Goal: Task Accomplishment & Management: Use online tool/utility

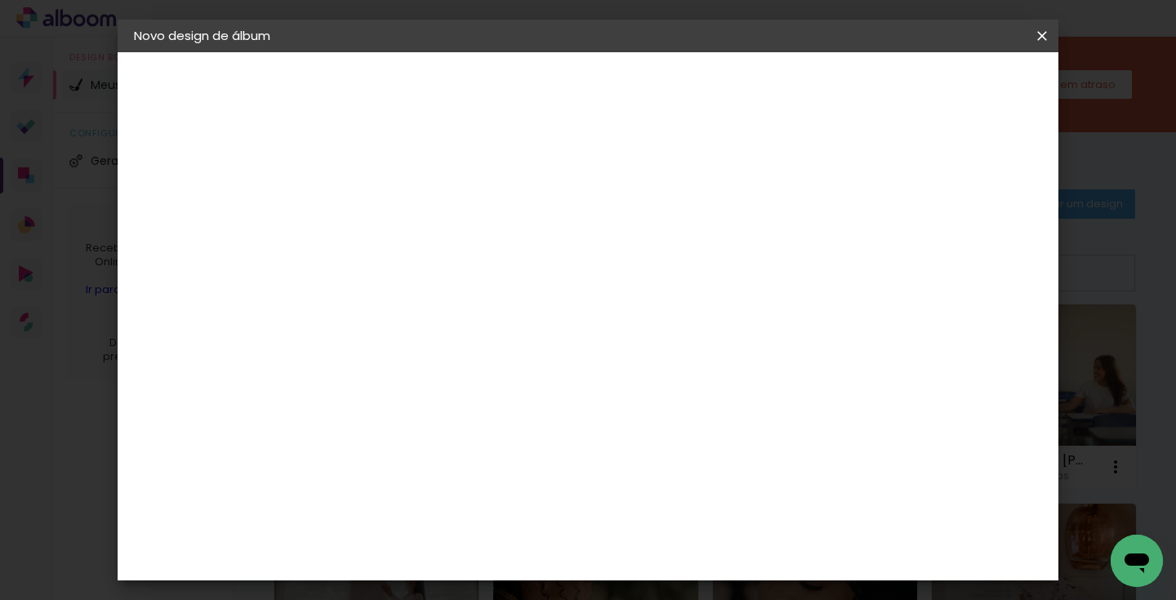
click at [401, 218] on input at bounding box center [401, 219] width 0 height 25
type input "DALVA"
type paper-input "DALVA"
click at [0, 0] on slot "Avançar" at bounding box center [0, 0] width 0 height 0
click at [707, 258] on paper-item "Tamanho Livre" at bounding box center [628, 248] width 157 height 36
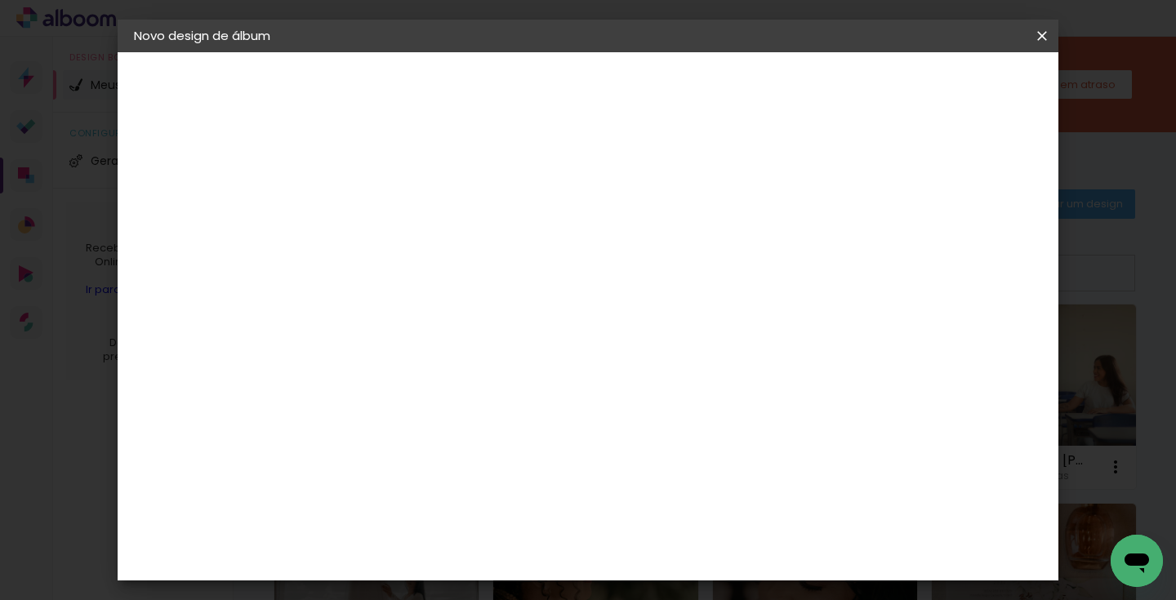
click at [0, 0] on slot "Avançar" at bounding box center [0, 0] width 0 height 0
click at [701, 464] on div "cm" at bounding box center [710, 467] width 20 height 24
type input "6"
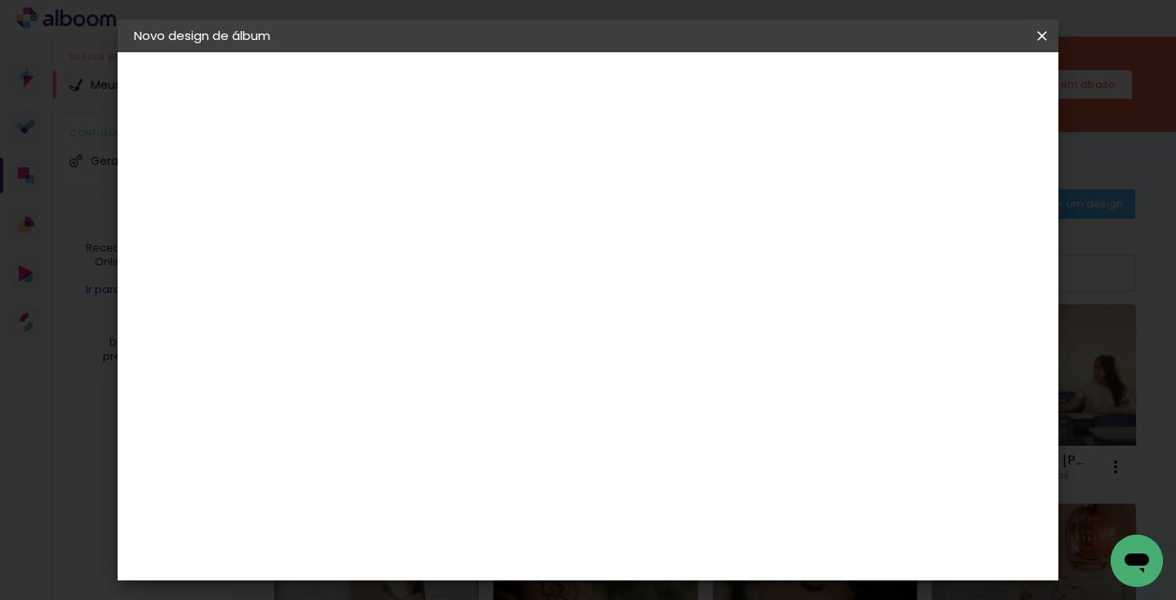
type input "50"
type paper-input "50"
click at [372, 456] on div "cm" at bounding box center [381, 459] width 20 height 24
type input "3"
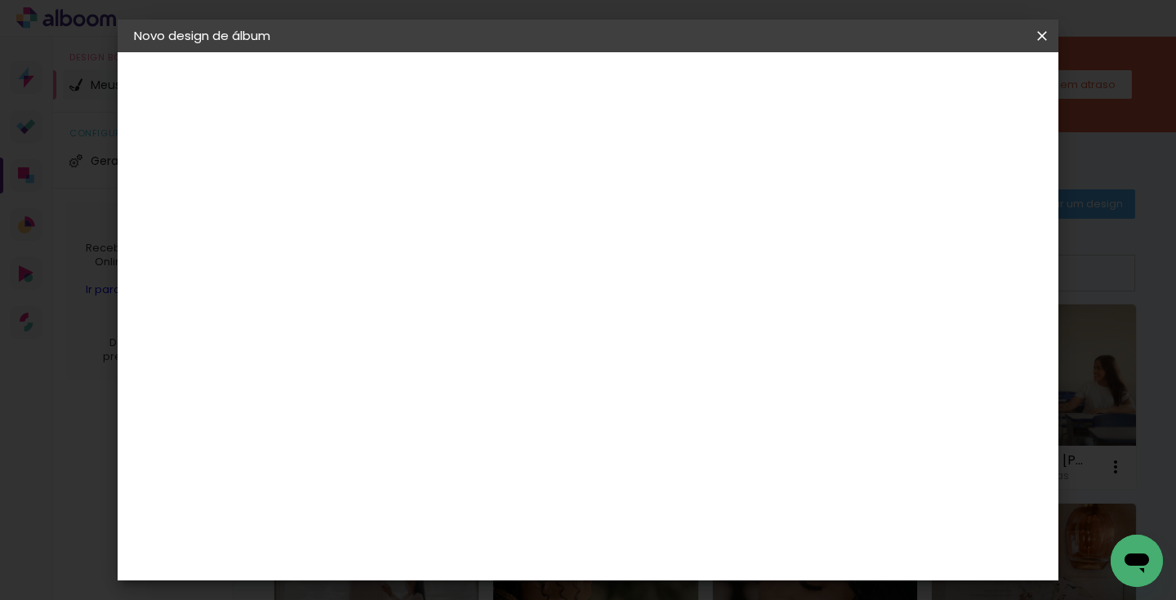
type input "20"
type paper-input "20"
click at [539, 184] on div "25 cm cm cm mm A maioria das encadernadoras sugere 5mm de sangria." at bounding box center [655, 118] width 651 height 131
click at [940, 83] on span "Iniciar design" at bounding box center [903, 86] width 74 height 11
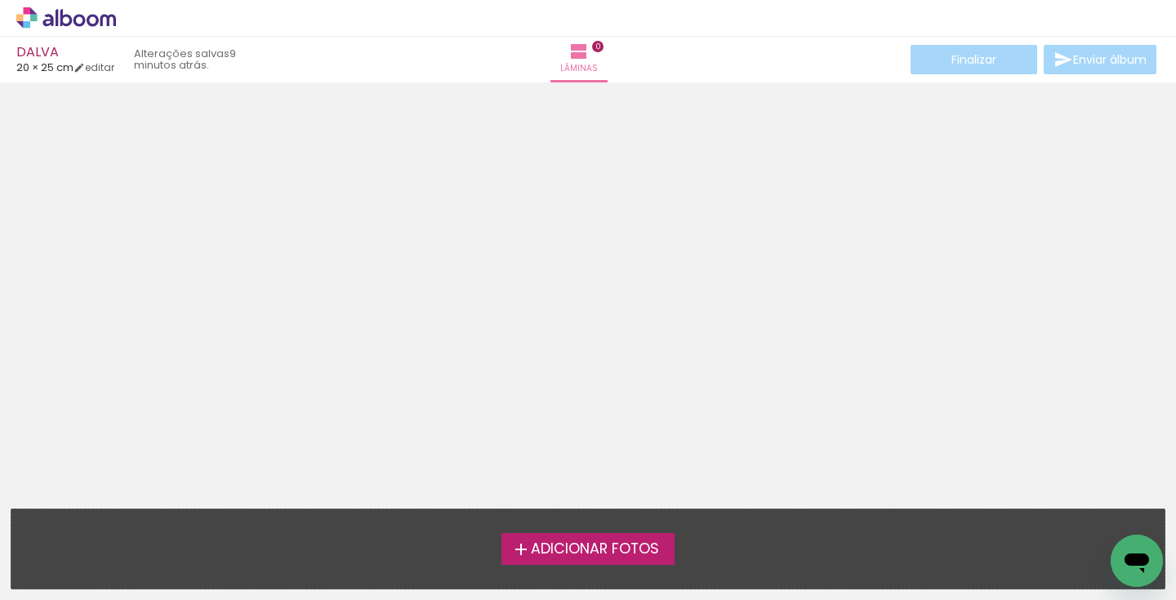
click at [600, 273] on div at bounding box center [588, 290] width 1176 height 404
click at [572, 547] on span "Adicionar Fotos" at bounding box center [595, 549] width 128 height 15
click at [0, 0] on input "file" at bounding box center [0, 0] width 0 height 0
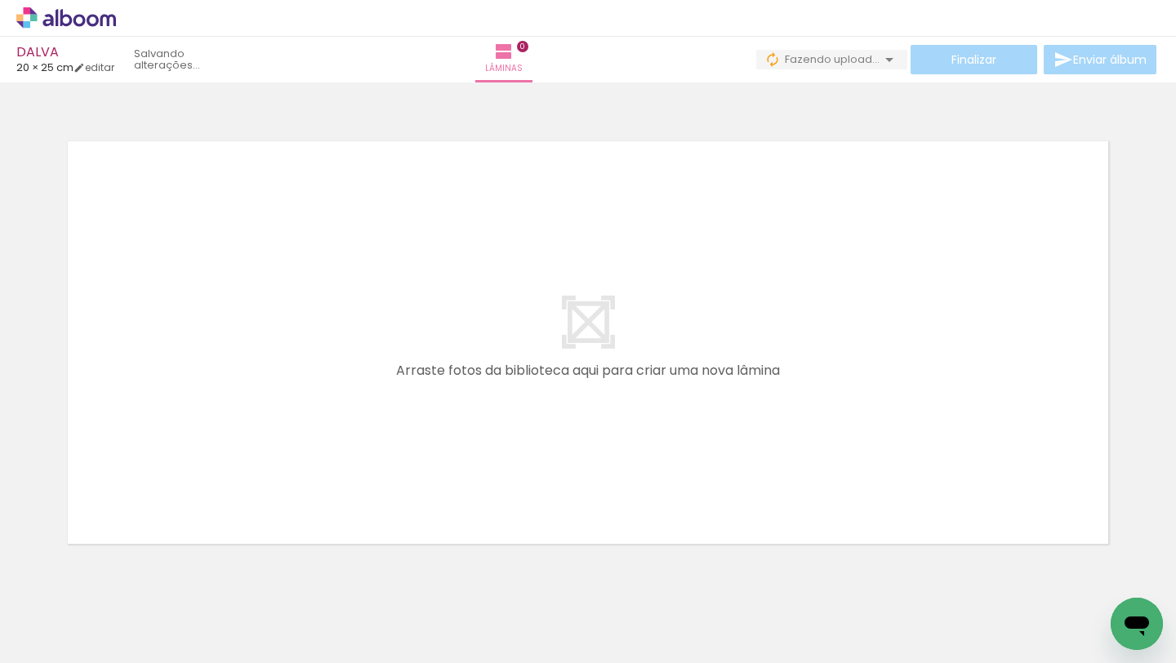
click at [136, 577] on iron-icon at bounding box center [127, 575] width 17 height 17
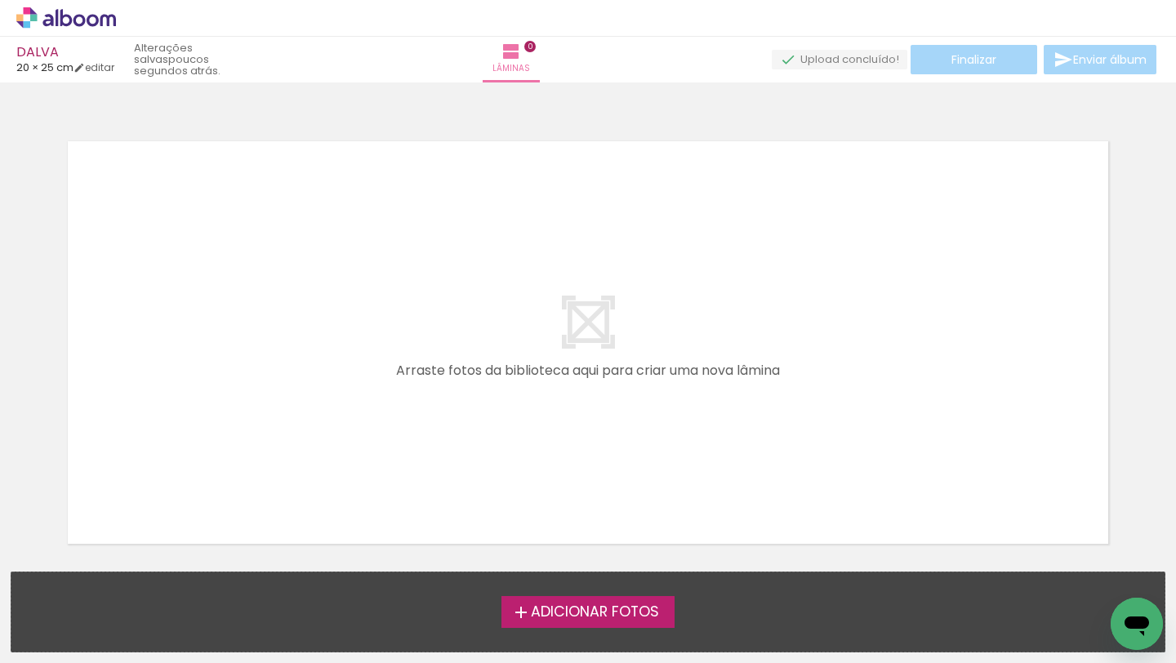
click at [643, 284] on quentale-layouter at bounding box center [587, 342] width 1063 height 425
click at [580, 599] on span "Adicionar Fotos" at bounding box center [595, 612] width 128 height 15
click at [0, 0] on input "file" at bounding box center [0, 0] width 0 height 0
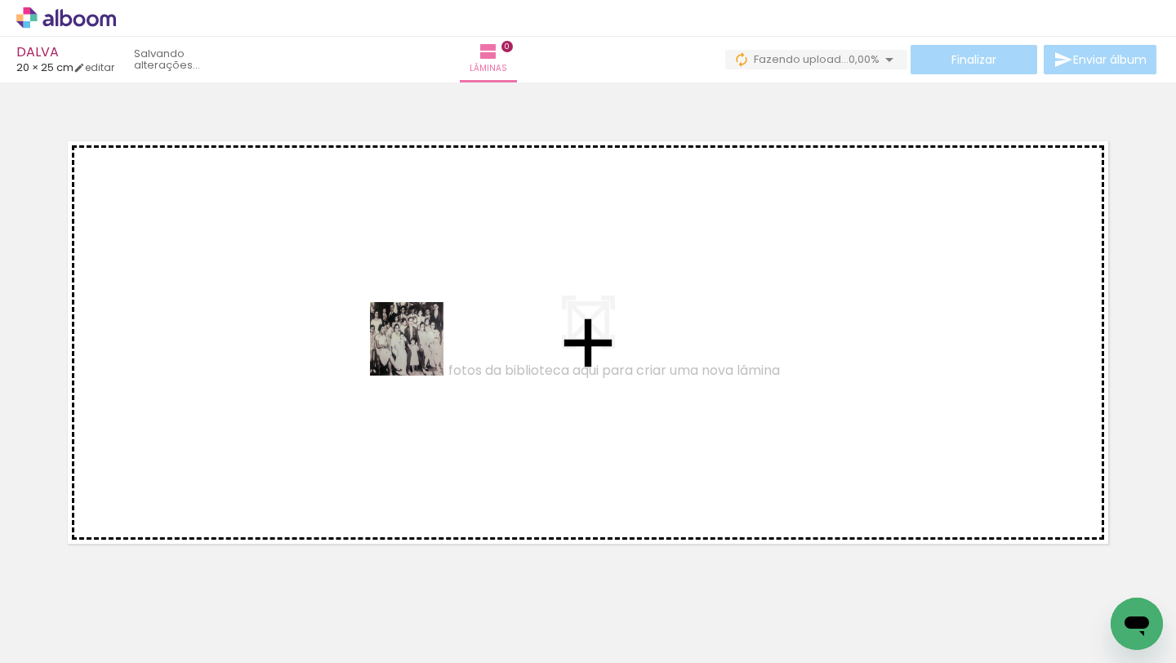
drag, startPoint x: 167, startPoint y: 625, endPoint x: 452, endPoint y: 336, distance: 406.5
click at [453, 336] on quentale-workspace at bounding box center [588, 331] width 1176 height 663
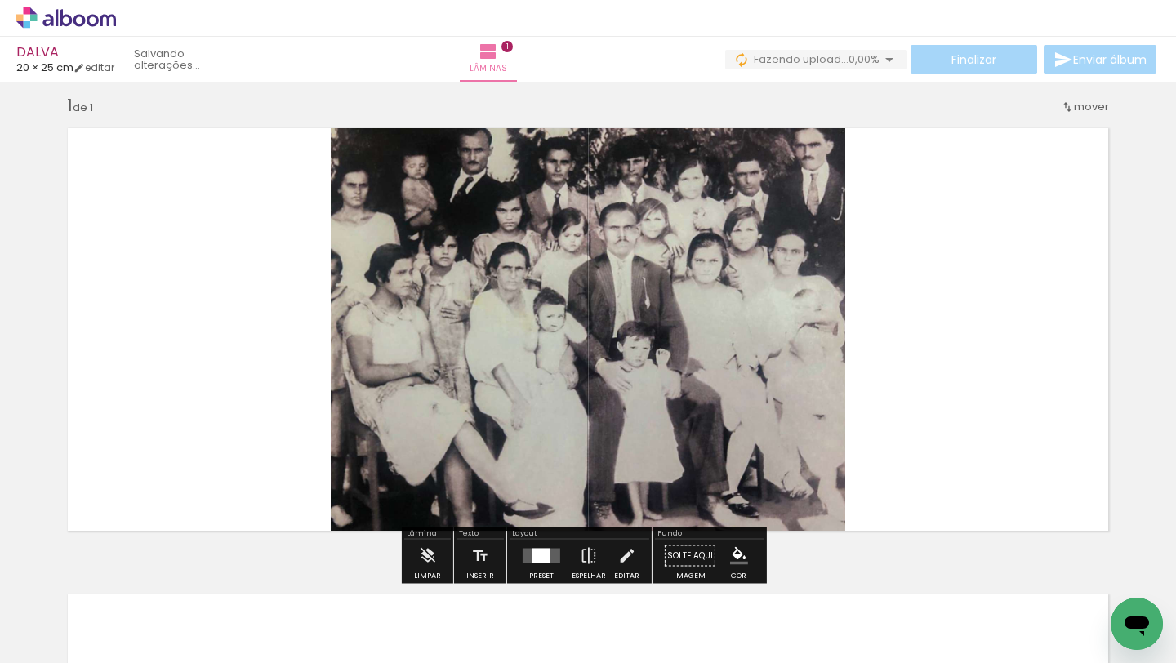
scroll to position [20, 0]
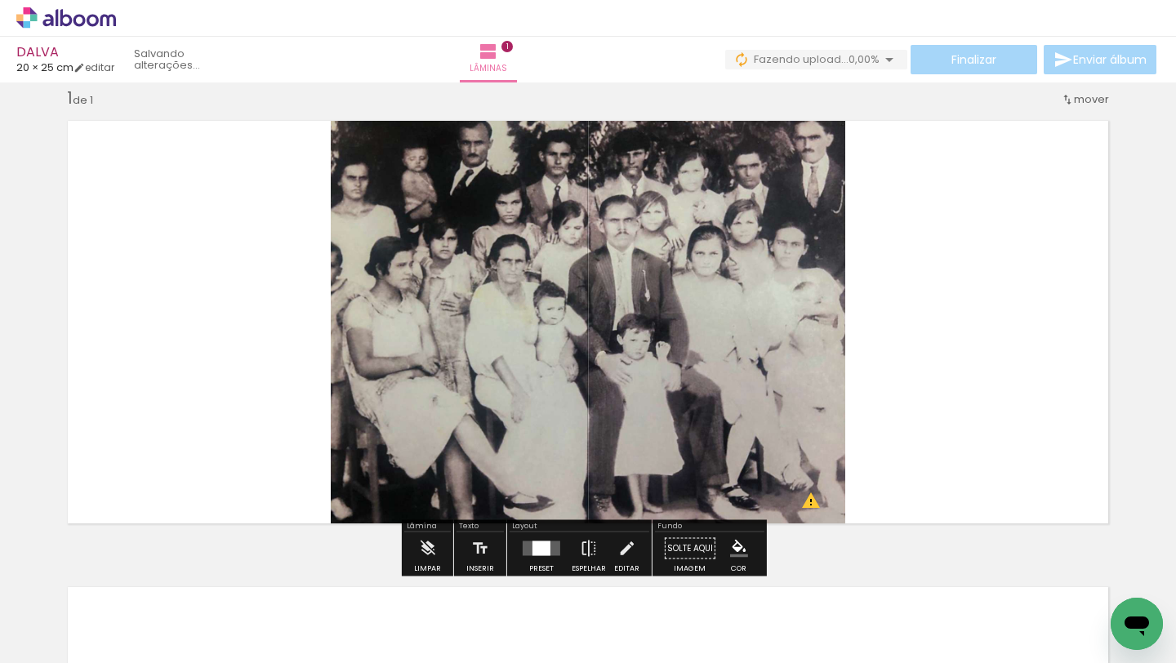
click at [535, 547] on div at bounding box center [541, 548] width 18 height 15
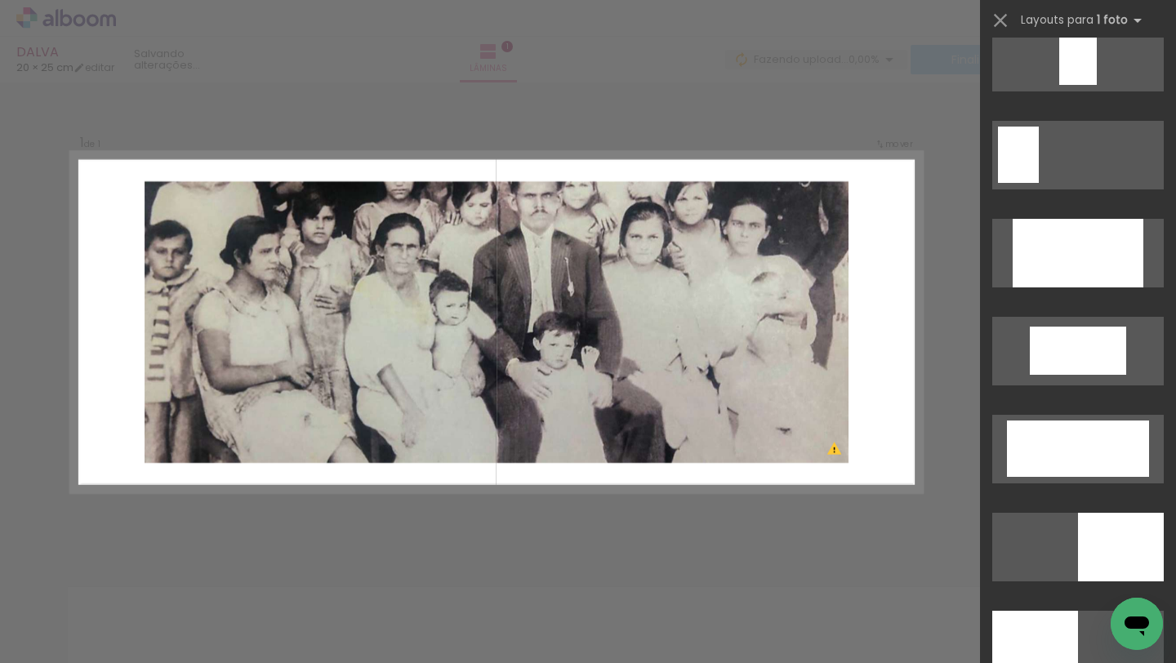
scroll to position [3260, 0]
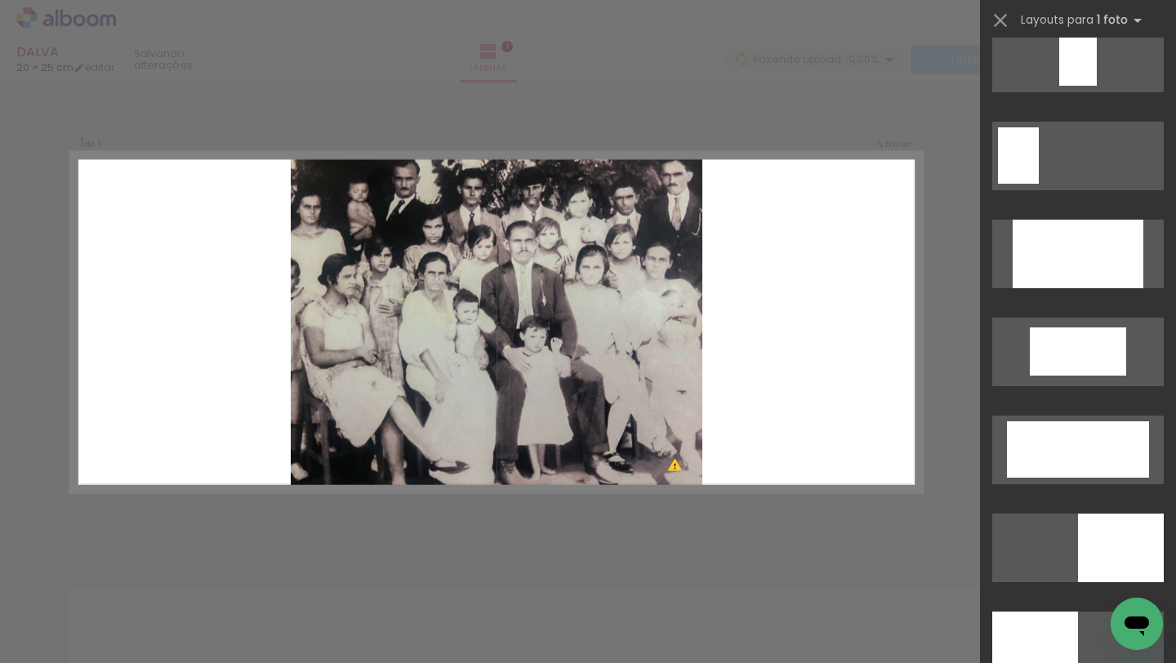
click at [697, 118] on div "Confirmar Cancelar" at bounding box center [588, 548] width 1176 height 972
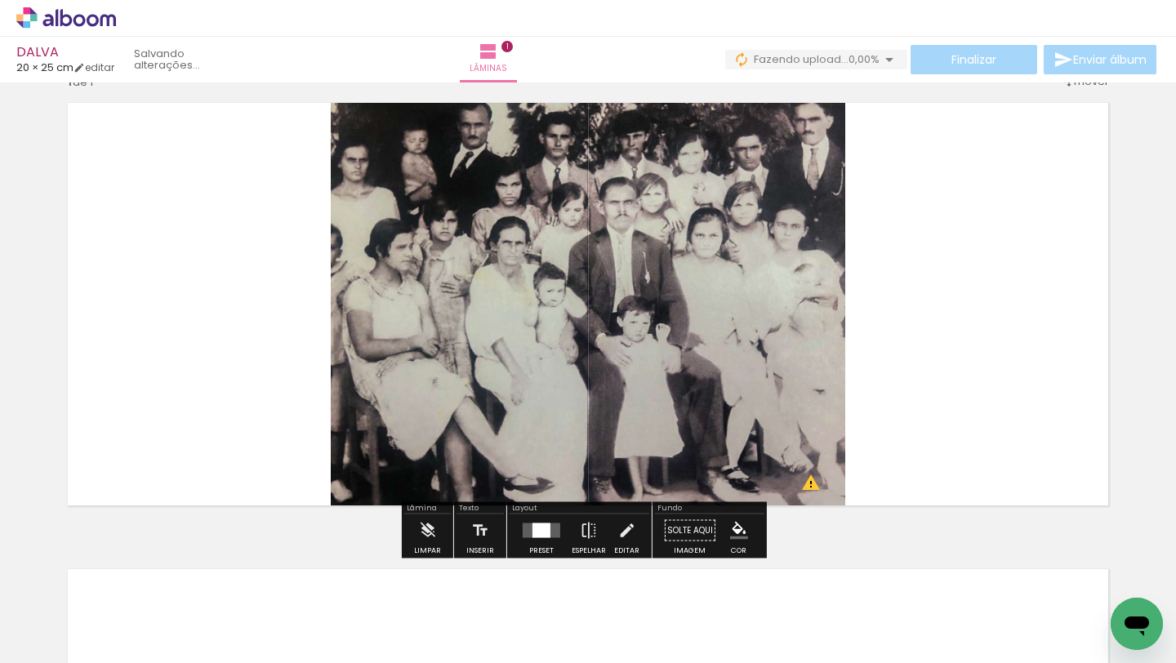
scroll to position [37, 0]
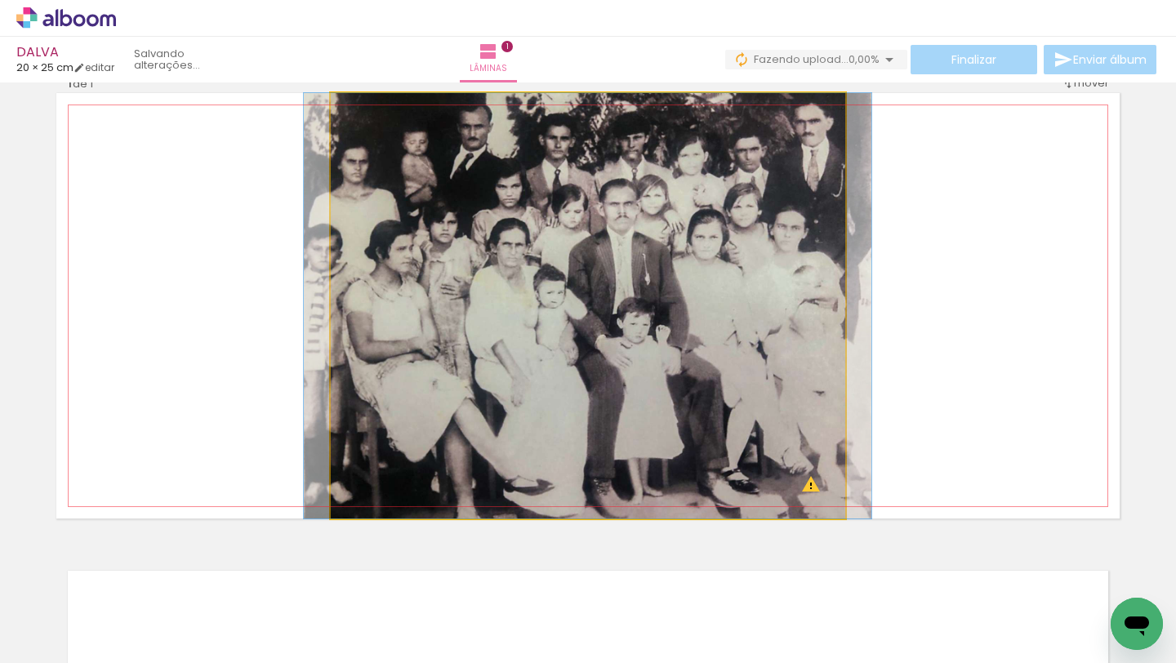
click at [681, 246] on quentale-photo at bounding box center [588, 305] width 514 height 425
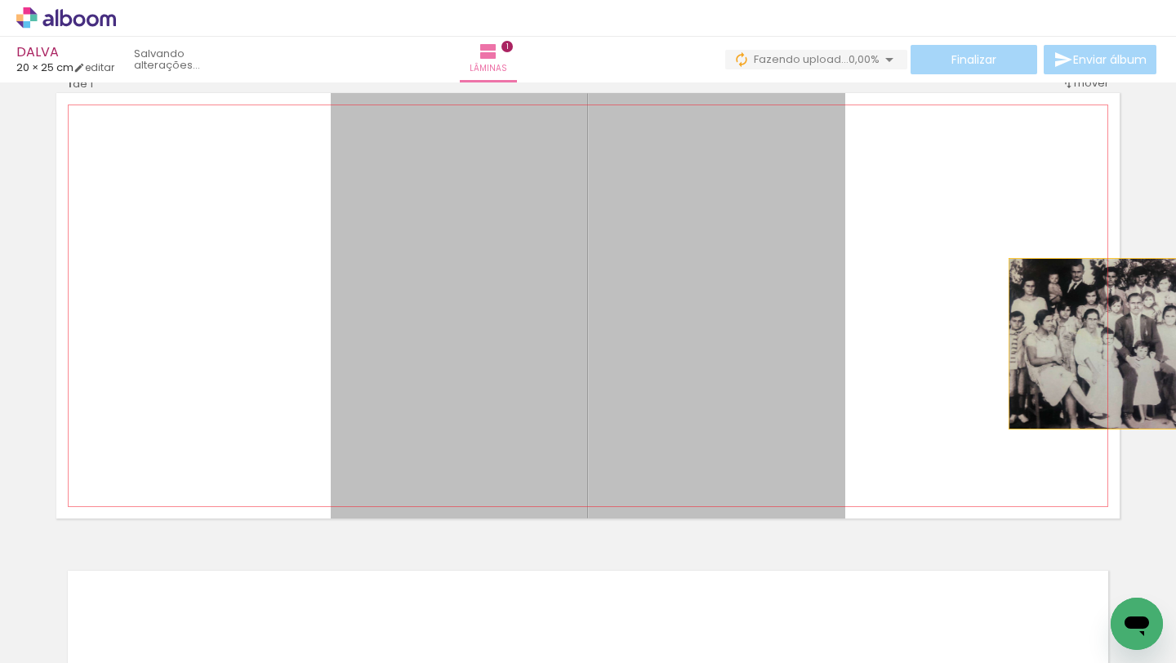
drag, startPoint x: 681, startPoint y: 246, endPoint x: 1106, endPoint y: 344, distance: 435.8
click at [1106, 344] on quentale-layouter at bounding box center [587, 305] width 1063 height 425
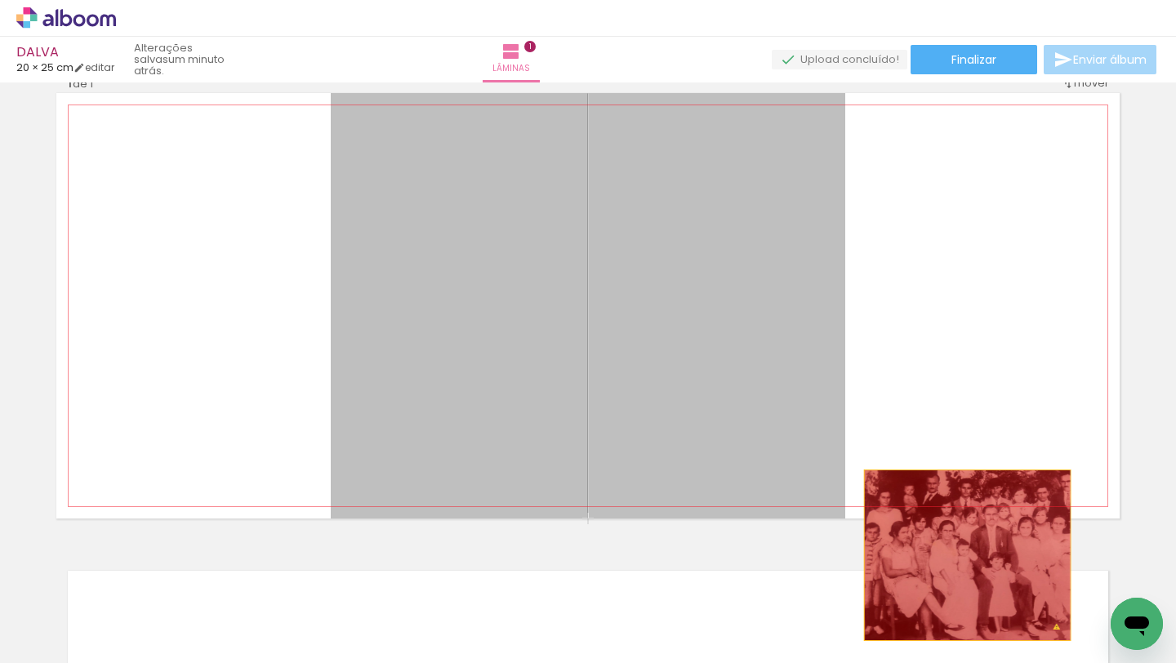
drag, startPoint x: 777, startPoint y: 345, endPoint x: 962, endPoint y: 556, distance: 280.7
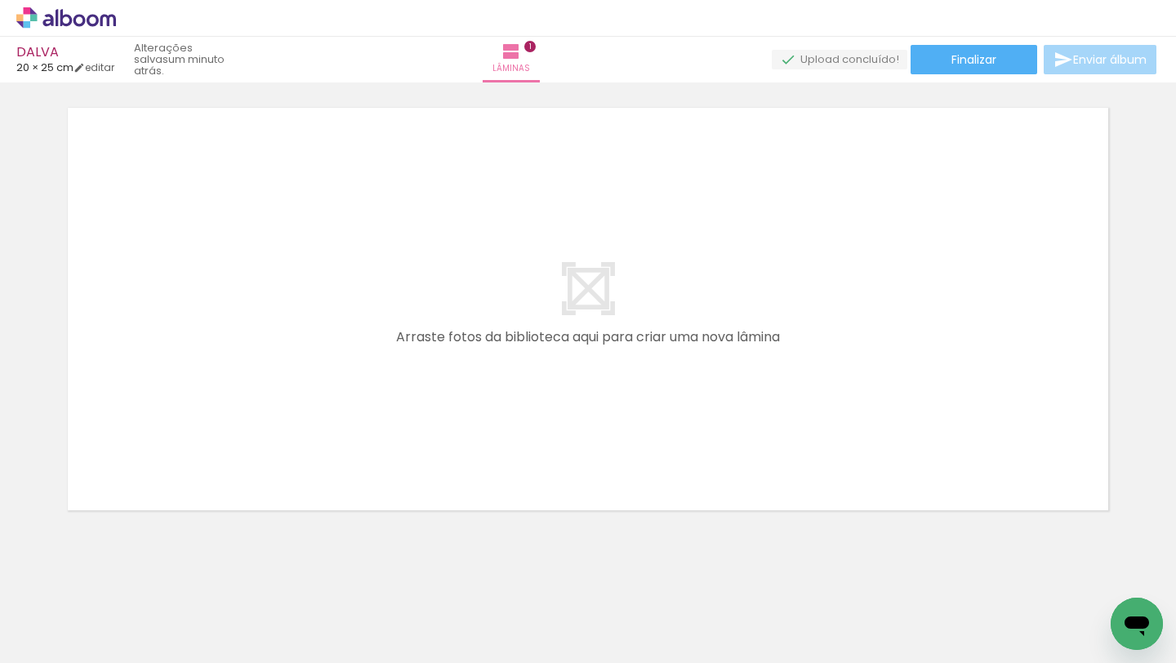
scroll to position [501, 0]
click at [42, 599] on span "Adicionar Fotos" at bounding box center [57, 641] width 49 height 18
click at [0, 0] on input "file" at bounding box center [0, 0] width 0 height 0
drag, startPoint x: 260, startPoint y: 613, endPoint x: 422, endPoint y: 362, distance: 299.0
click at [422, 362] on quentale-workspace at bounding box center [588, 331] width 1176 height 663
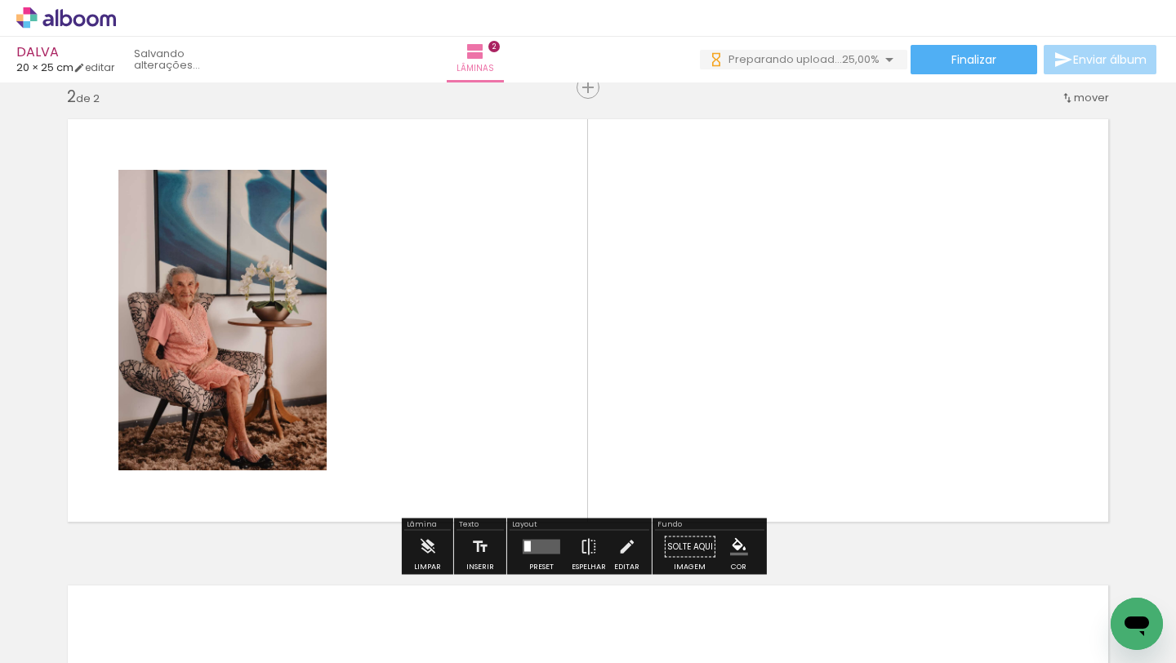
scroll to position [487, 0]
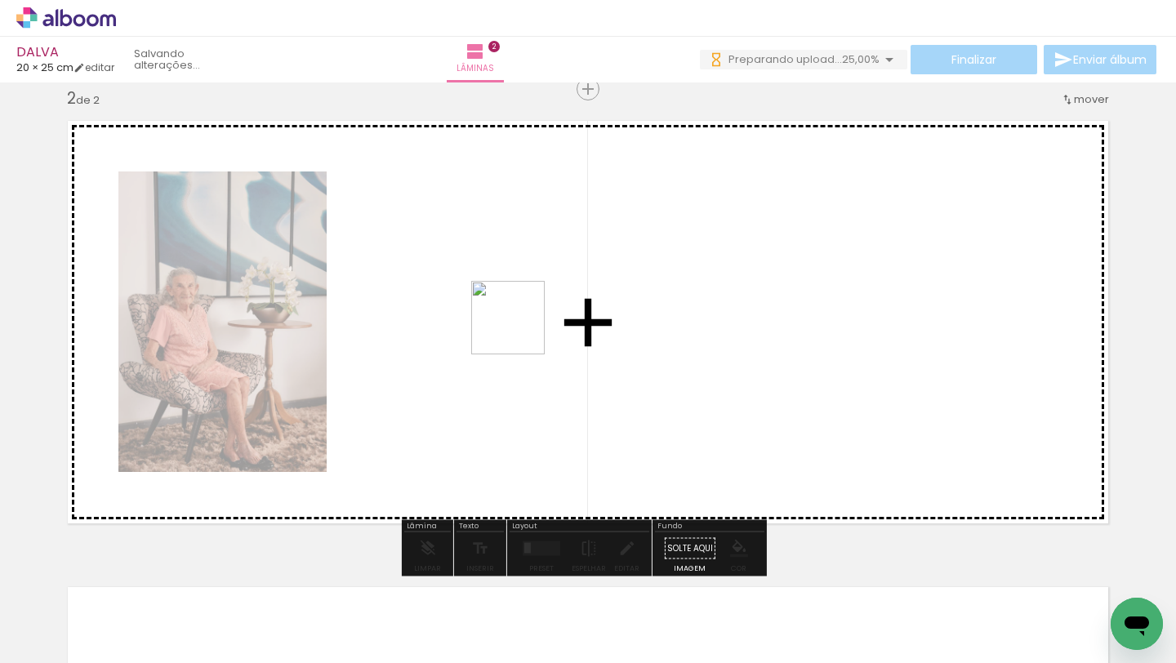
drag, startPoint x: 348, startPoint y: 613, endPoint x: 520, endPoint y: 330, distance: 331.6
click at [520, 330] on quentale-workspace at bounding box center [588, 331] width 1176 height 663
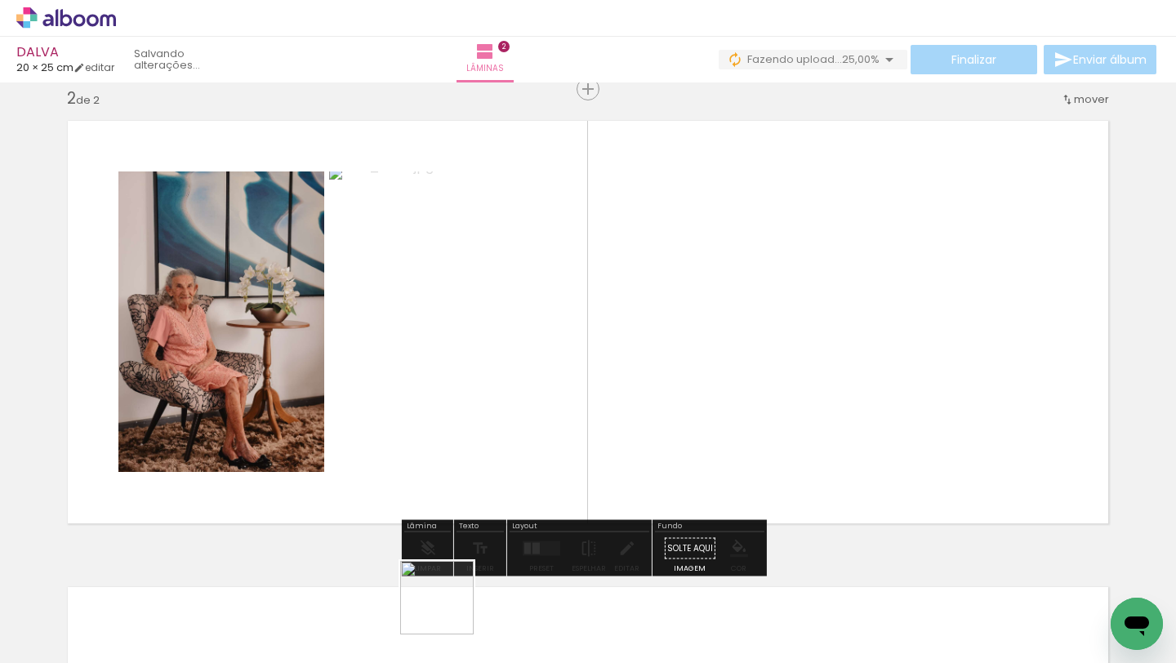
drag, startPoint x: 442, startPoint y: 625, endPoint x: 672, endPoint y: 337, distance: 368.3
click at [672, 337] on quentale-workspace at bounding box center [588, 331] width 1176 height 663
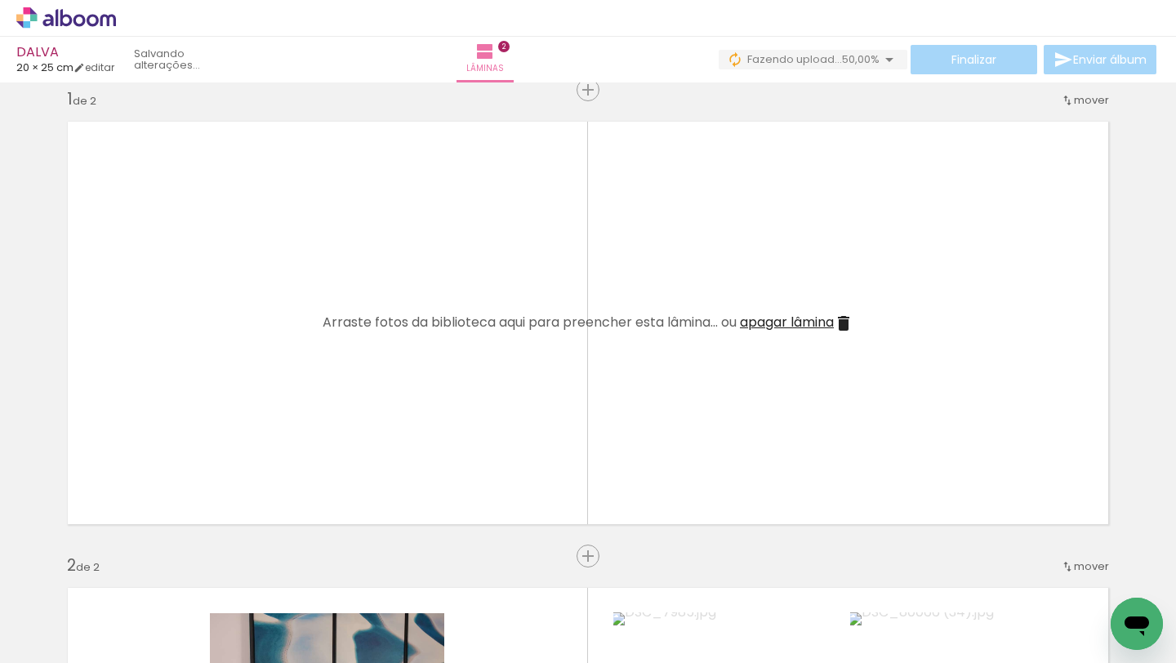
scroll to position [19, 0]
drag, startPoint x: 170, startPoint y: 612, endPoint x: 368, endPoint y: 320, distance: 352.6
click at [368, 320] on quentale-workspace at bounding box center [588, 331] width 1176 height 663
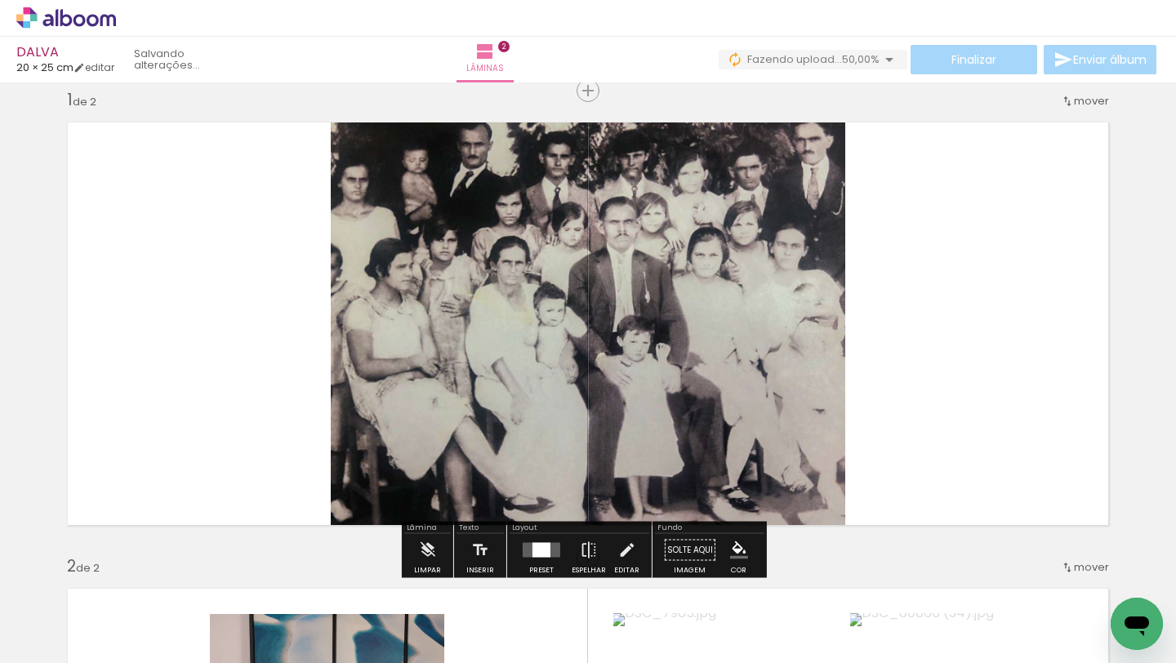
click at [541, 551] on div at bounding box center [541, 550] width 18 height 15
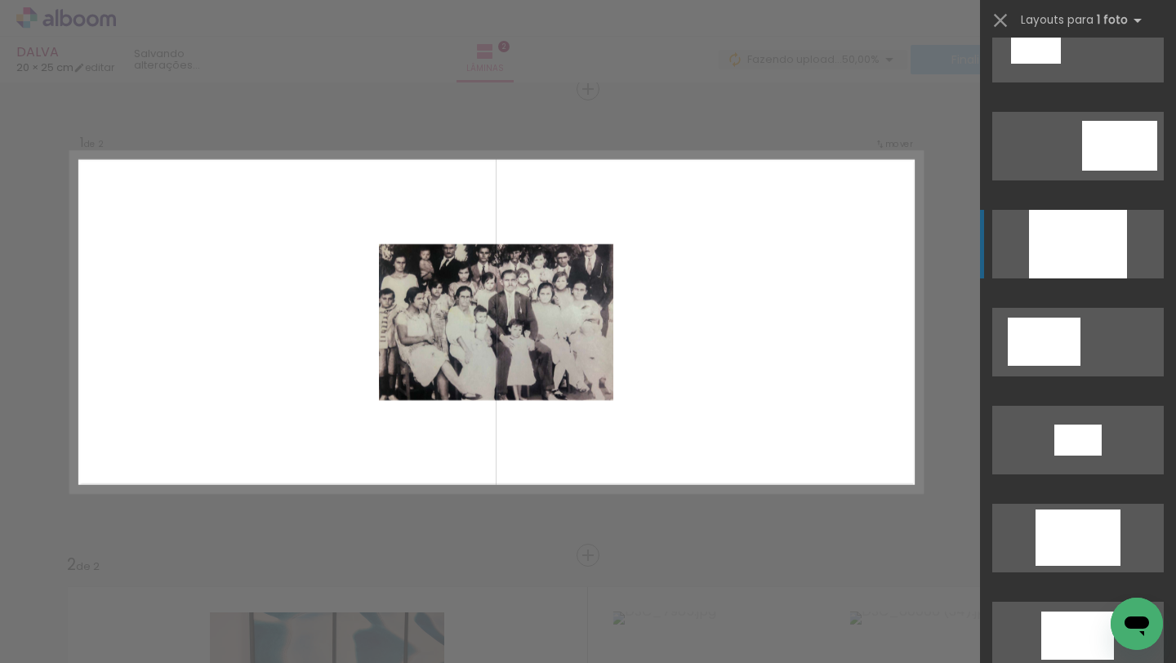
scroll to position [116, 0]
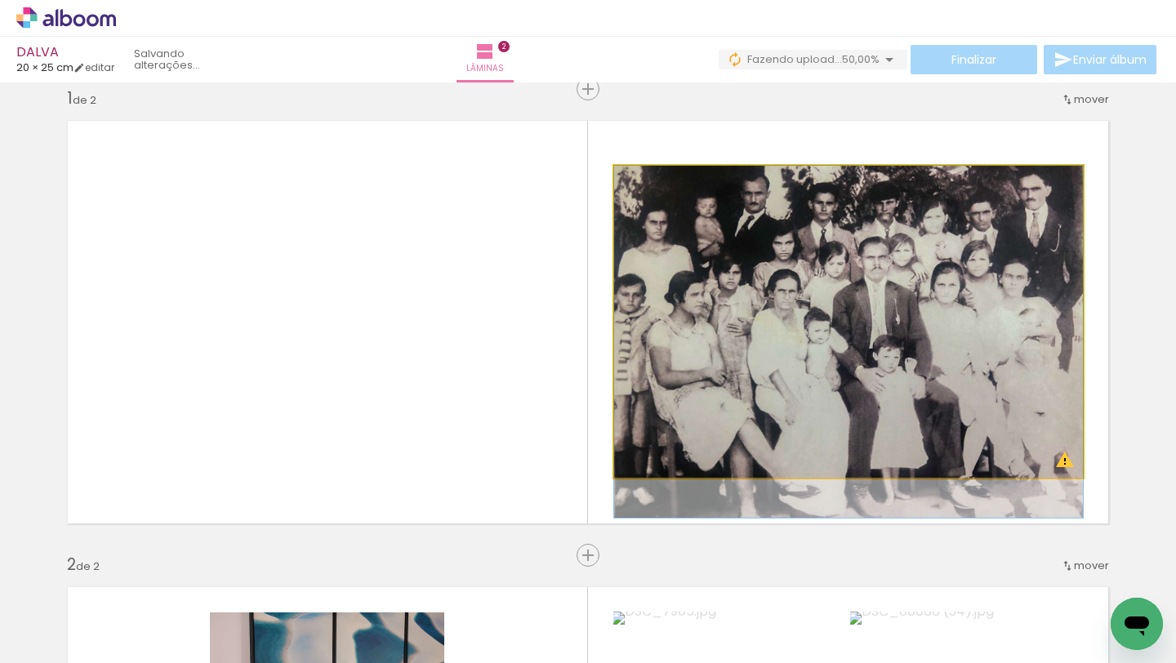
drag, startPoint x: 808, startPoint y: 310, endPoint x: 808, endPoint y: 346, distance: 35.9
click at [808, 348] on div at bounding box center [848, 342] width 469 height 352
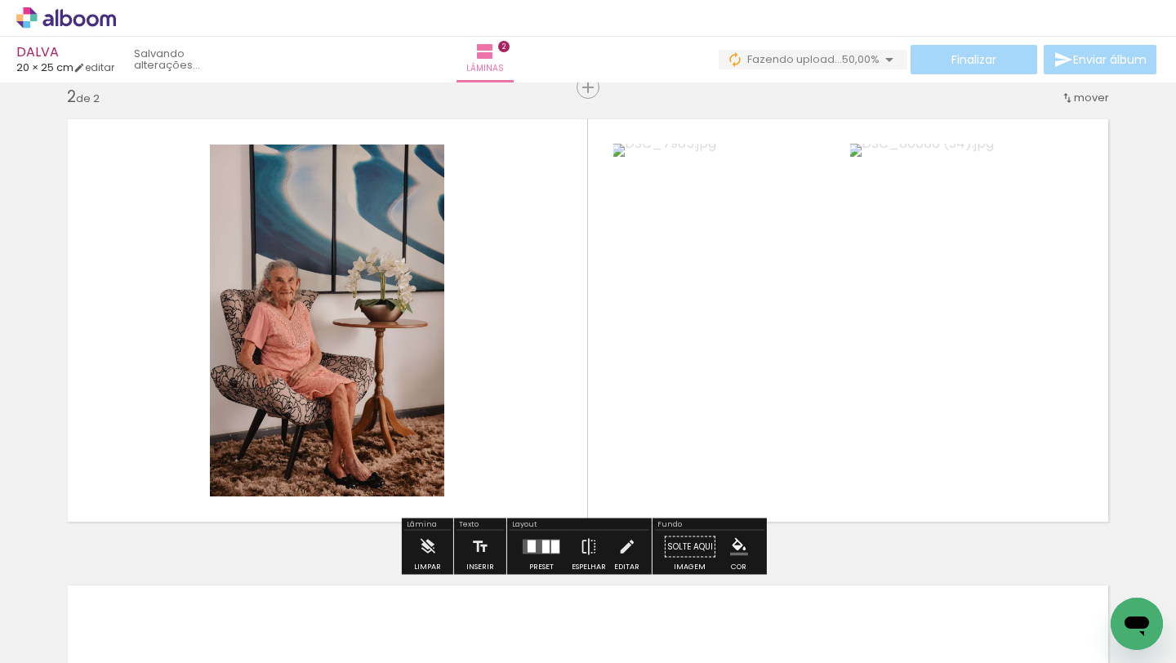
scroll to position [493, 0]
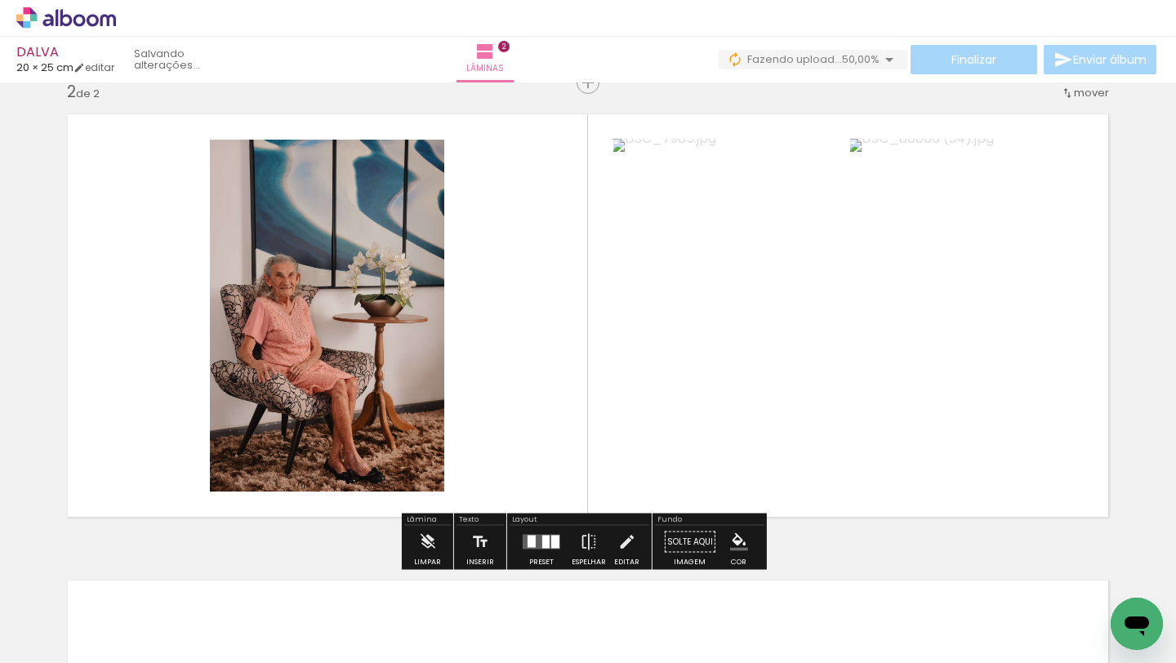
click at [392, 385] on quentale-photo at bounding box center [327, 316] width 234 height 352
click at [617, 542] on iron-icon at bounding box center [626, 542] width 18 height 33
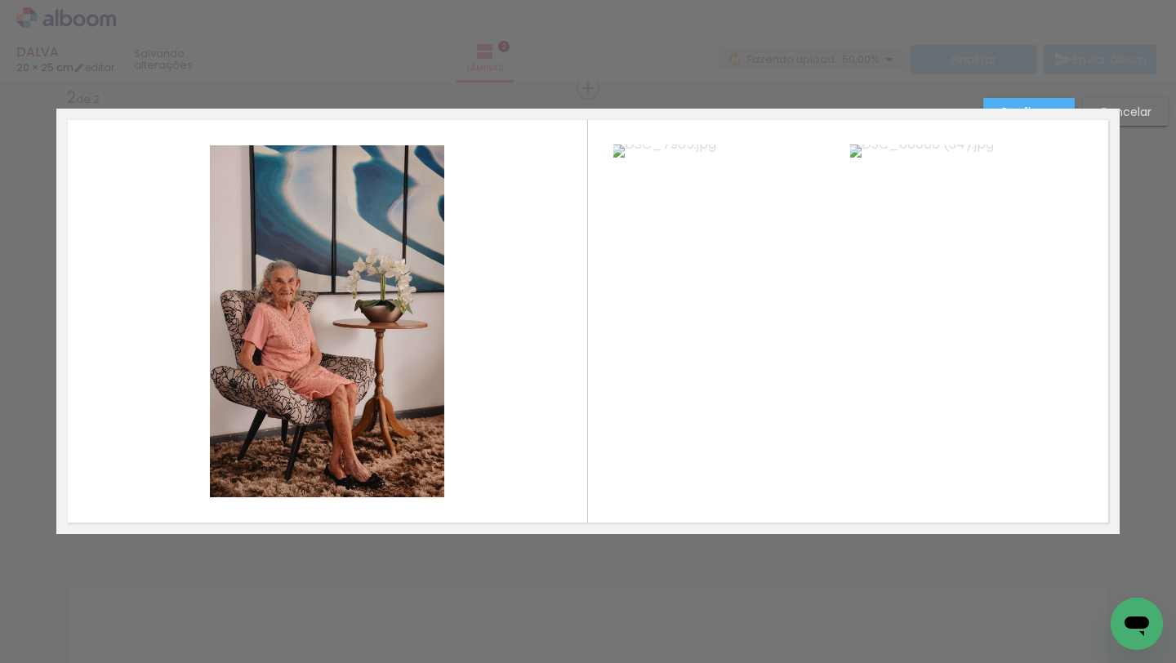
scroll to position [487, 0]
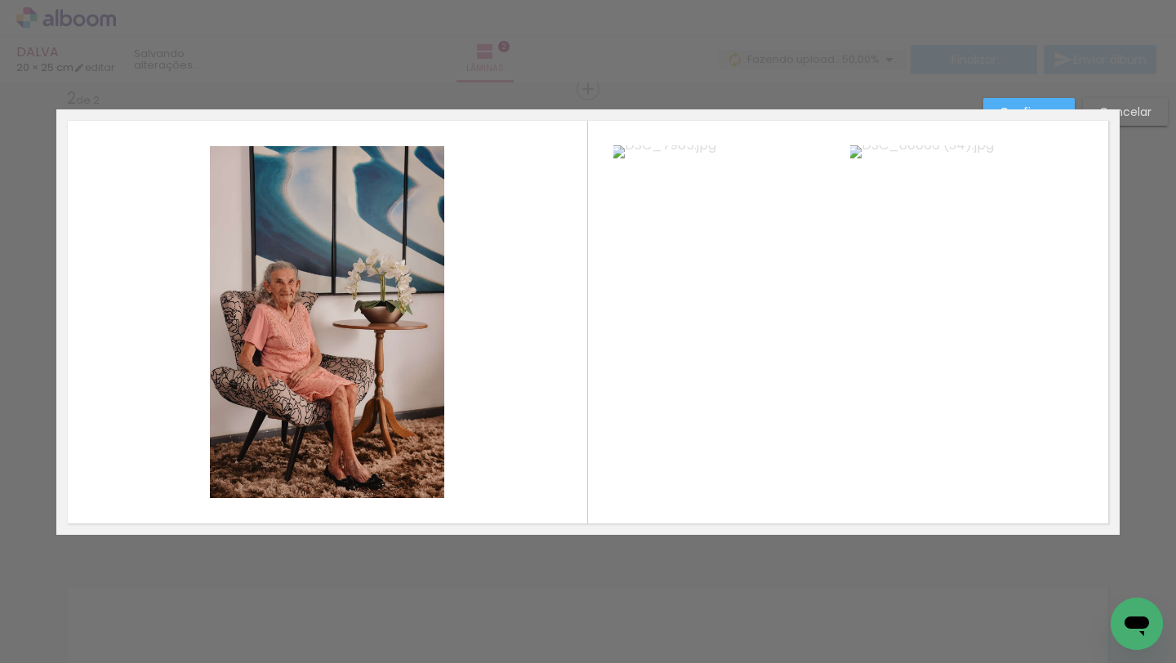
click at [288, 287] on quentale-photo at bounding box center [327, 322] width 234 height 352
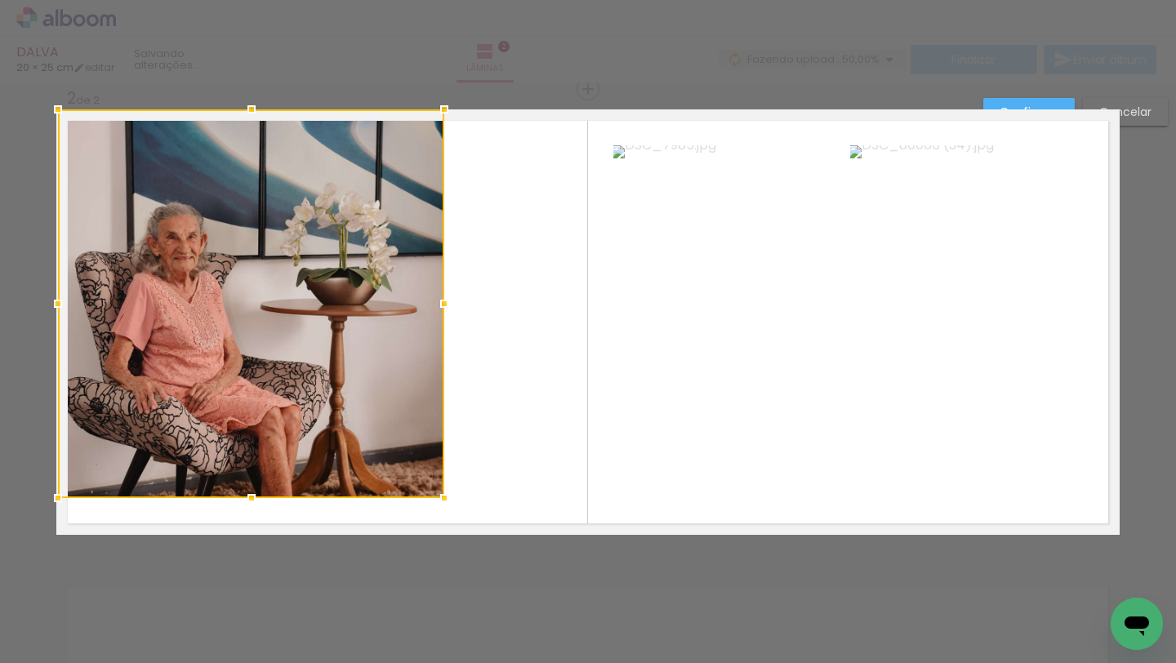
drag, startPoint x: 202, startPoint y: 151, endPoint x: 51, endPoint y: 114, distance: 155.5
click at [51, 114] on div at bounding box center [58, 109] width 33 height 33
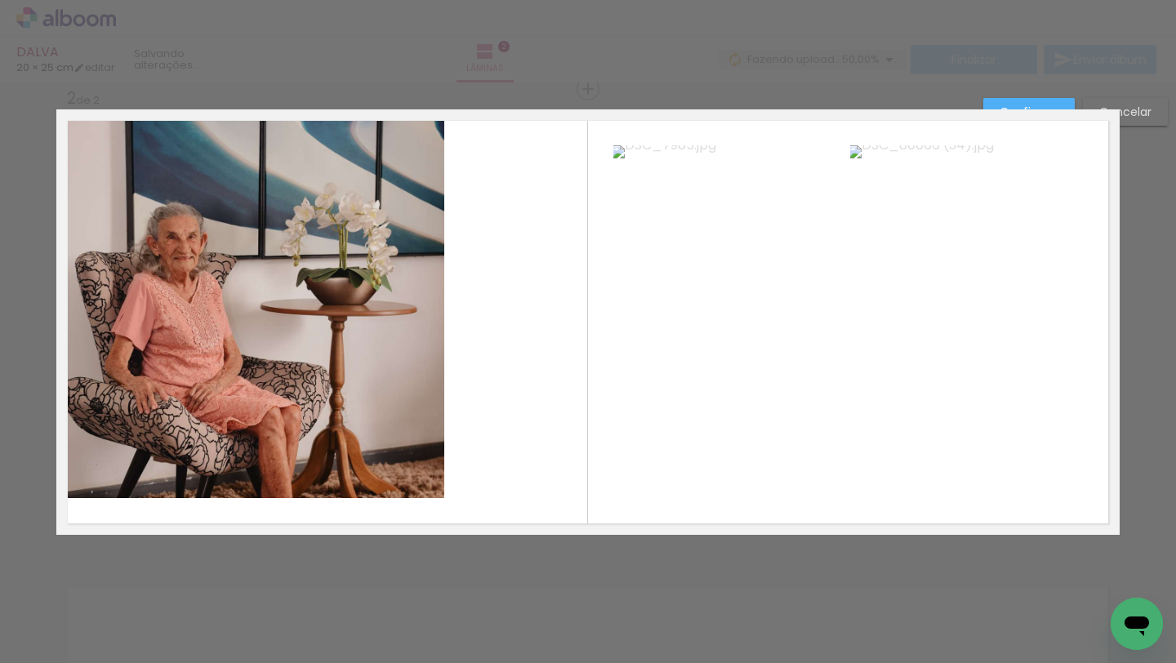
click at [415, 448] on quentale-photo at bounding box center [251, 303] width 386 height 389
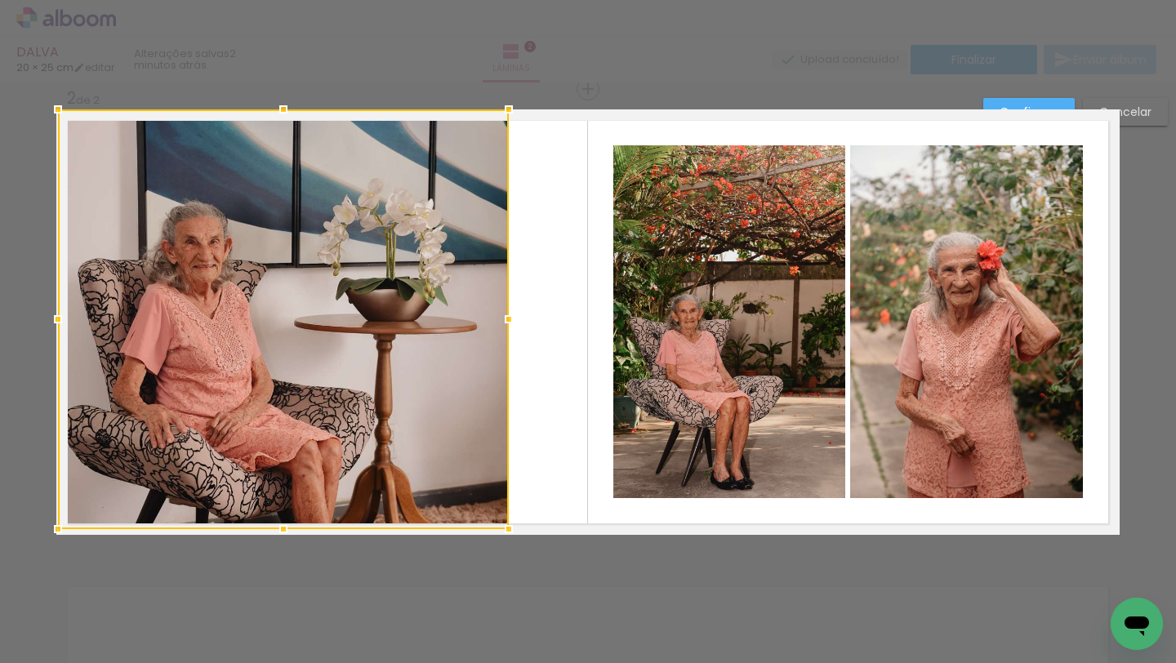
drag, startPoint x: 436, startPoint y: 503, endPoint x: 500, endPoint y: 553, distance: 80.9
click at [500, 554] on div "Inserir lâmina 1 de 2 Inserir lâmina 2 de 2 O Designbox precisará aumentar a su…" at bounding box center [588, 315] width 1176 height 1438
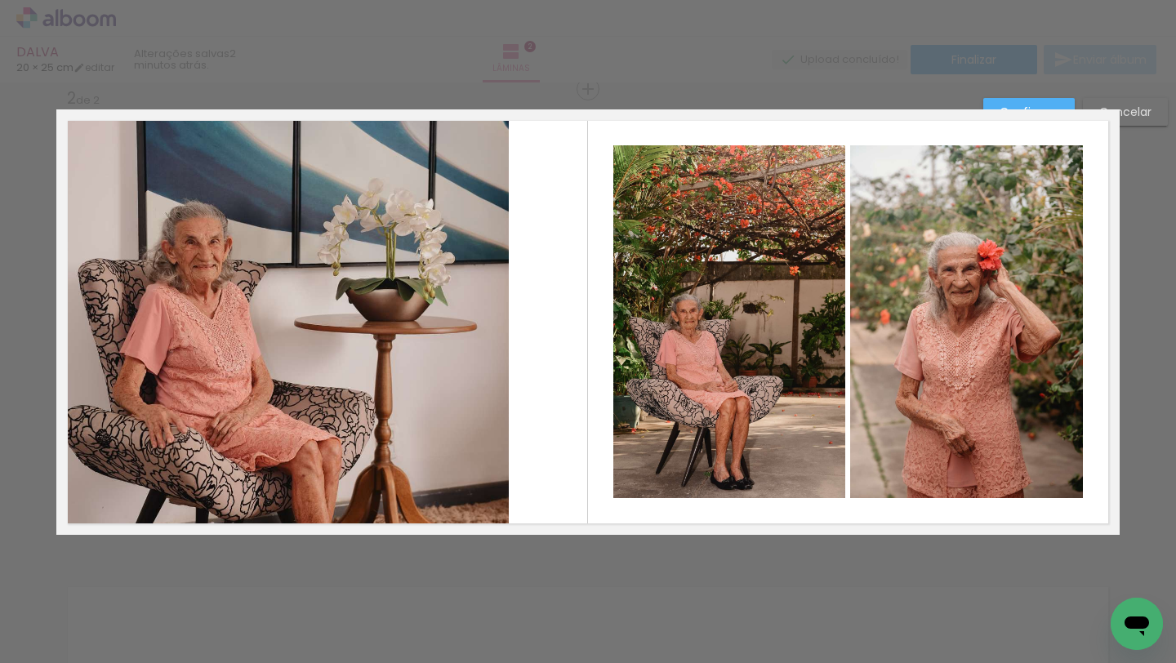
click at [418, 365] on quentale-photo at bounding box center [283, 319] width 451 height 420
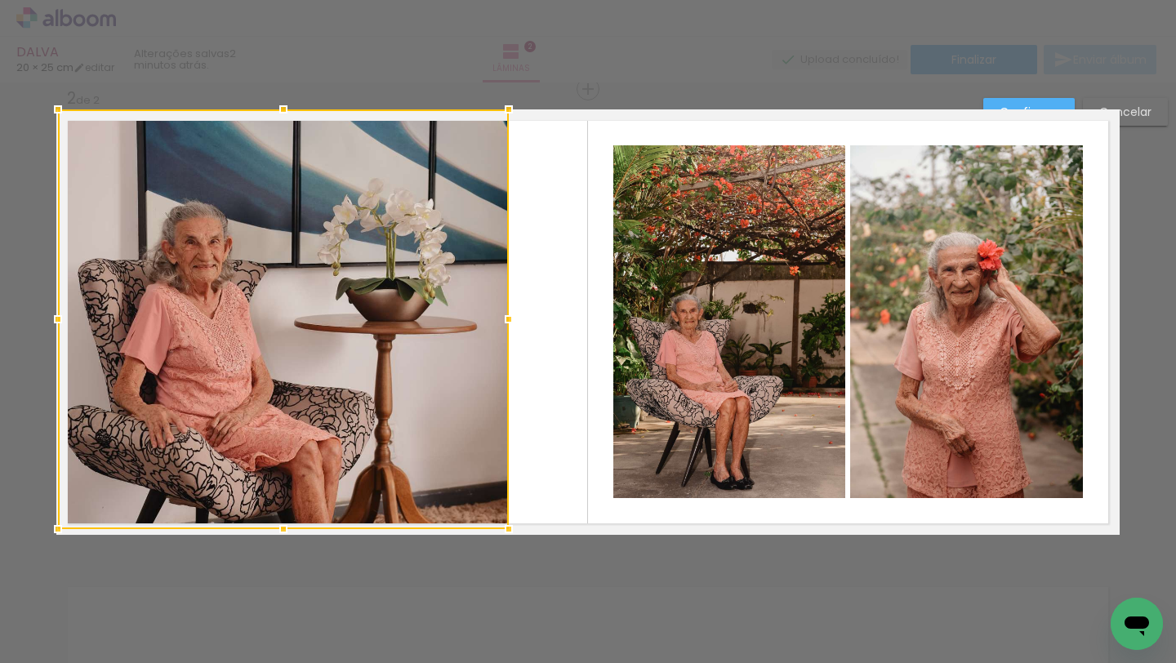
click at [418, 365] on div at bounding box center [283, 319] width 451 height 420
drag, startPoint x: 418, startPoint y: 365, endPoint x: 417, endPoint y: 316, distance: 49.0
click at [417, 315] on div at bounding box center [283, 319] width 451 height 420
drag, startPoint x: 414, startPoint y: 330, endPoint x: 413, endPoint y: 275, distance: 54.7
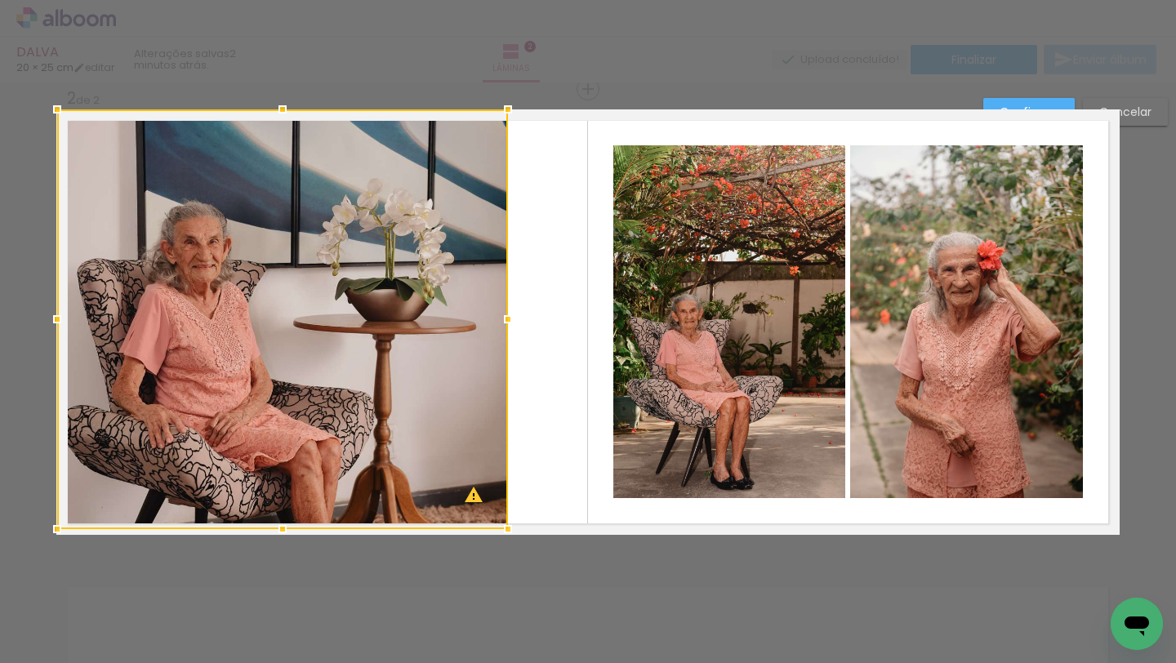
click at [413, 275] on div at bounding box center [282, 319] width 451 height 420
click at [999, 101] on paper-button "Confirmar" at bounding box center [1028, 112] width 91 height 28
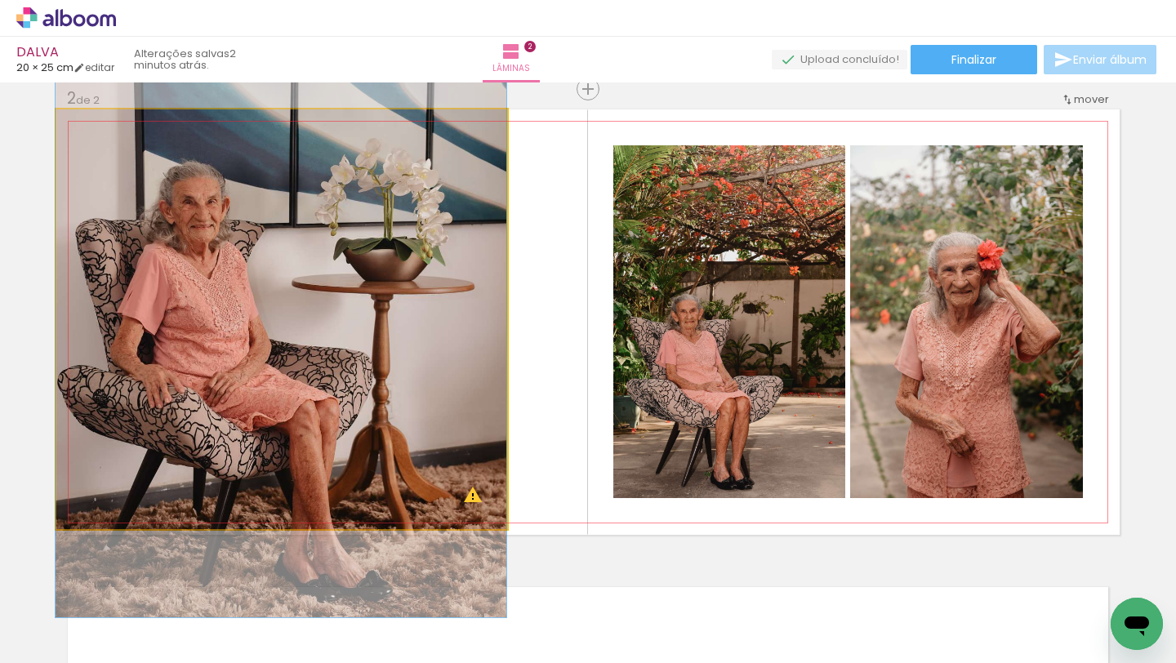
drag, startPoint x: 485, startPoint y: 299, endPoint x: 484, endPoint y: 259, distance: 40.0
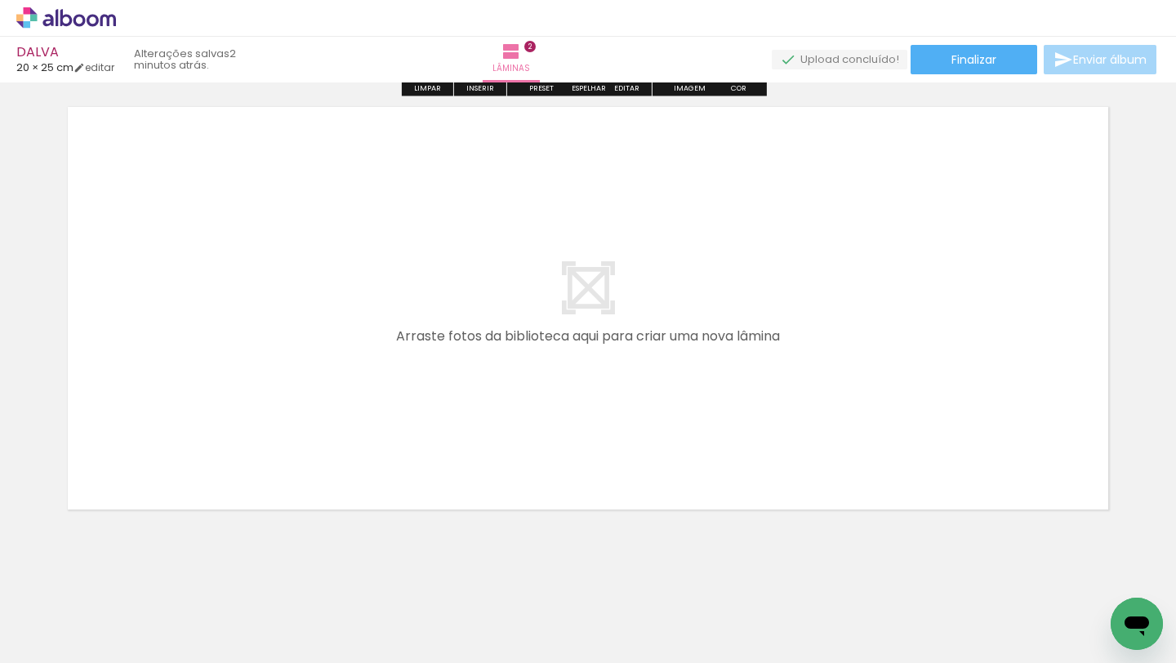
scroll to position [964, 0]
click at [65, 599] on span "Adicionar Fotos" at bounding box center [57, 641] width 49 height 18
click at [0, 0] on input "file" at bounding box center [0, 0] width 0 height 0
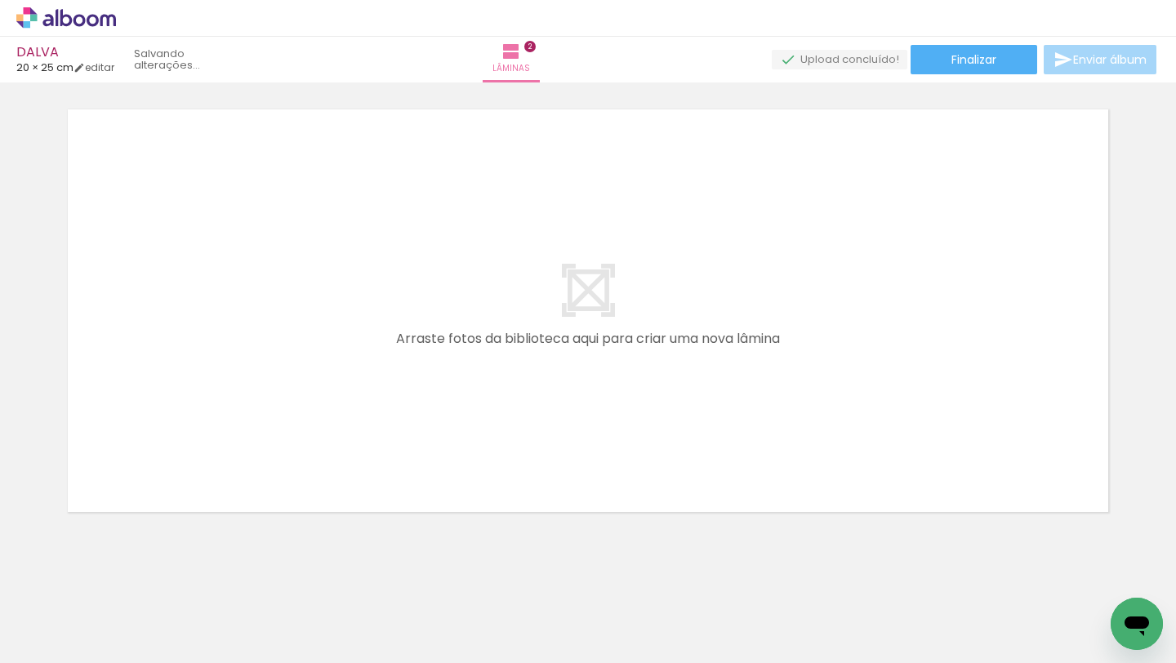
scroll to position [0, 0]
click at [554, 358] on quentale-workspace at bounding box center [588, 331] width 1176 height 663
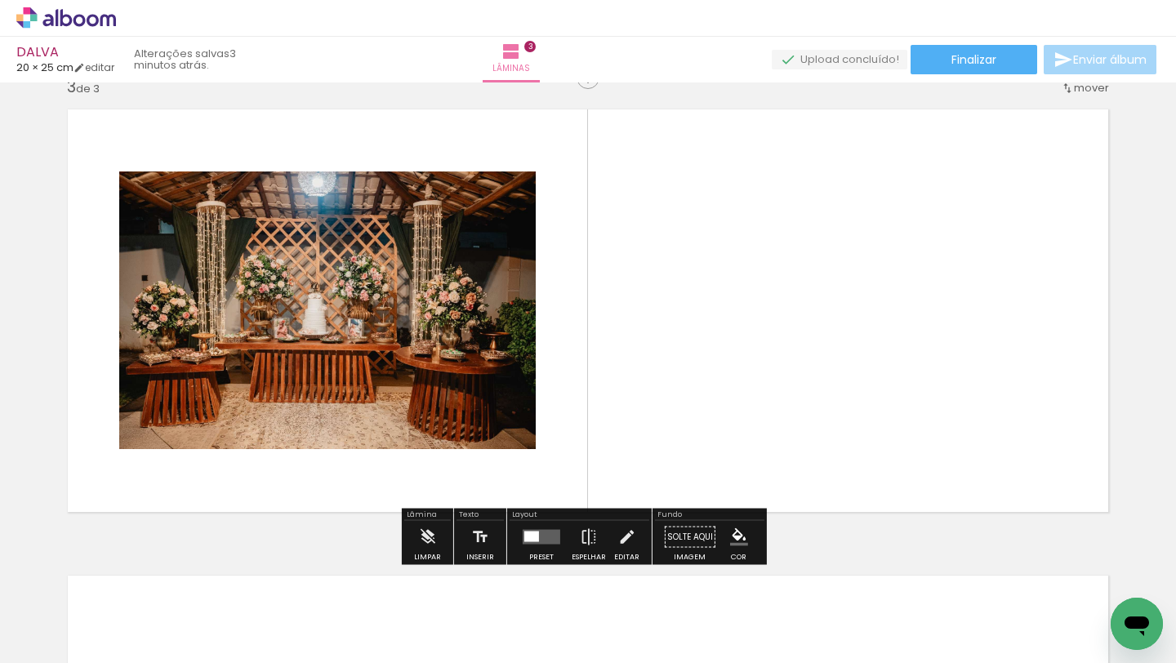
scroll to position [953, 0]
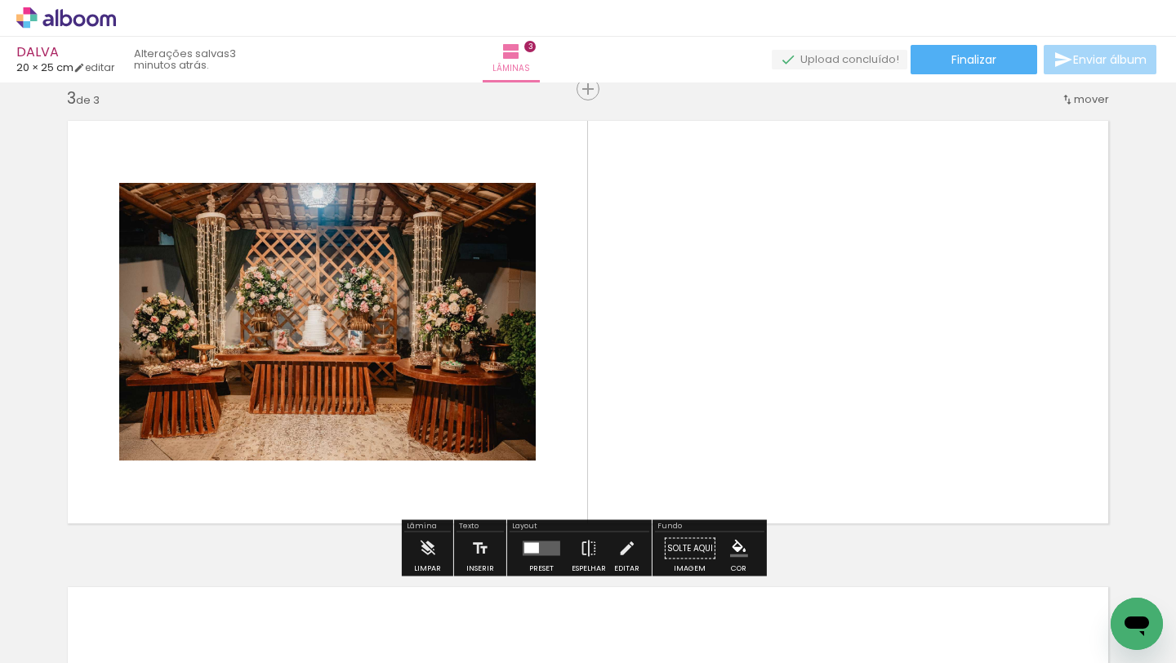
click at [687, 425] on quentale-workspace at bounding box center [588, 331] width 1176 height 663
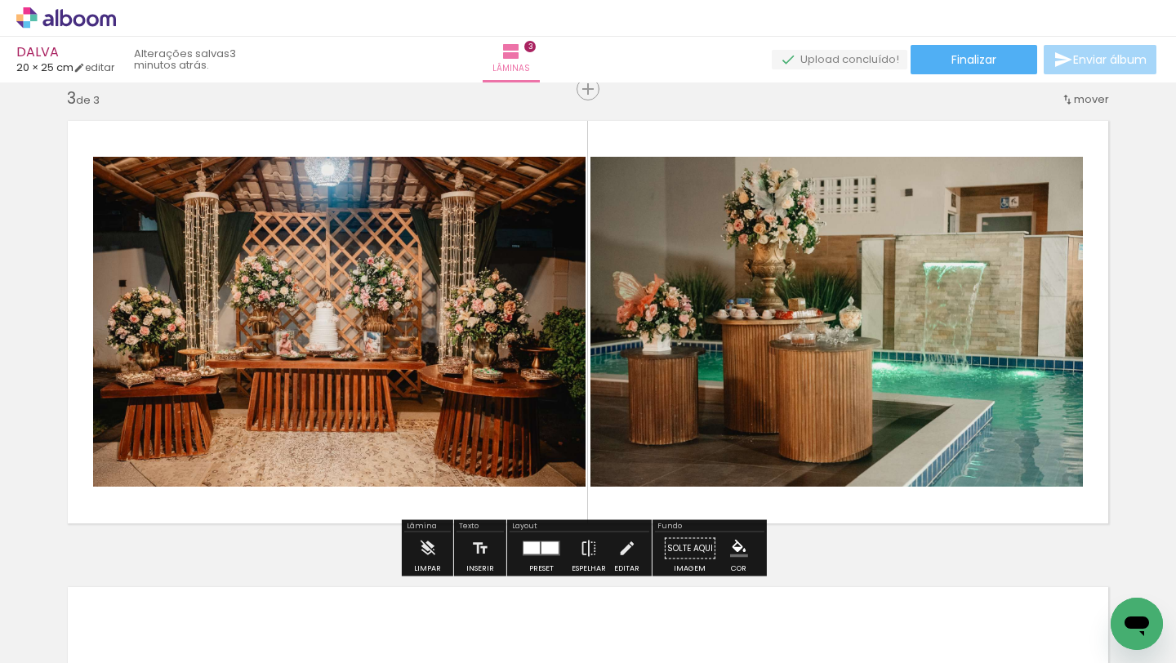
drag, startPoint x: 716, startPoint y: 634, endPoint x: 797, endPoint y: 401, distance: 246.4
click at [797, 401] on quentale-workspace at bounding box center [588, 331] width 1176 height 663
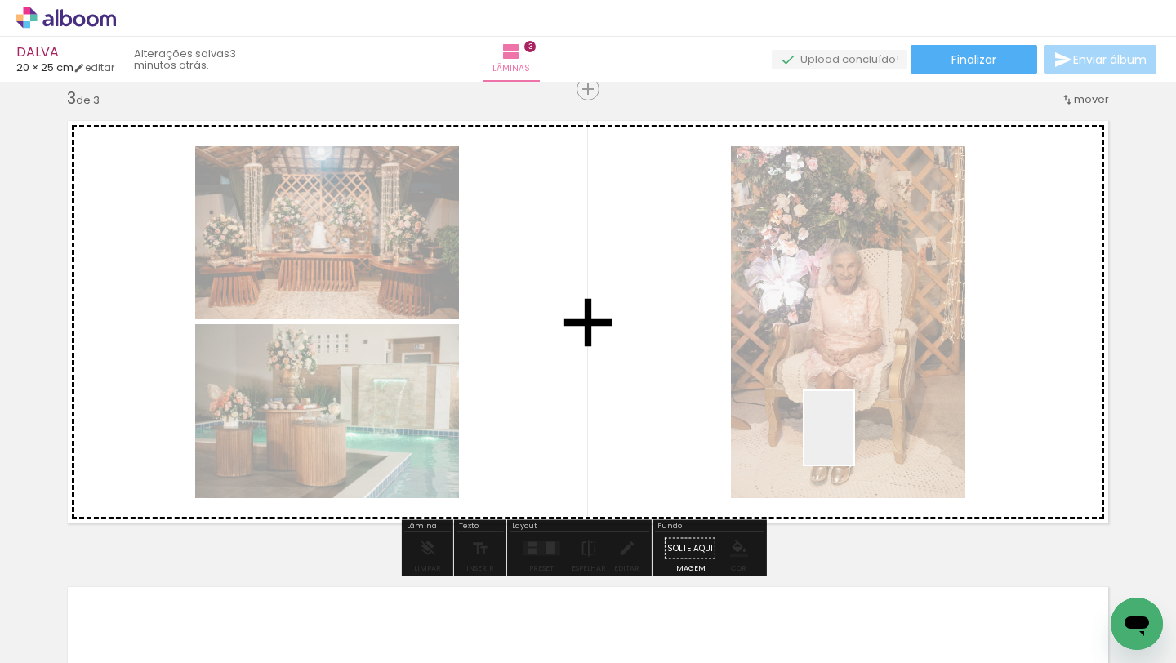
drag, startPoint x: 817, startPoint y: 623, endPoint x: 875, endPoint y: 348, distance: 281.4
click at [875, 348] on quentale-workspace at bounding box center [588, 331] width 1176 height 663
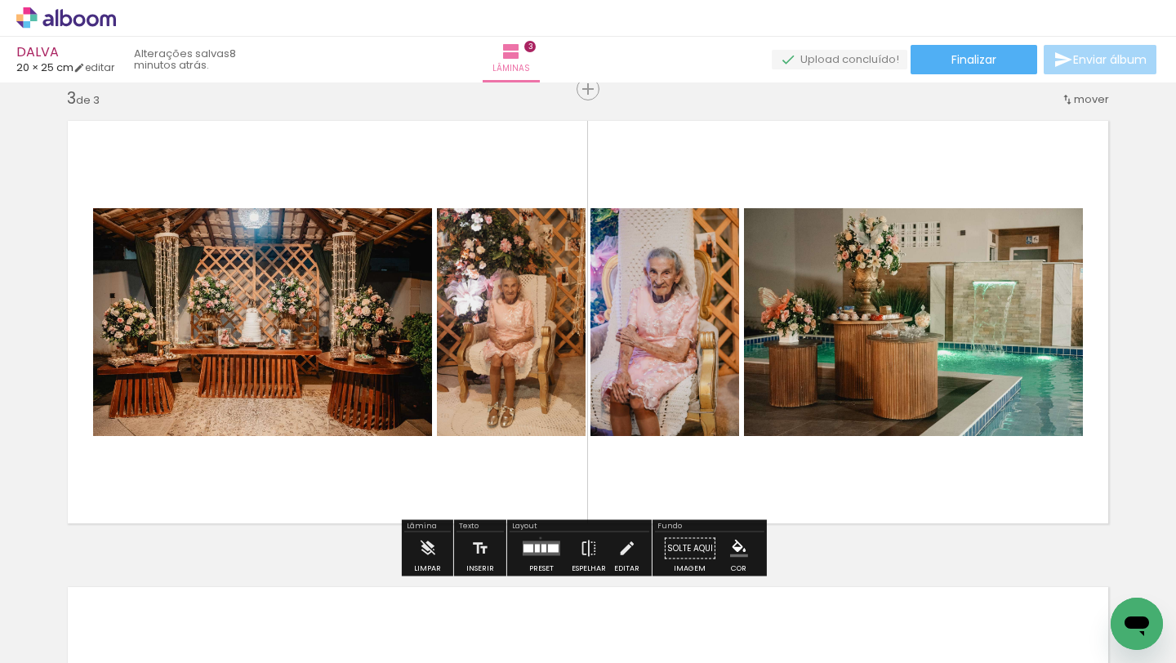
click at [536, 537] on div at bounding box center [541, 548] width 44 height 33
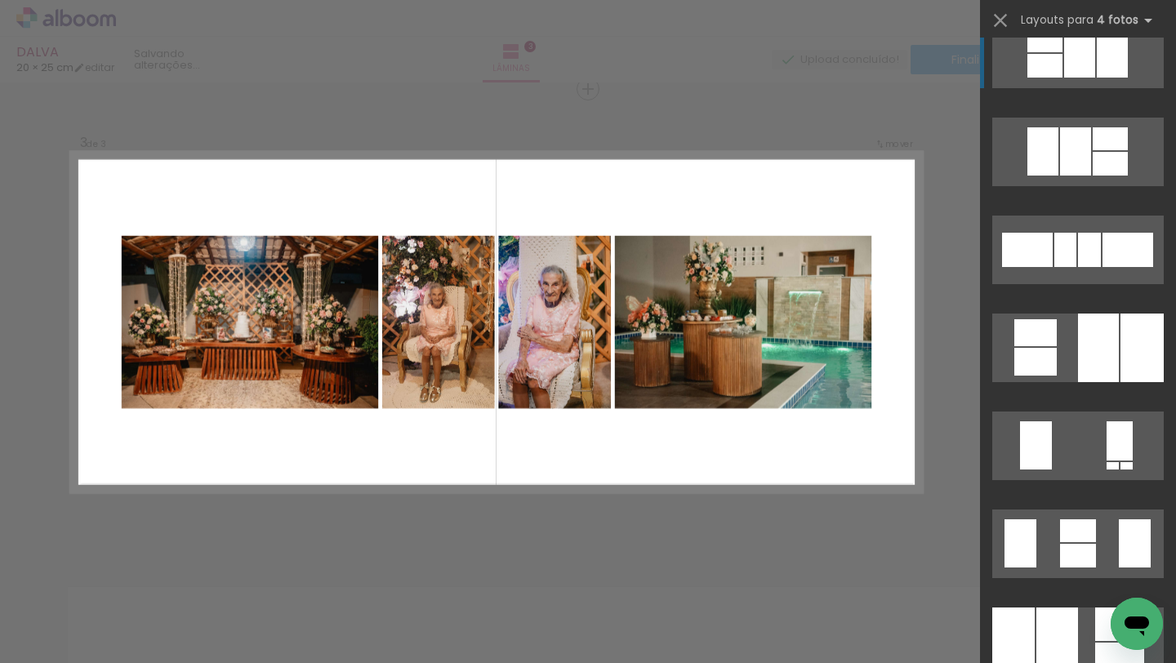
scroll to position [896, 0]
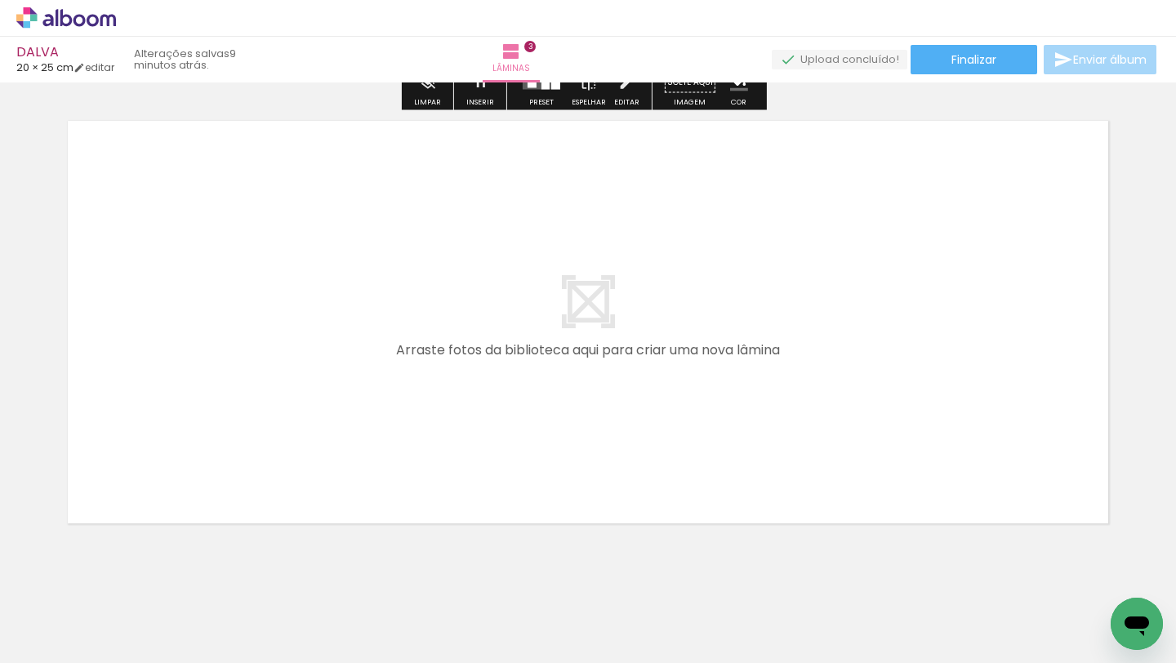
scroll to position [1410, 0]
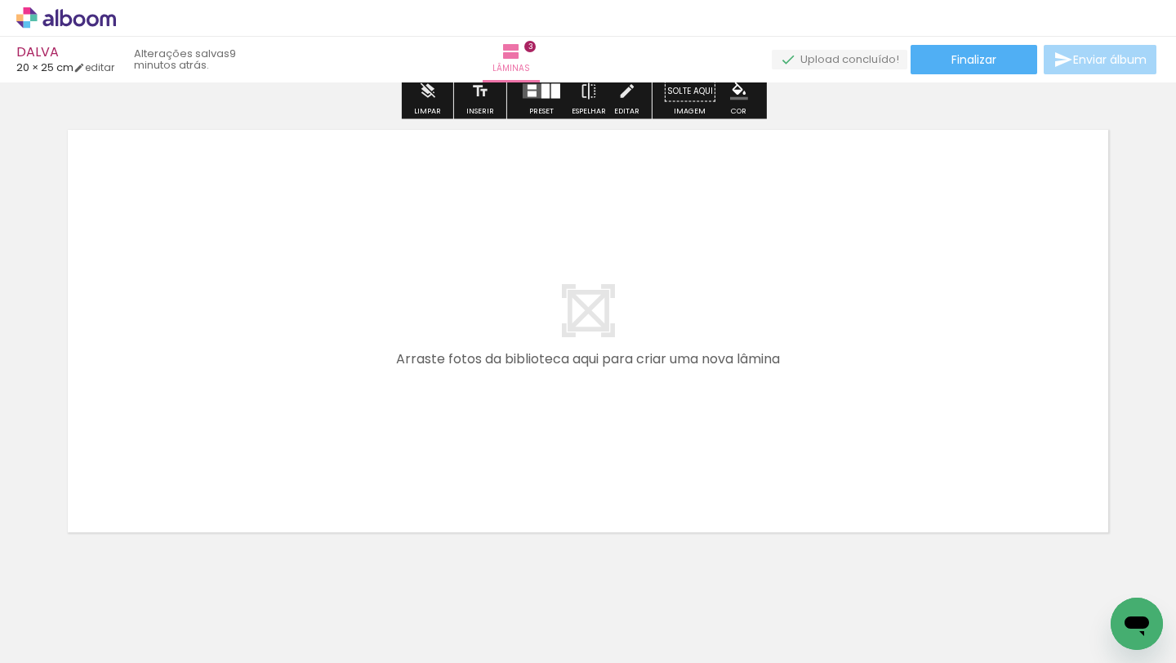
click at [69, 599] on span "Adicionar Fotos" at bounding box center [57, 641] width 49 height 18
click at [0, 0] on input "file" at bounding box center [0, 0] width 0 height 0
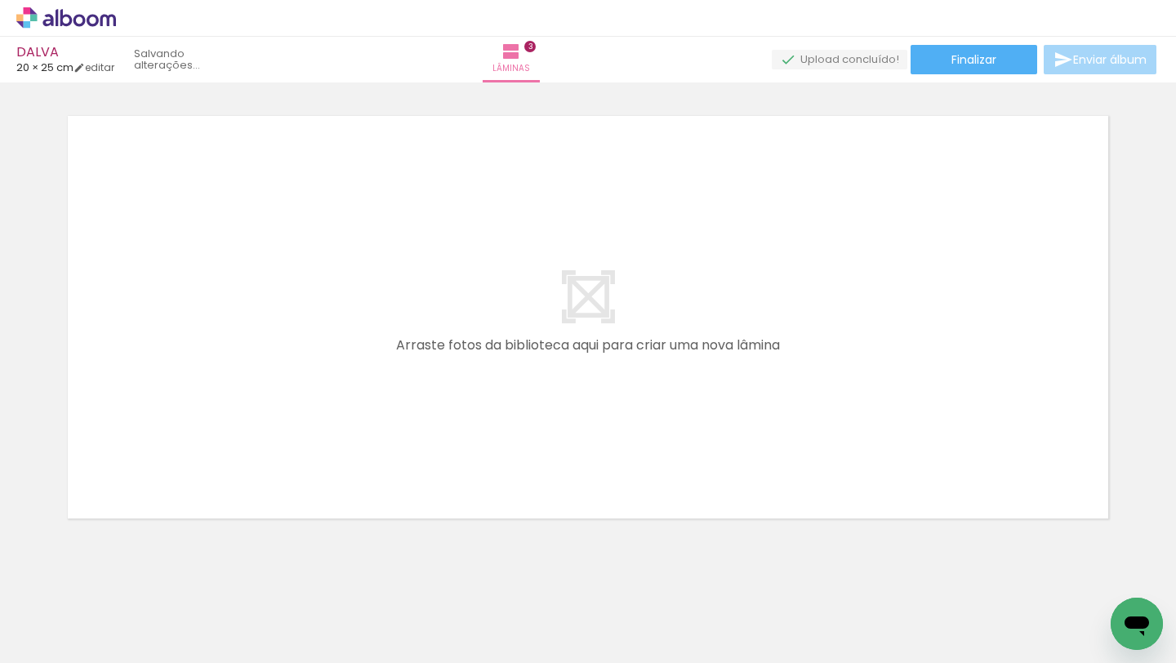
scroll to position [1427, 0]
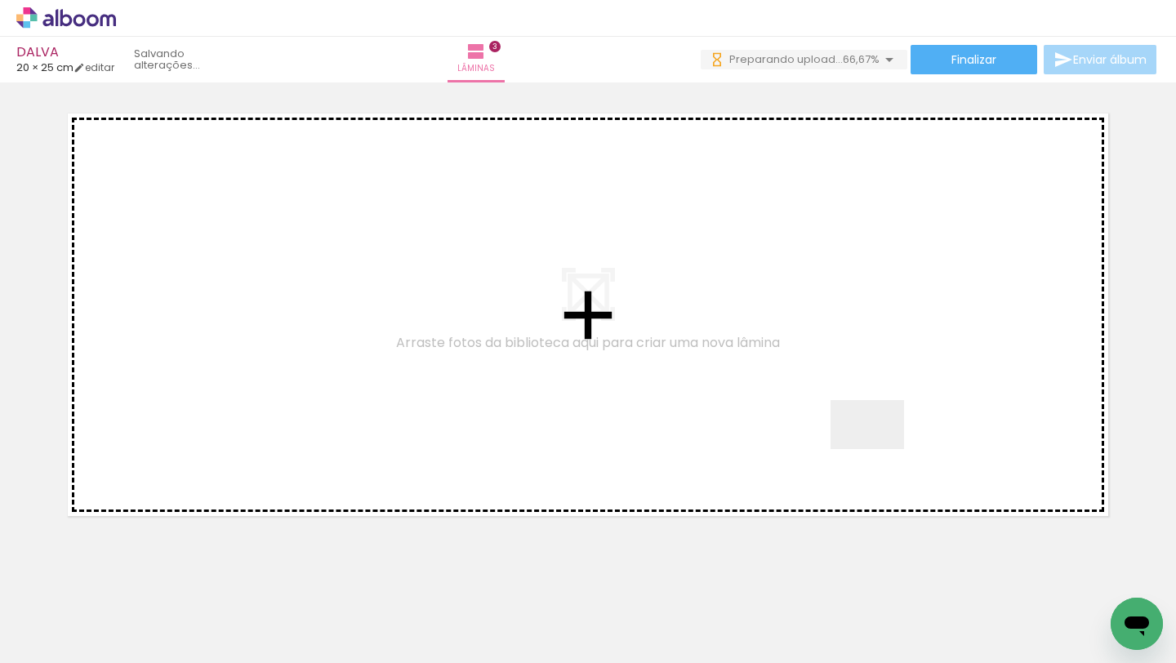
drag, startPoint x: 896, startPoint y: 614, endPoint x: 870, endPoint y: 359, distance: 256.0
click at [870, 359] on quentale-workspace at bounding box center [588, 331] width 1176 height 663
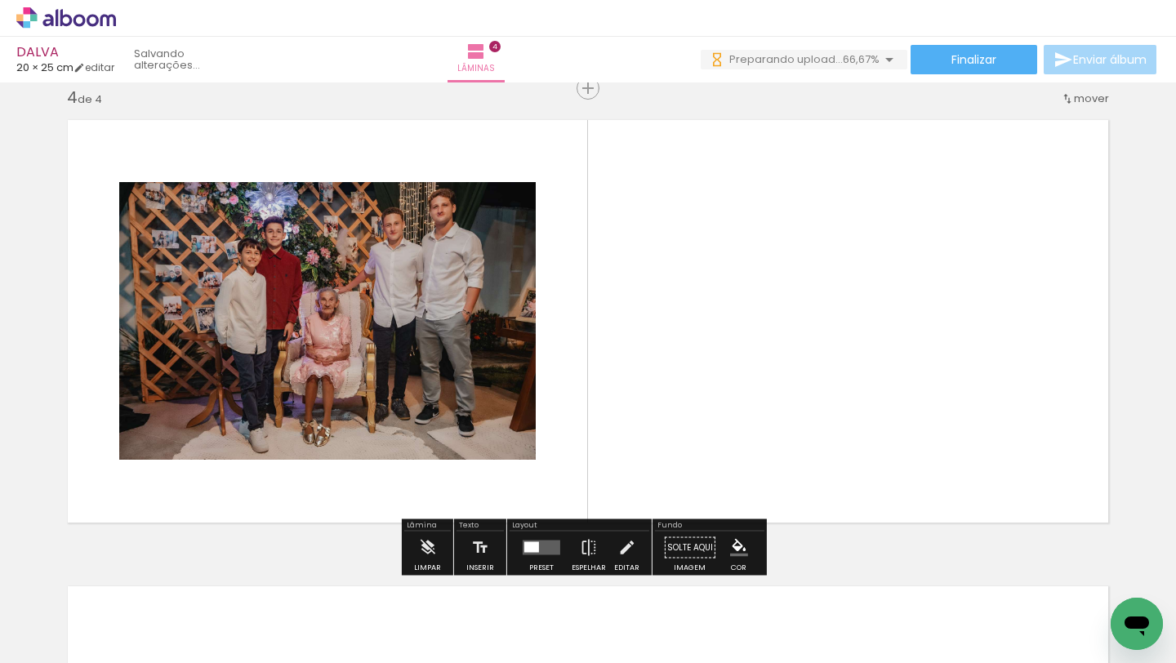
scroll to position [1419, 0]
click at [953, 371] on quentale-workspace at bounding box center [588, 331] width 1176 height 663
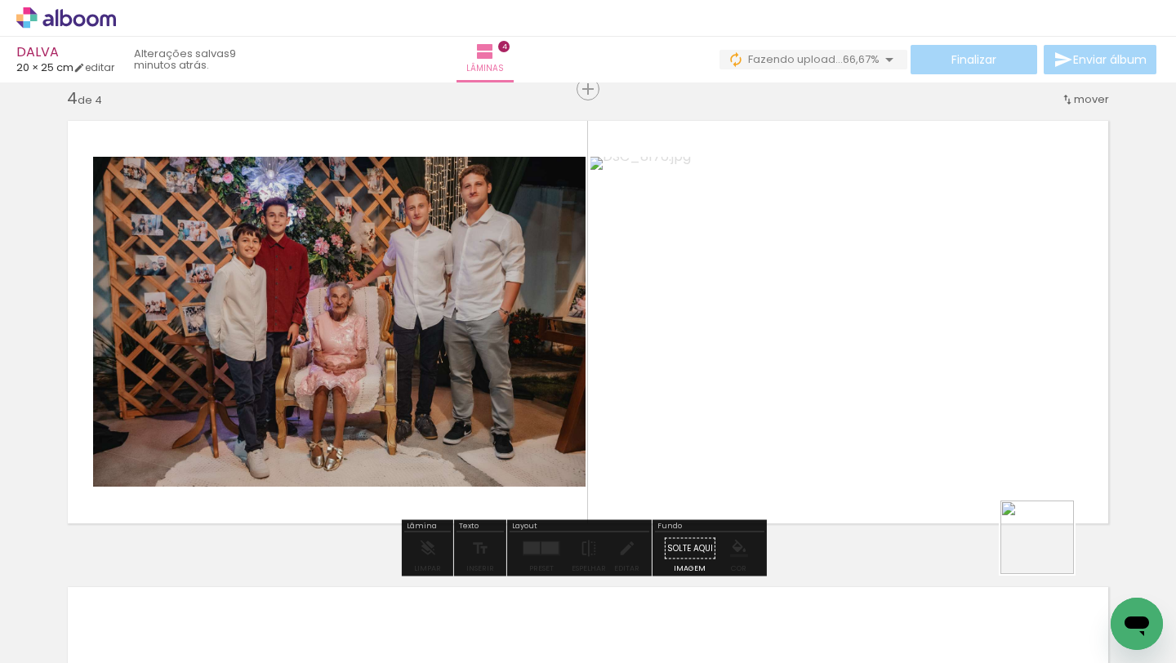
drag, startPoint x: 1074, startPoint y: 600, endPoint x: 991, endPoint y: 399, distance: 217.1
click at [991, 399] on quentale-workspace at bounding box center [588, 331] width 1176 height 663
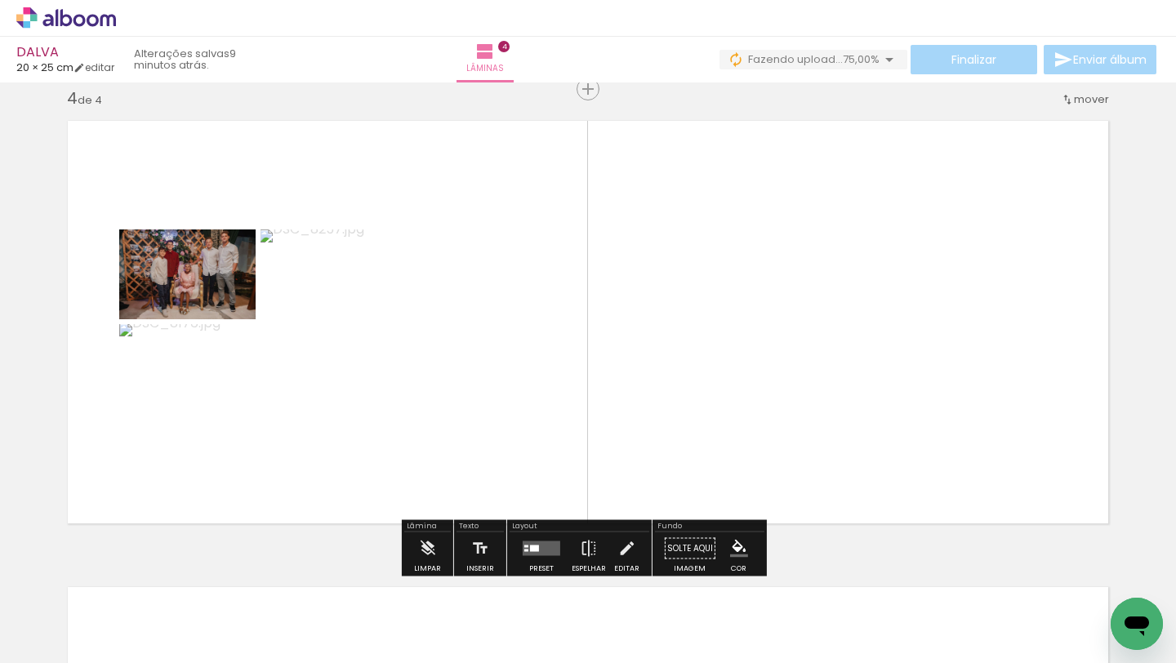
drag, startPoint x: 1158, startPoint y: 593, endPoint x: 938, endPoint y: 411, distance: 285.3
click at [938, 411] on quentale-workspace at bounding box center [588, 331] width 1176 height 663
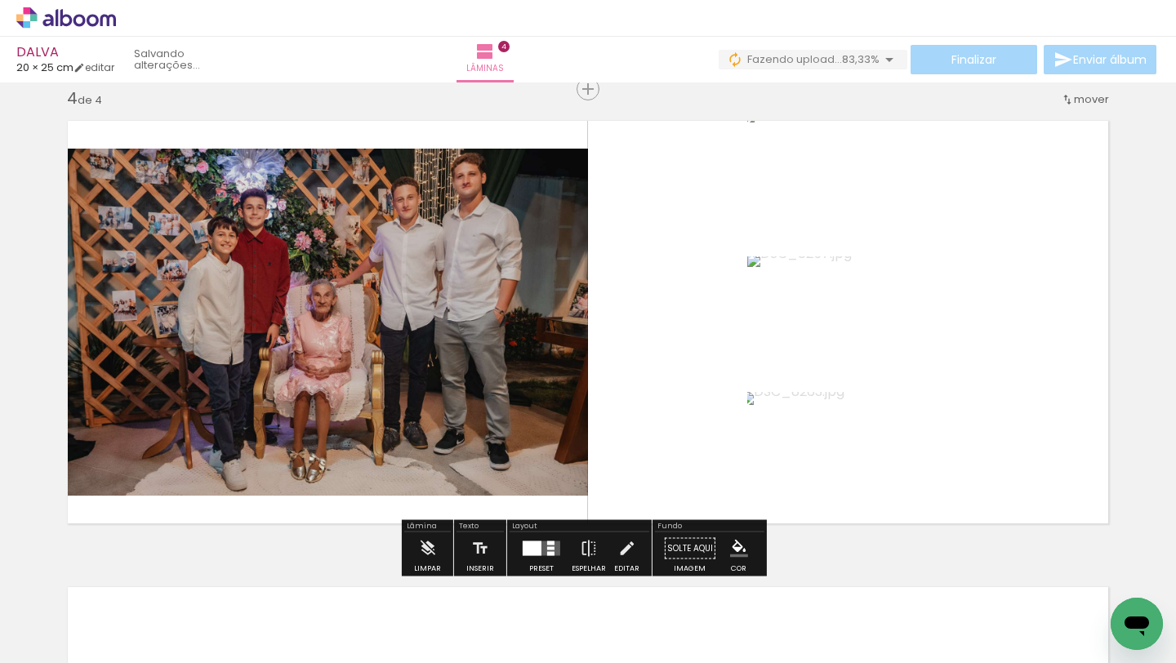
click at [547, 542] on div at bounding box center [550, 543] width 7 height 4
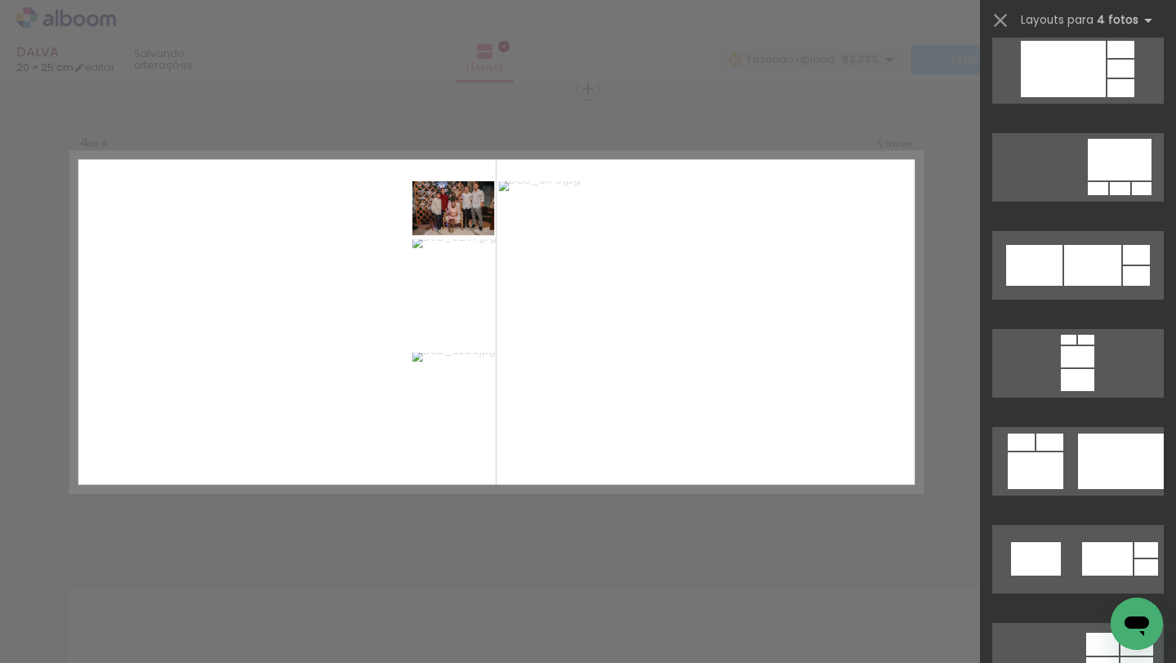
scroll to position [3933, 0]
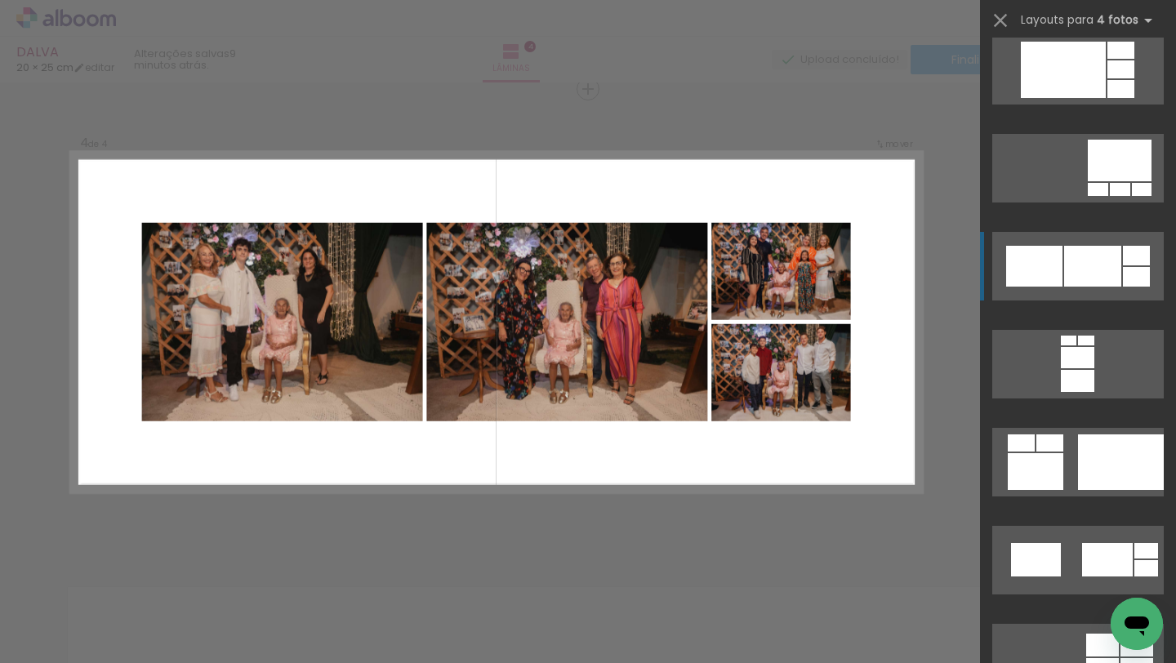
click at [1066, 256] on div at bounding box center [1092, 266] width 57 height 41
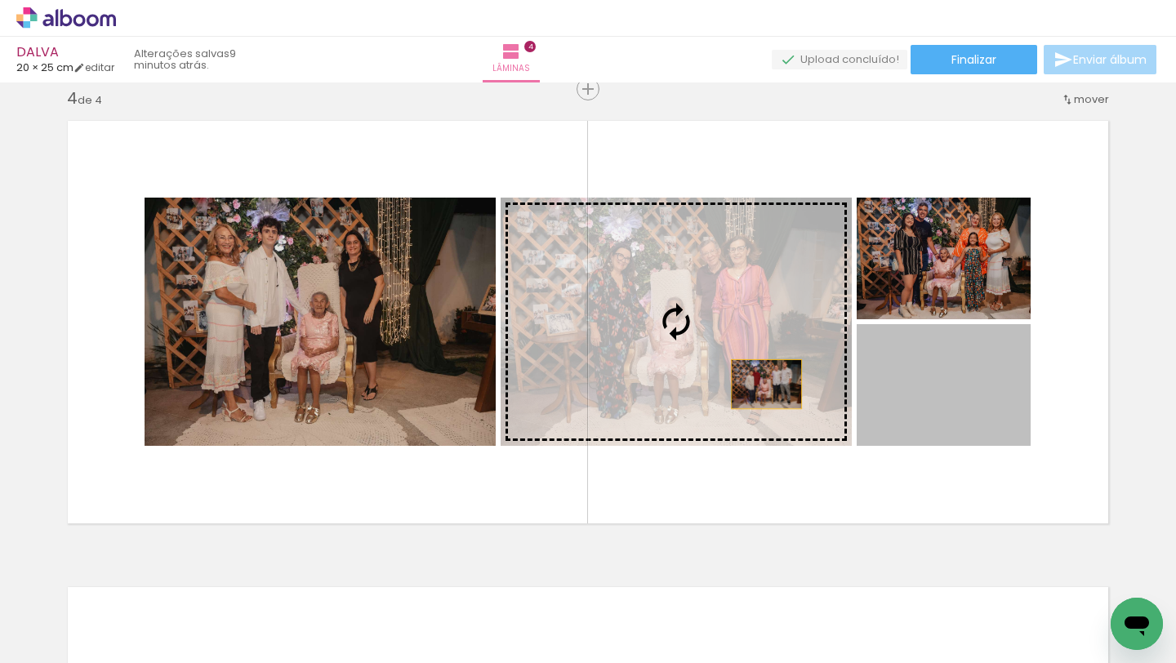
drag, startPoint x: 973, startPoint y: 407, endPoint x: 759, endPoint y: 382, distance: 215.3
click at [0, 0] on slot at bounding box center [0, 0] width 0 height 0
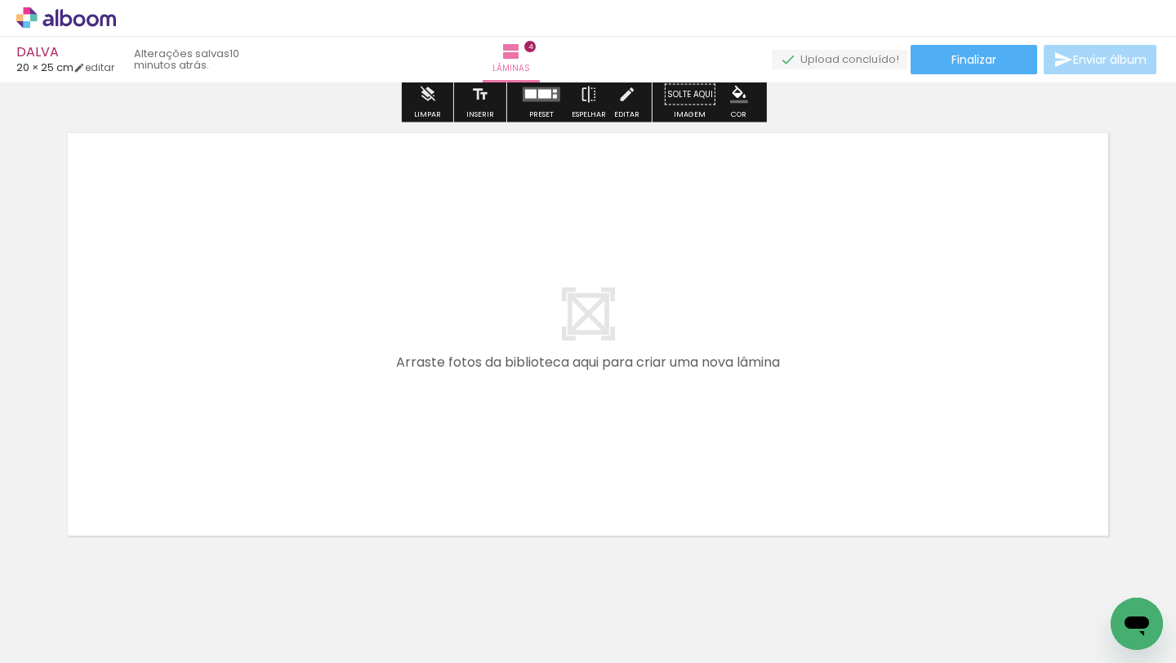
scroll to position [1881, 0]
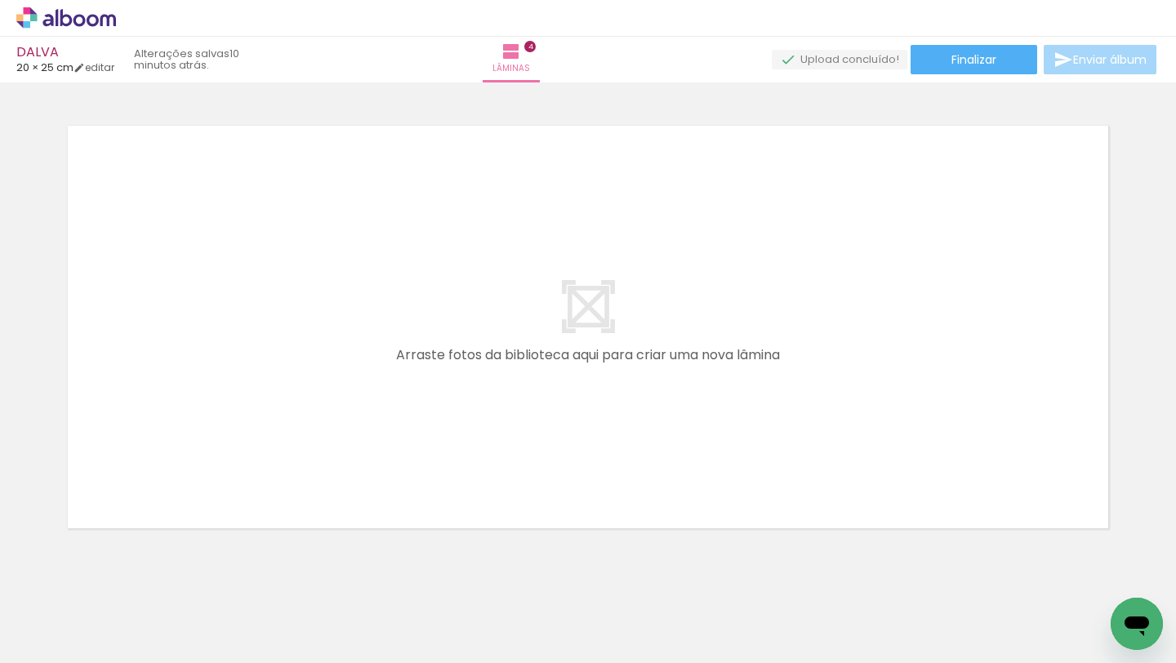
click at [76, 599] on span "Adicionar Fotos" at bounding box center [57, 641] width 49 height 18
click at [0, 0] on input "file" at bounding box center [0, 0] width 0 height 0
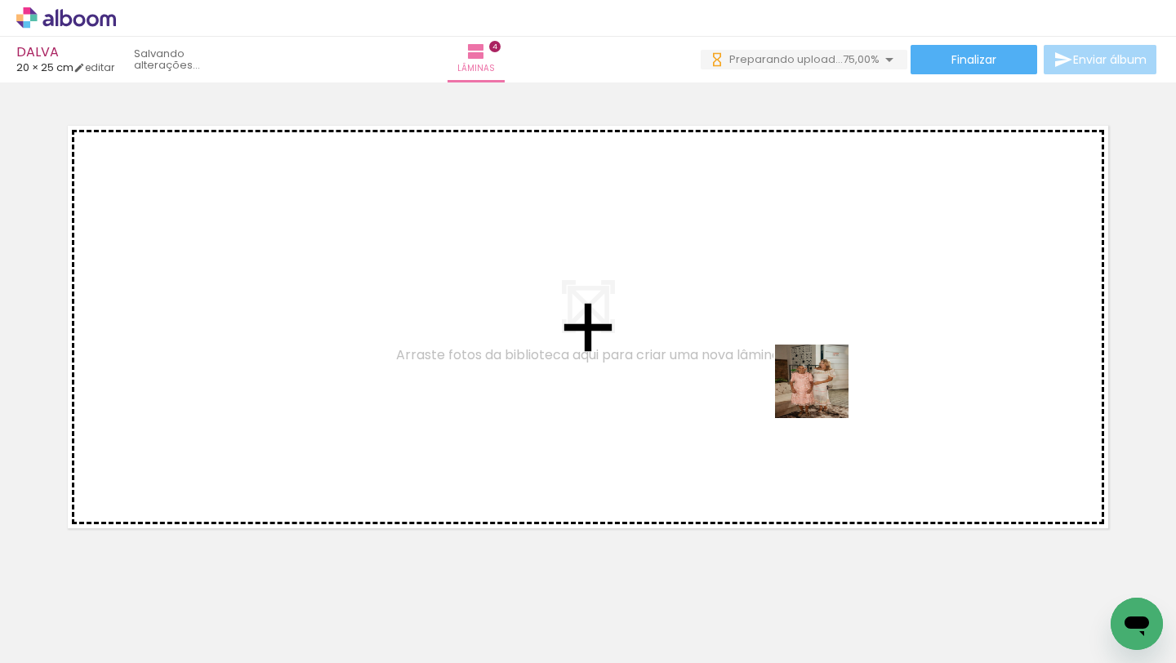
drag, startPoint x: 824, startPoint y: 605, endPoint x: 824, endPoint y: 355, distance: 249.9
click at [824, 355] on quentale-workspace at bounding box center [588, 331] width 1176 height 663
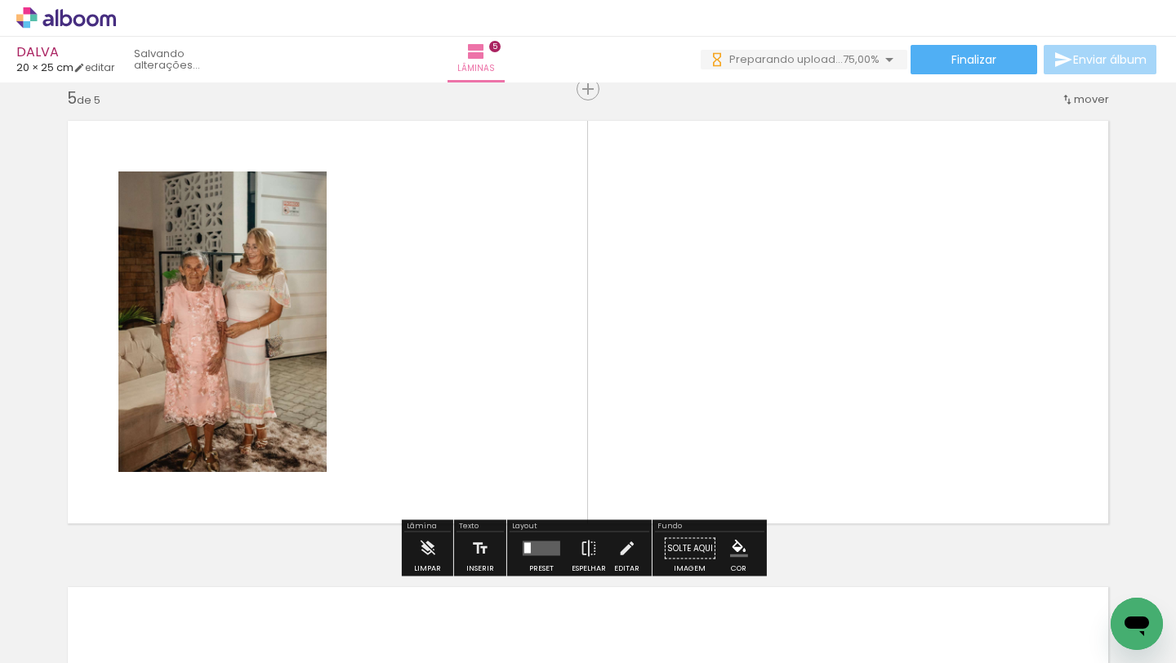
scroll to position [1885, 0]
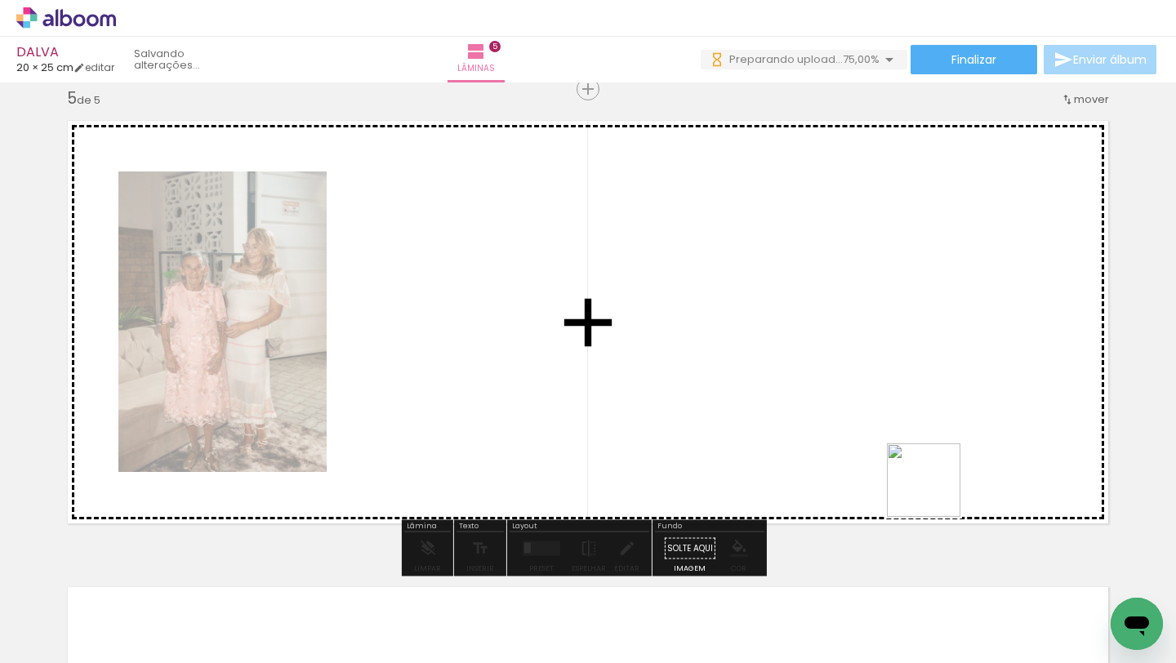
click at [936, 380] on quentale-workspace at bounding box center [588, 331] width 1176 height 663
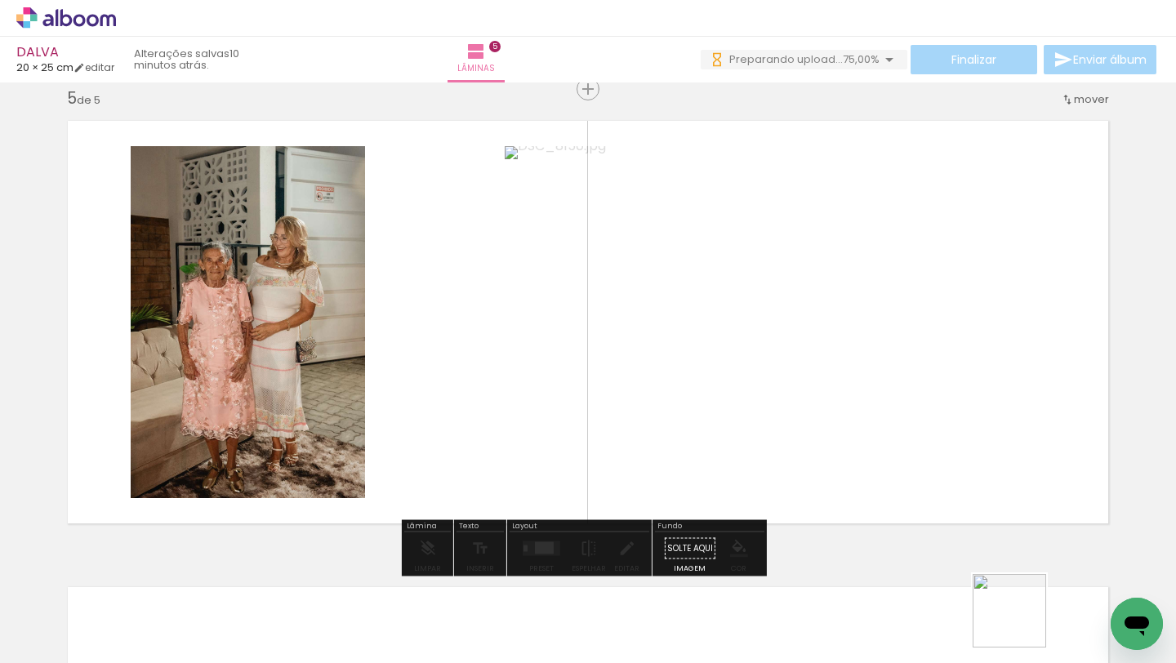
drag, startPoint x: 1022, startPoint y: 630, endPoint x: 1016, endPoint y: 363, distance: 267.1
click at [1016, 363] on quentale-workspace at bounding box center [588, 331] width 1176 height 663
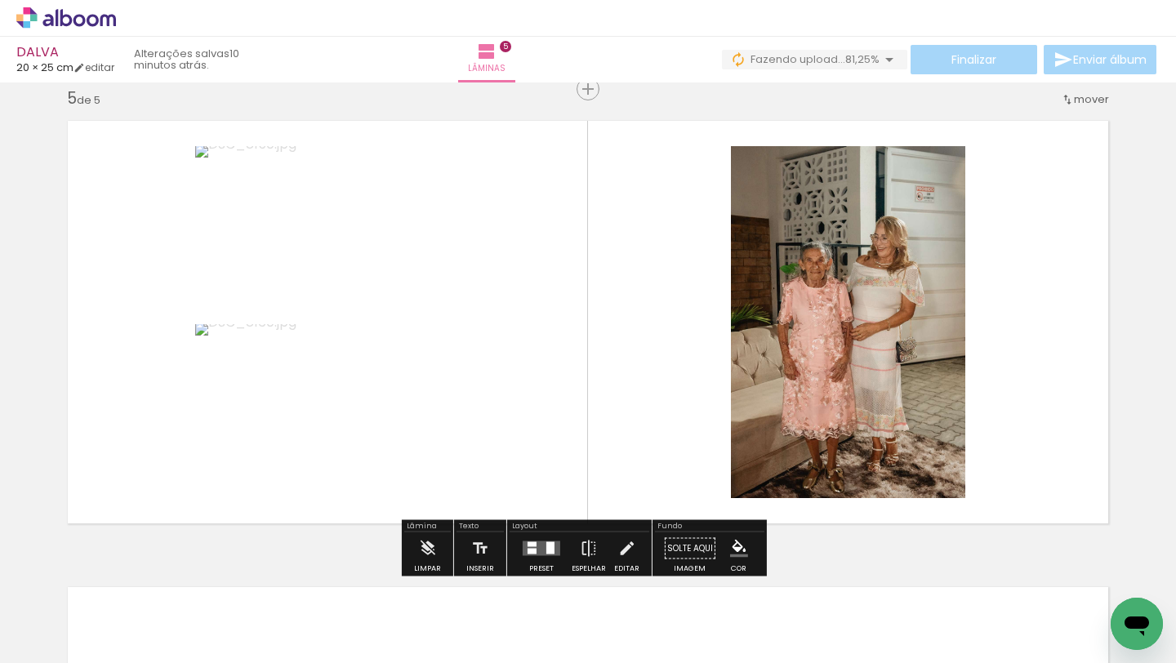
drag, startPoint x: 1101, startPoint y: 594, endPoint x: 980, endPoint y: 403, distance: 226.1
click at [982, 405] on quentale-workspace at bounding box center [588, 331] width 1176 height 663
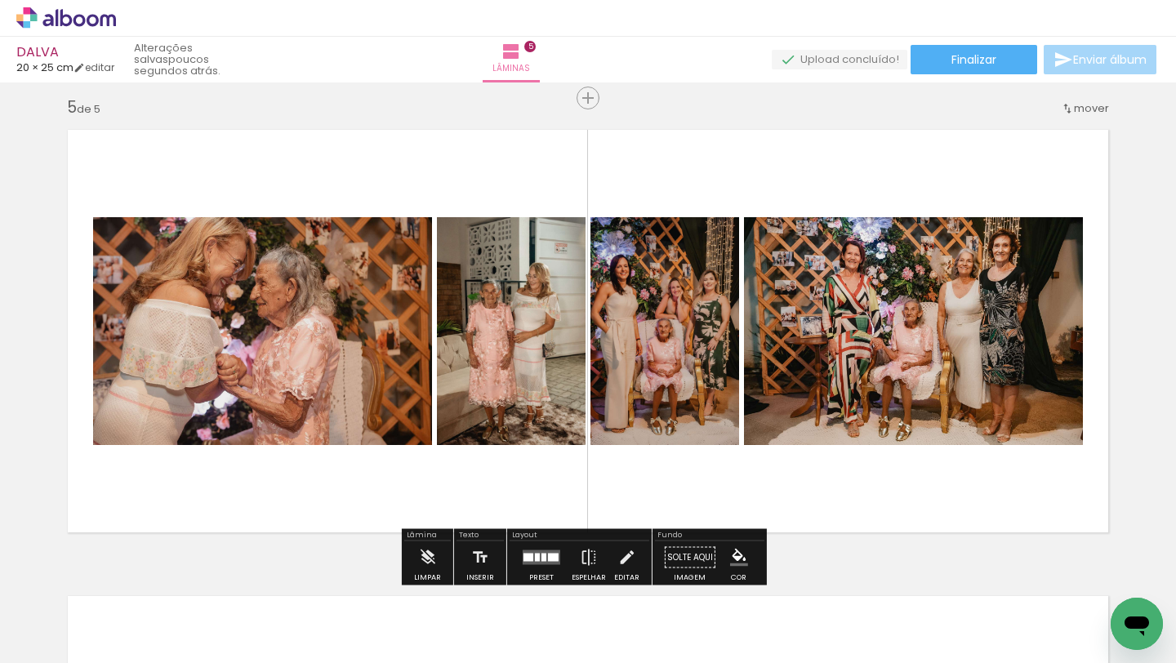
scroll to position [1880, 0]
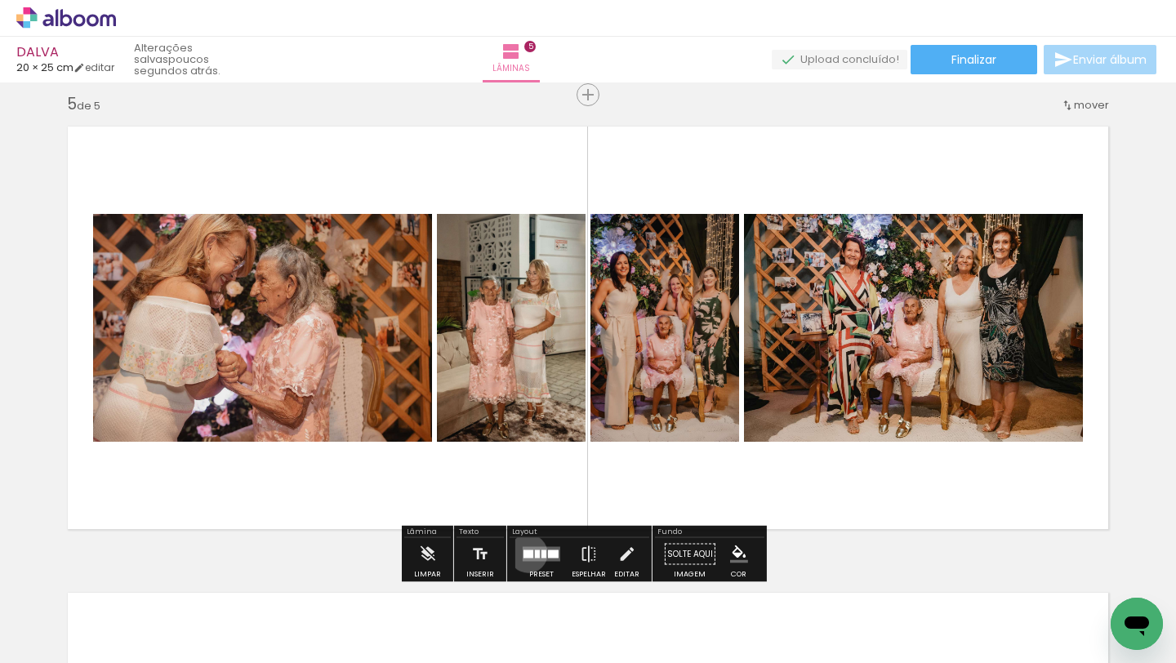
click at [525, 553] on div at bounding box center [528, 554] width 10 height 8
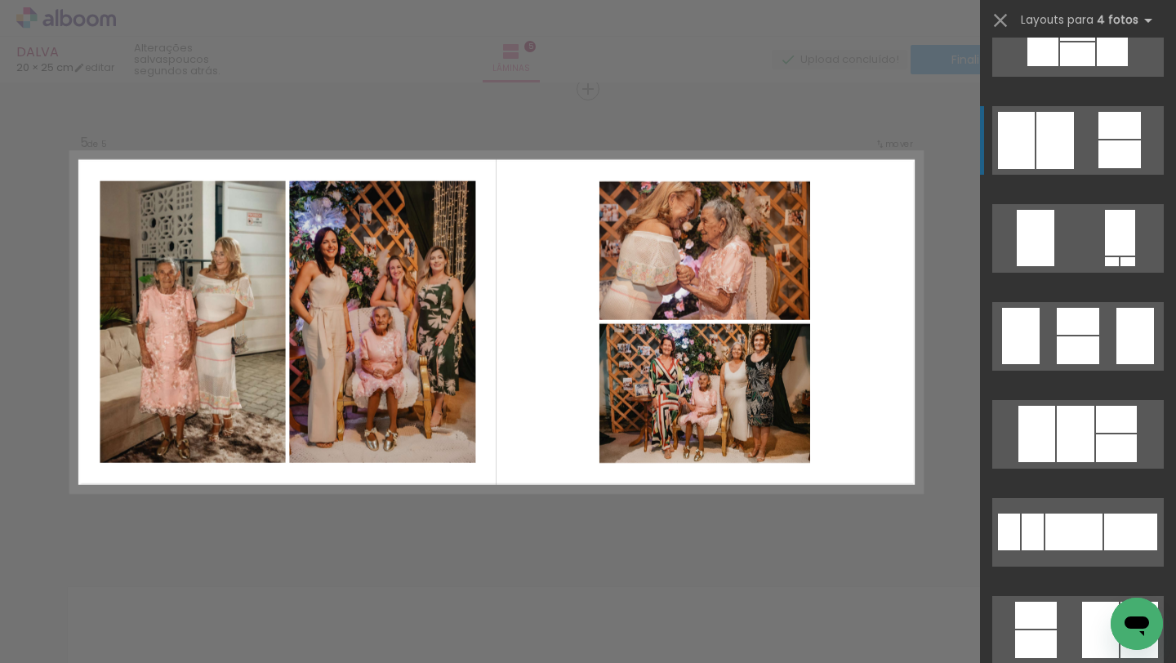
scroll to position [1772, 0]
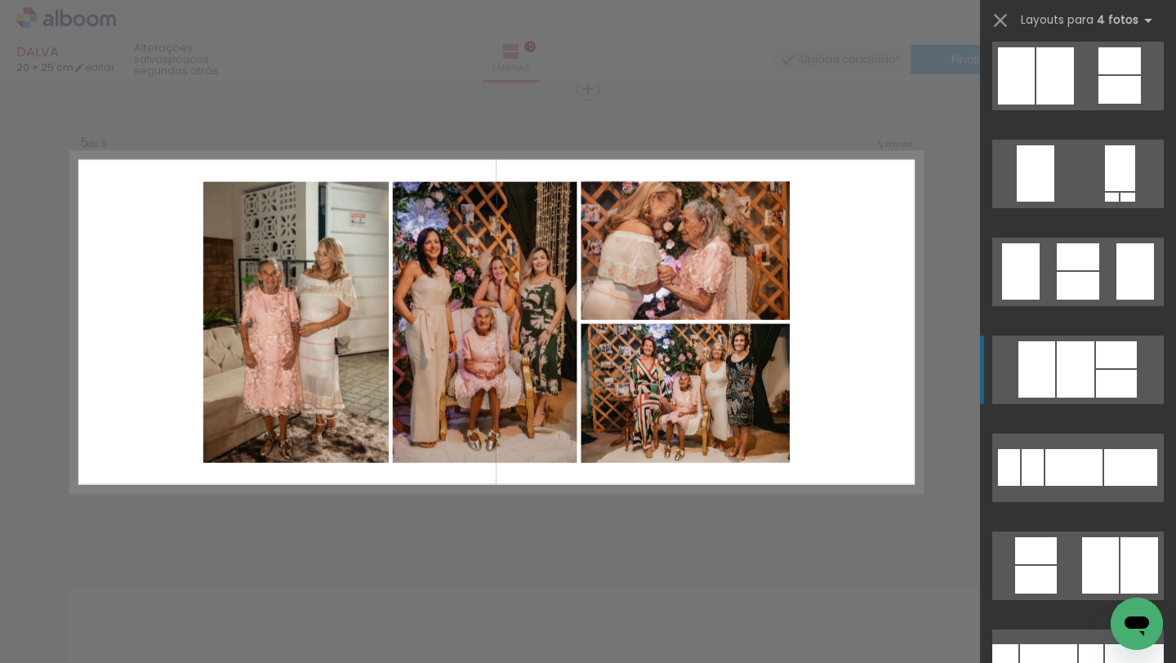
click at [1062, 270] on div at bounding box center [1078, 256] width 42 height 27
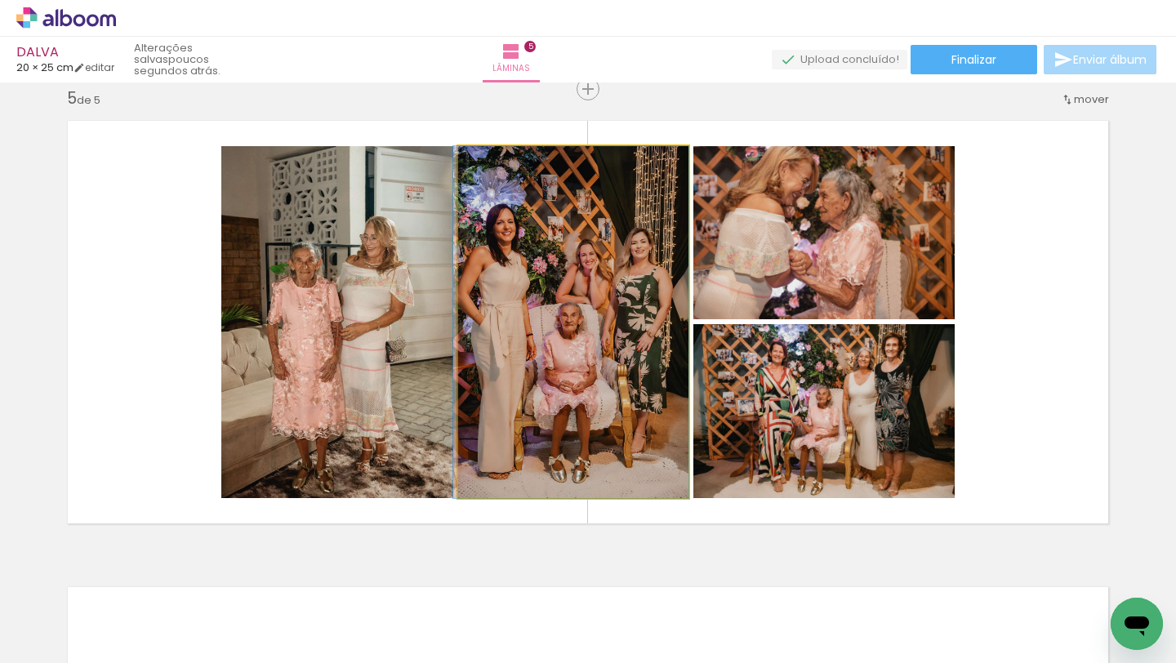
drag, startPoint x: 626, startPoint y: 360, endPoint x: 382, endPoint y: 358, distance: 244.2
click at [0, 0] on slot at bounding box center [0, 0] width 0 height 0
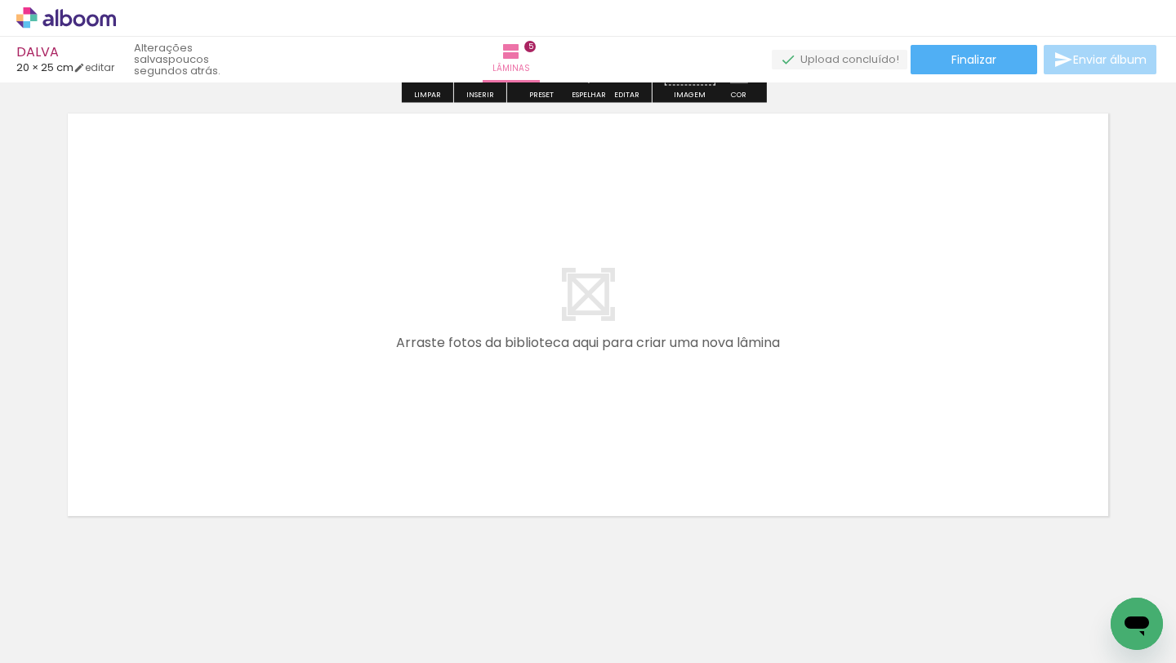
scroll to position [2363, 0]
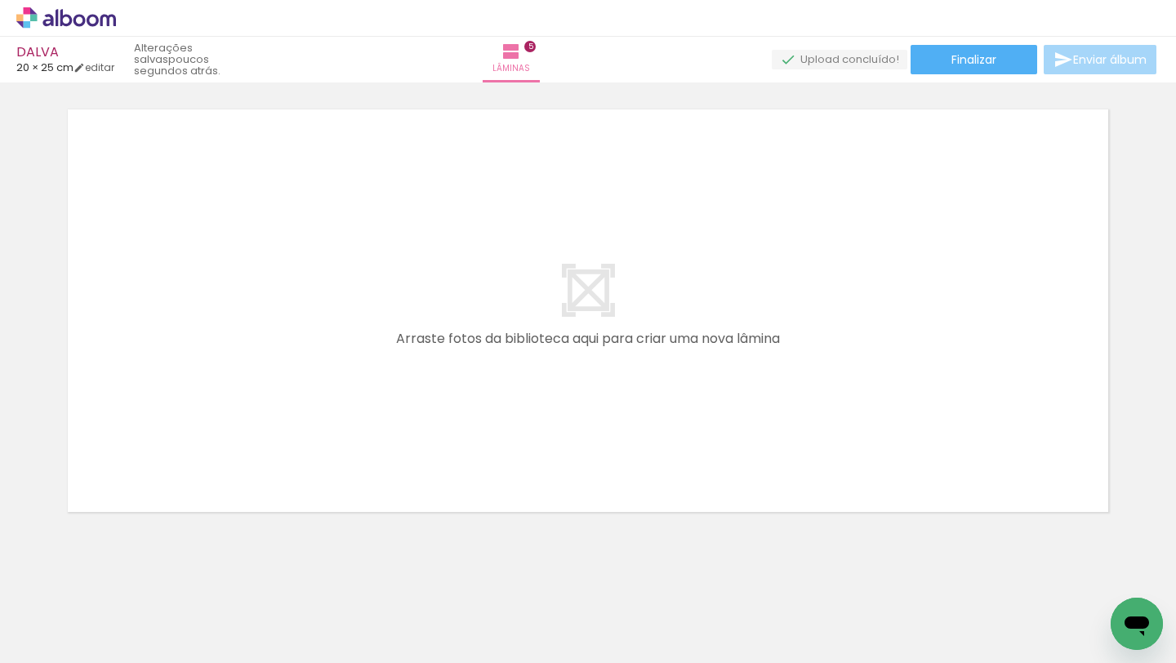
click at [40, 652] on paper-button "Adicionar Fotos" at bounding box center [50, 641] width 79 height 26
click at [0, 0] on input "file" at bounding box center [0, 0] width 0 height 0
drag, startPoint x: 752, startPoint y: 621, endPoint x: 833, endPoint y: 428, distance: 209.7
click at [830, 429] on quentale-workspace at bounding box center [588, 331] width 1176 height 663
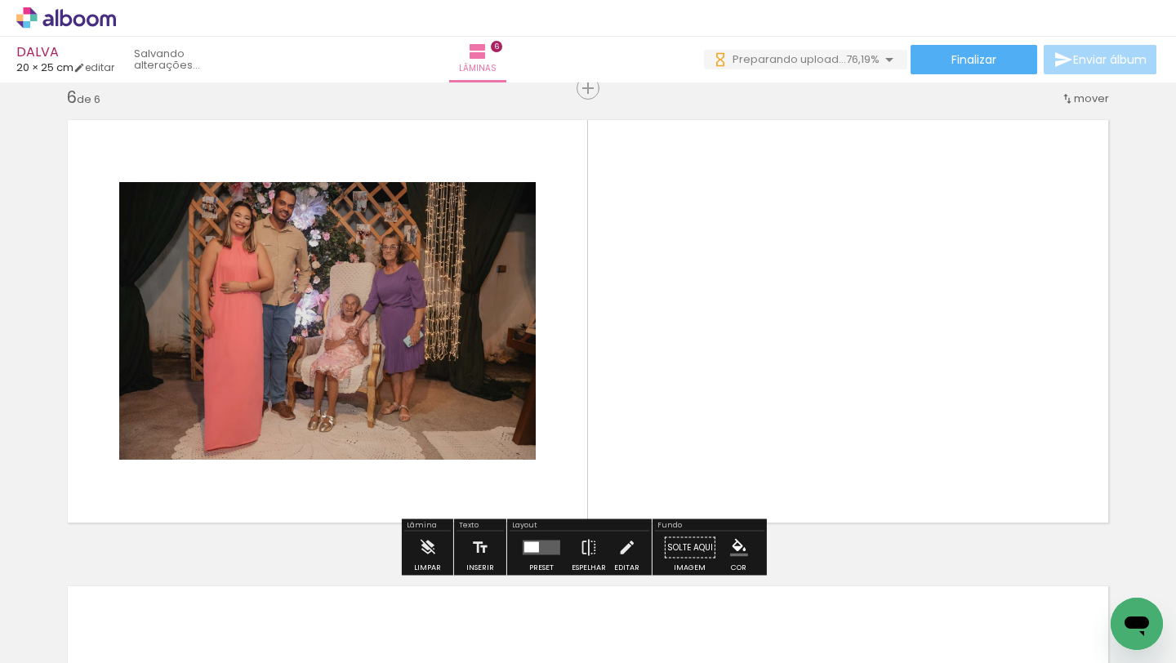
scroll to position [2352, 0]
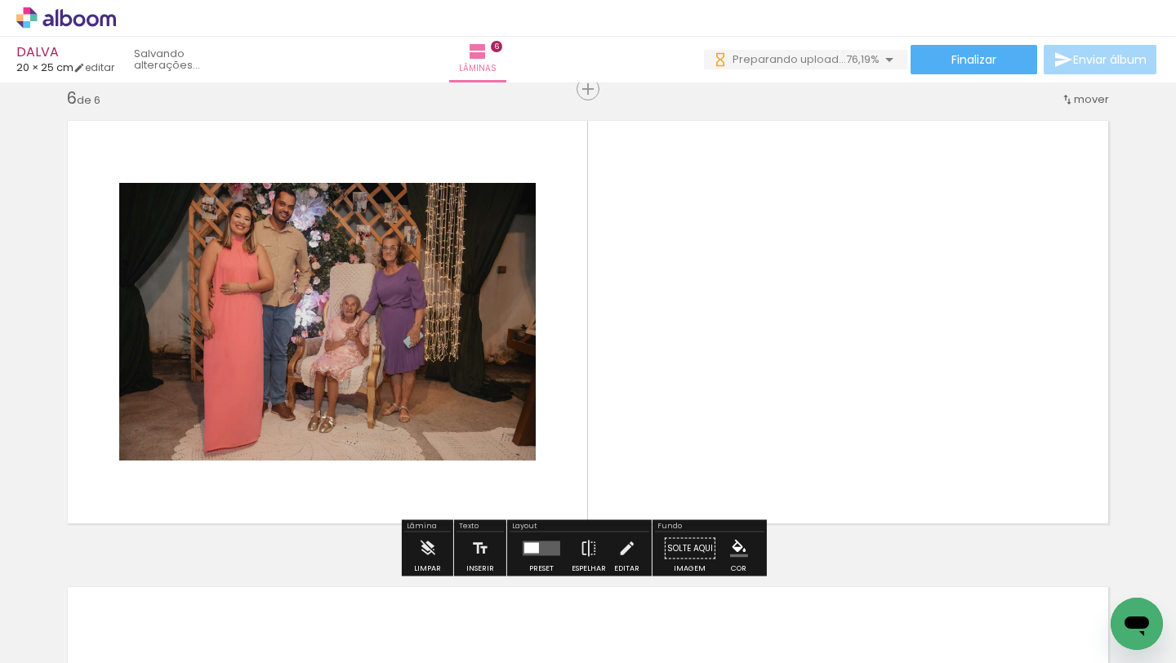
click at [884, 428] on quentale-workspace at bounding box center [588, 331] width 1176 height 663
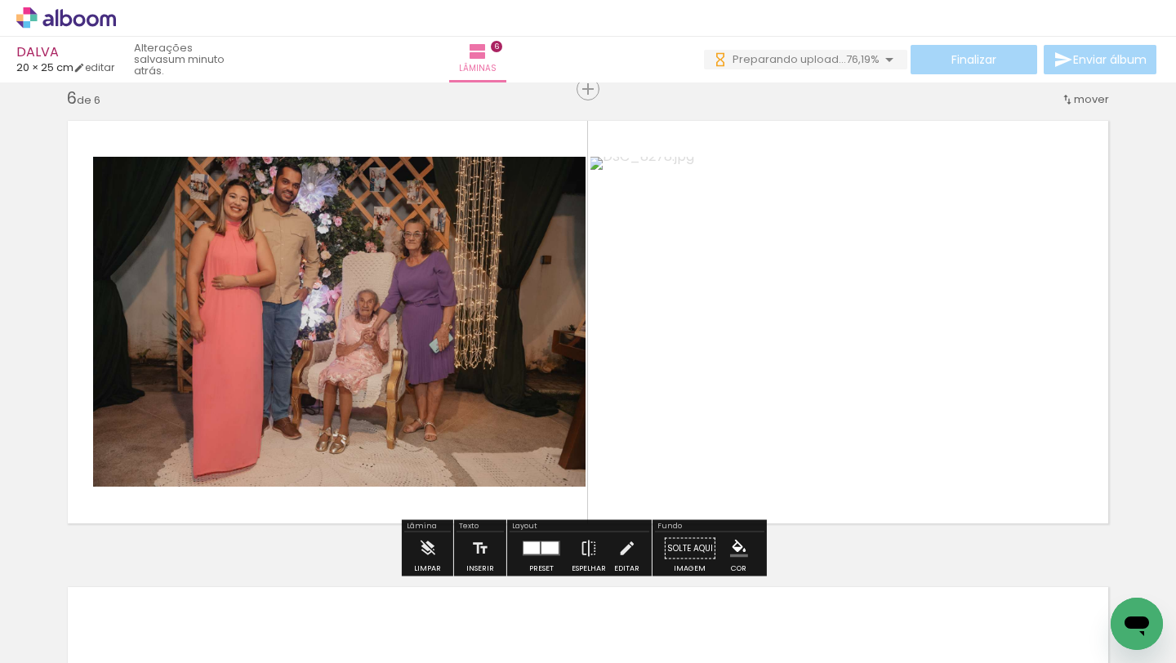
drag, startPoint x: 914, startPoint y: 624, endPoint x: 936, endPoint y: 404, distance: 220.8
click at [936, 404] on quentale-workspace at bounding box center [588, 331] width 1176 height 663
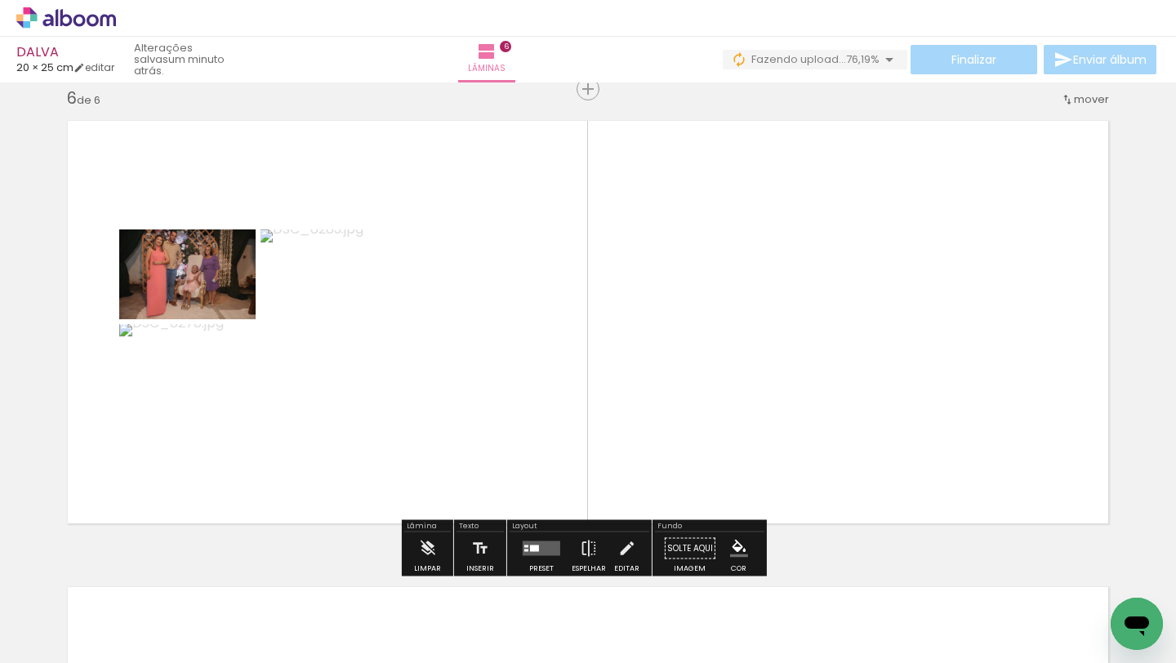
drag, startPoint x: 1012, startPoint y: 626, endPoint x: 1012, endPoint y: 404, distance: 222.1
click at [1012, 404] on quentale-workspace at bounding box center [588, 331] width 1176 height 663
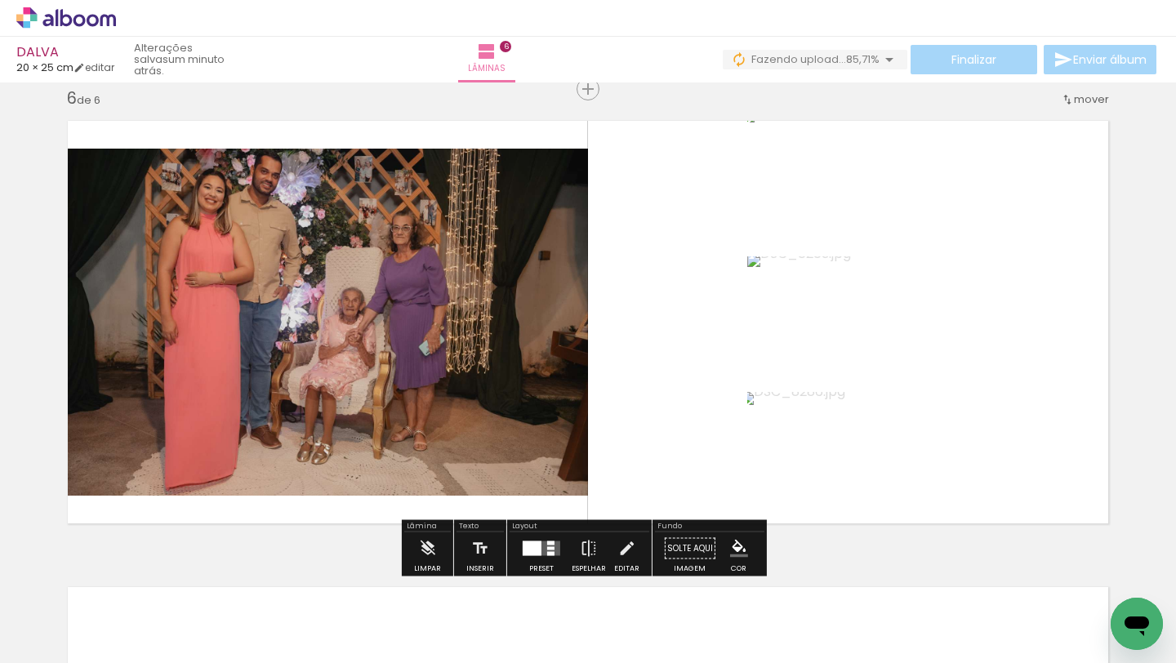
drag, startPoint x: 1097, startPoint y: 617, endPoint x: 1002, endPoint y: 435, distance: 204.5
click at [1004, 439] on quentale-workspace at bounding box center [588, 331] width 1176 height 663
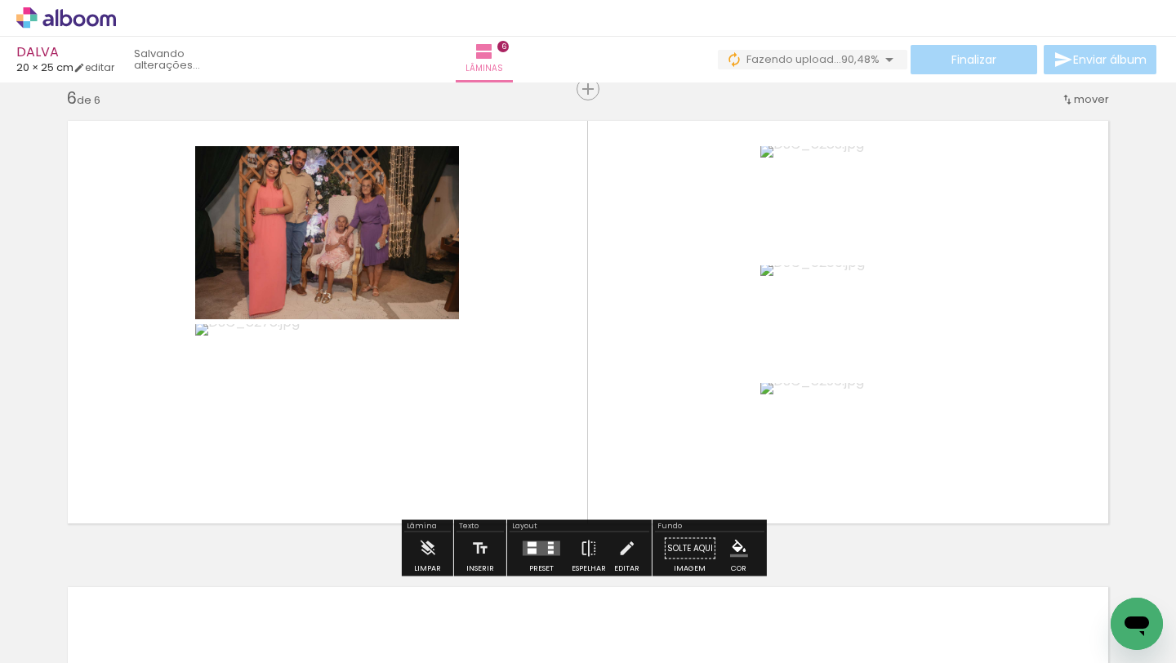
click at [531, 543] on div at bounding box center [532, 544] width 9 height 5
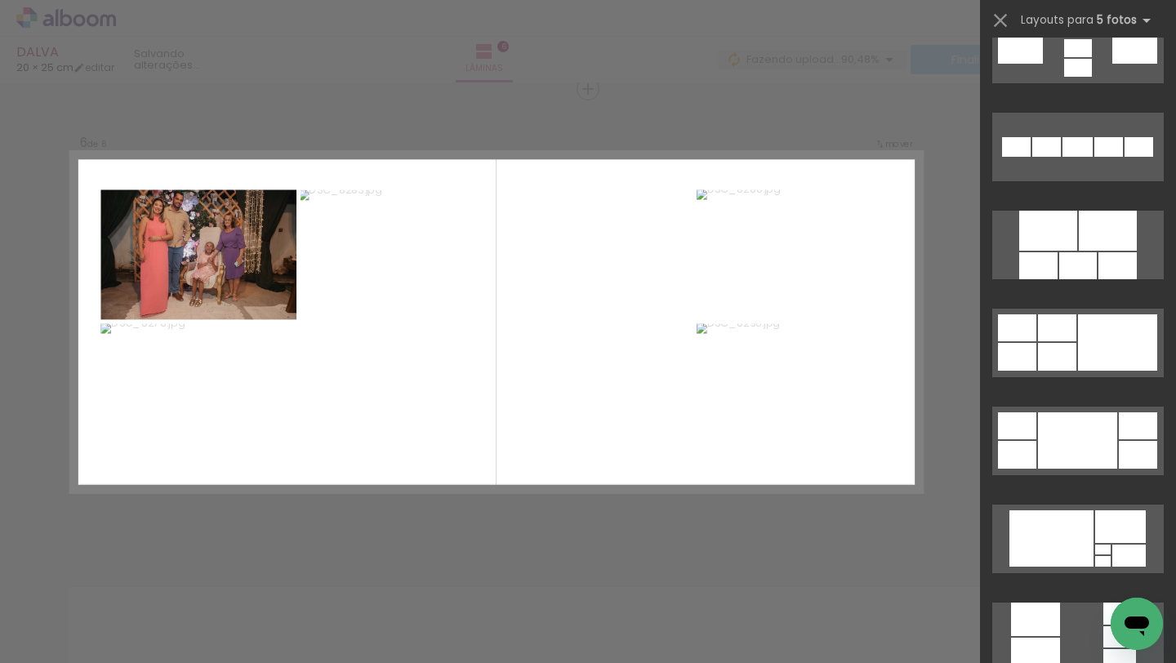
scroll to position [818, 0]
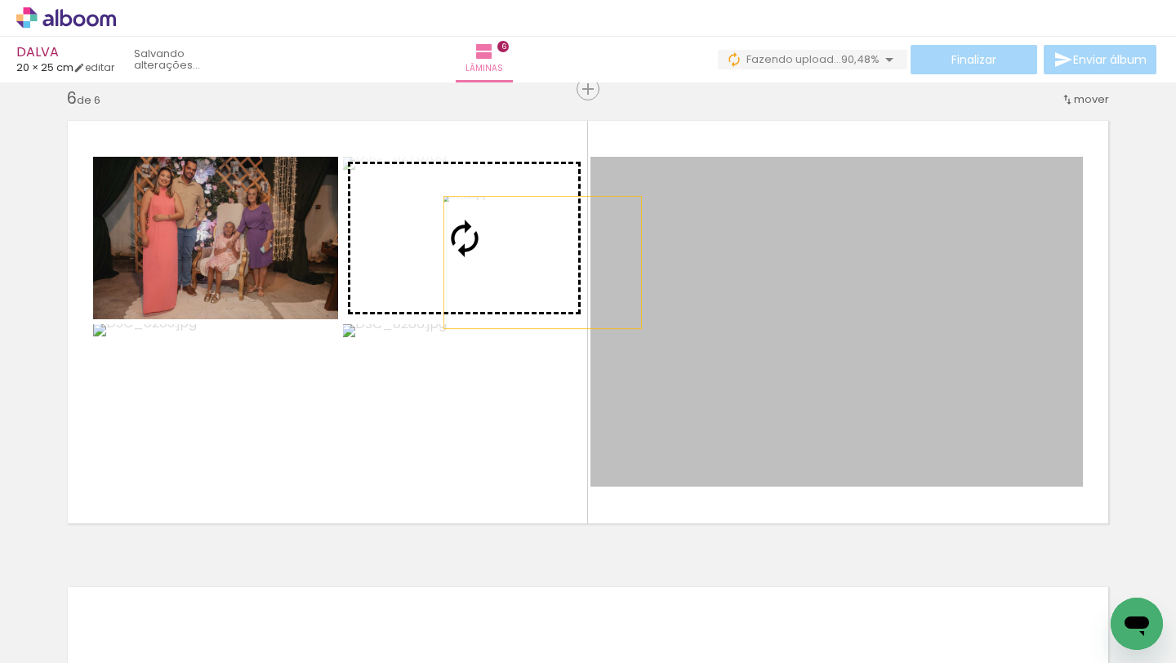
drag, startPoint x: 704, startPoint y: 266, endPoint x: 512, endPoint y: 260, distance: 192.0
click at [0, 0] on slot at bounding box center [0, 0] width 0 height 0
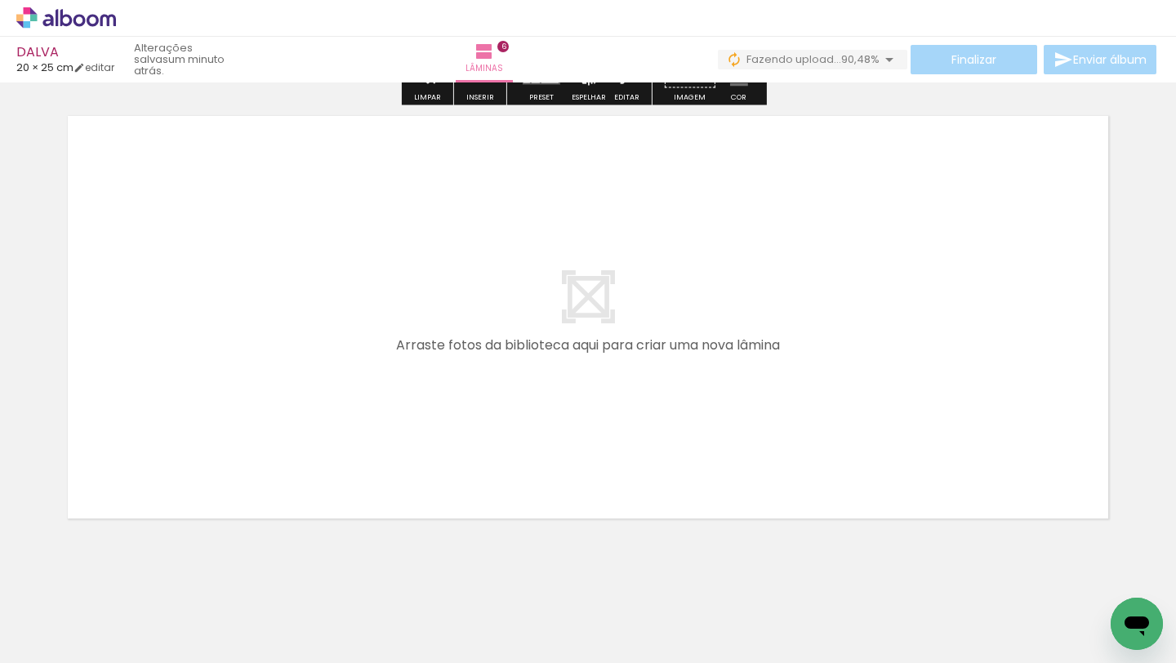
scroll to position [2825, 0]
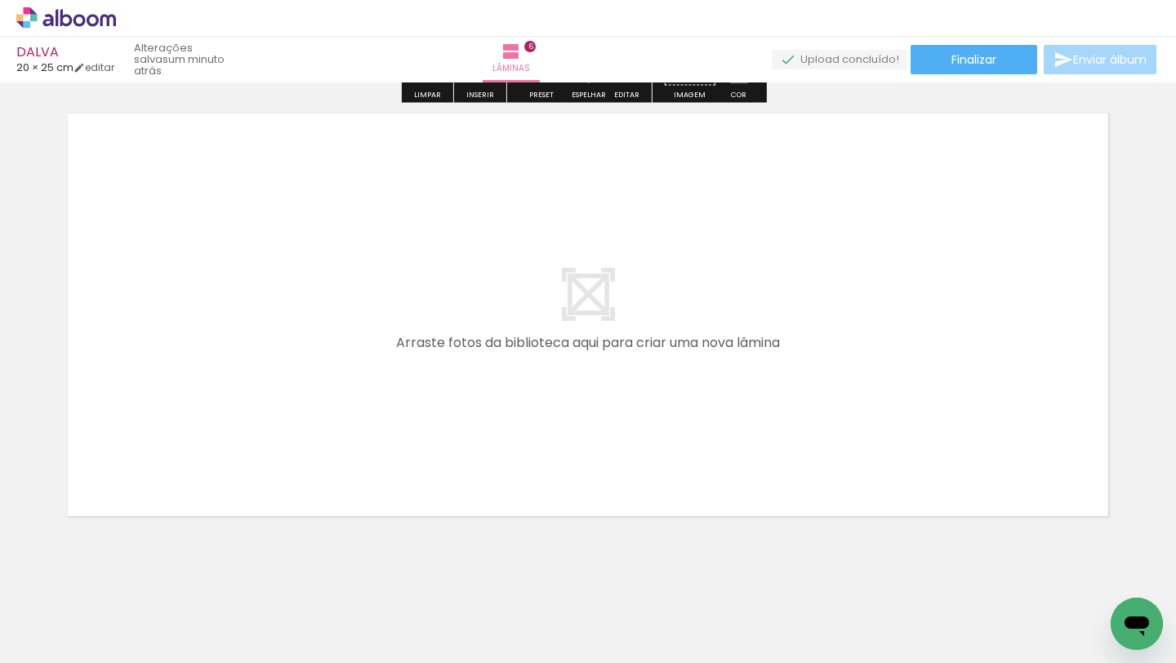
click at [52, 633] on span "Adicionar Fotos" at bounding box center [57, 641] width 49 height 18
click at [0, 0] on input "file" at bounding box center [0, 0] width 0 height 0
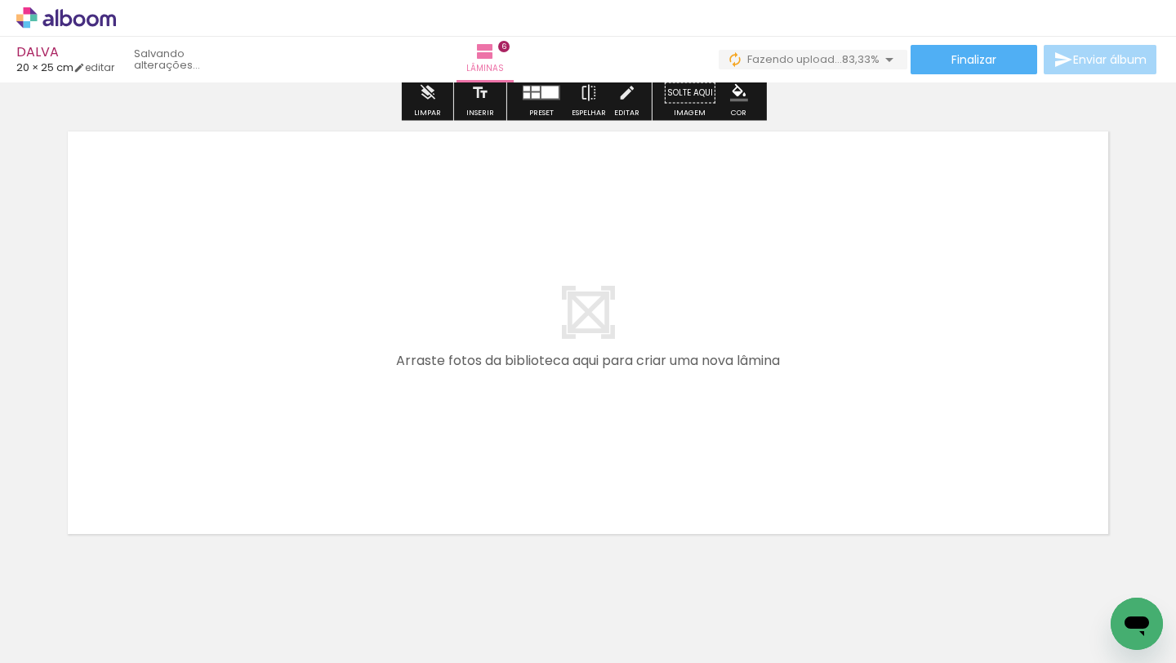
scroll to position [0, 1707]
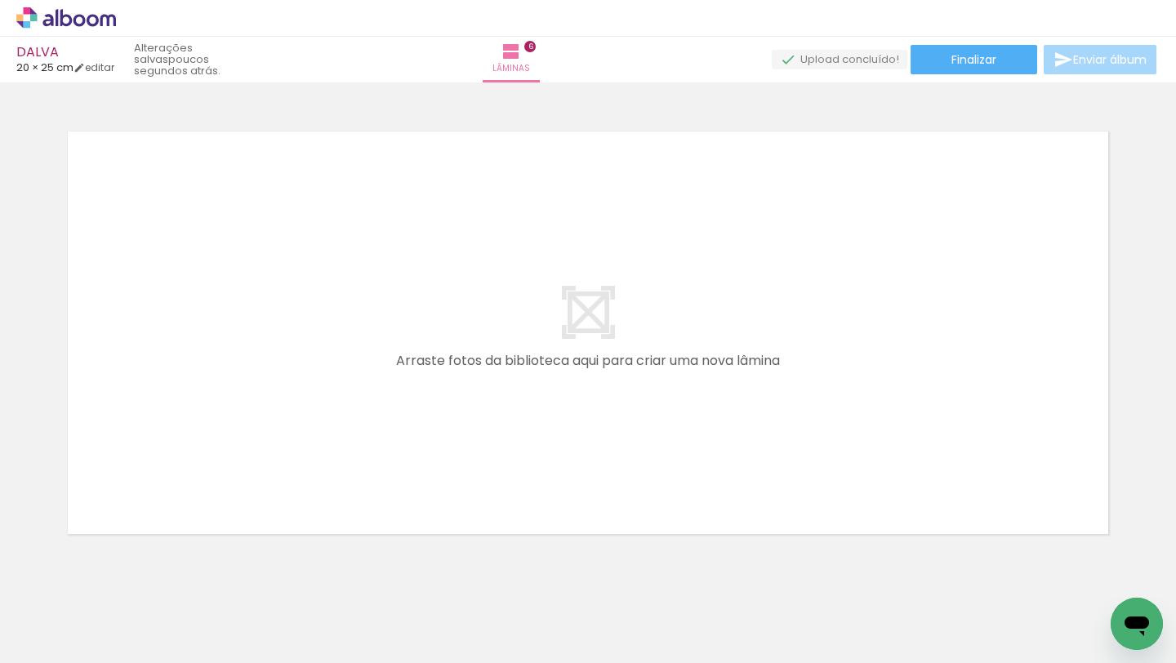
click at [409, 448] on quentale-workspace at bounding box center [588, 331] width 1176 height 663
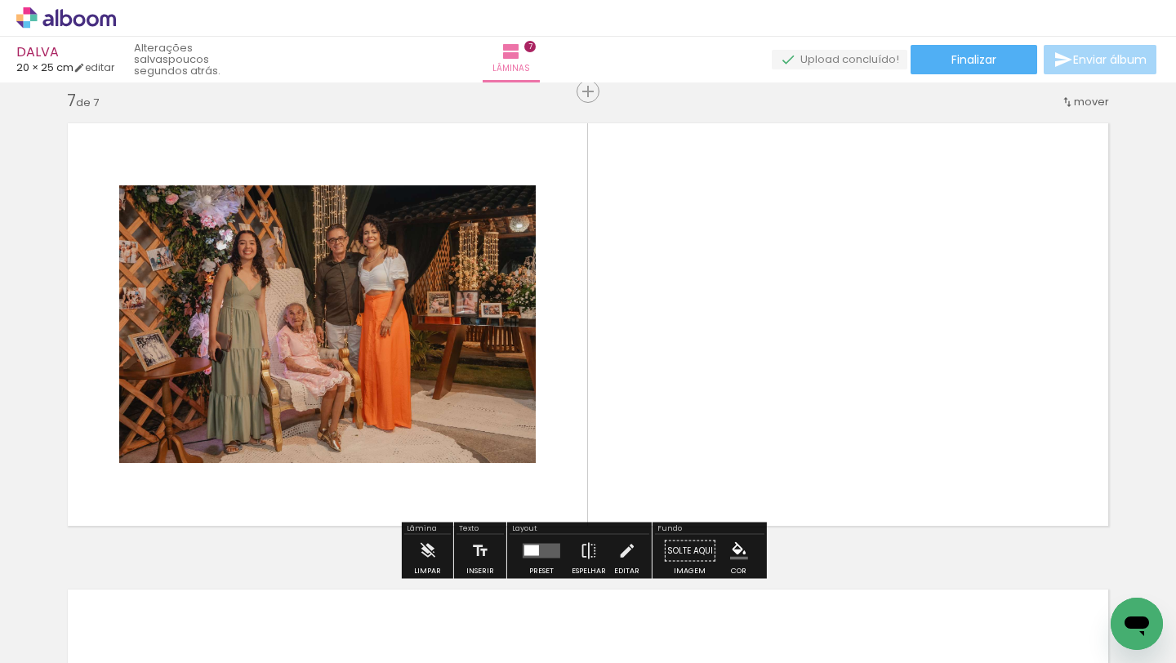
scroll to position [2818, 0]
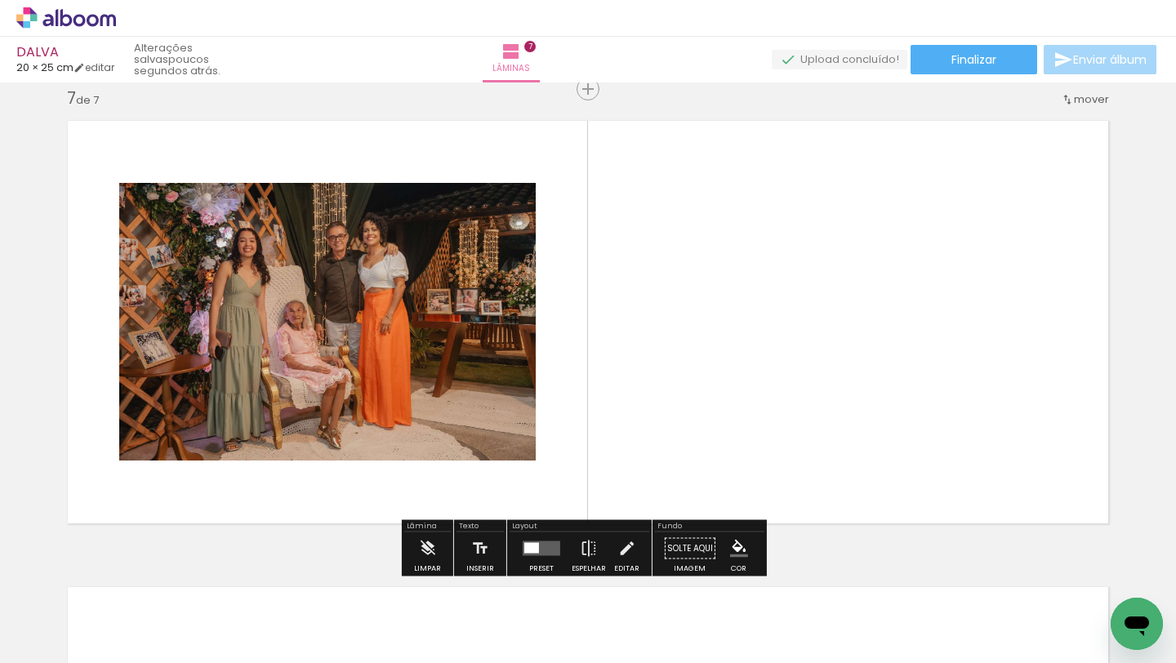
drag, startPoint x: 474, startPoint y: 599, endPoint x: 522, endPoint y: 434, distance: 172.4
click at [522, 434] on quentale-workspace at bounding box center [588, 331] width 1176 height 663
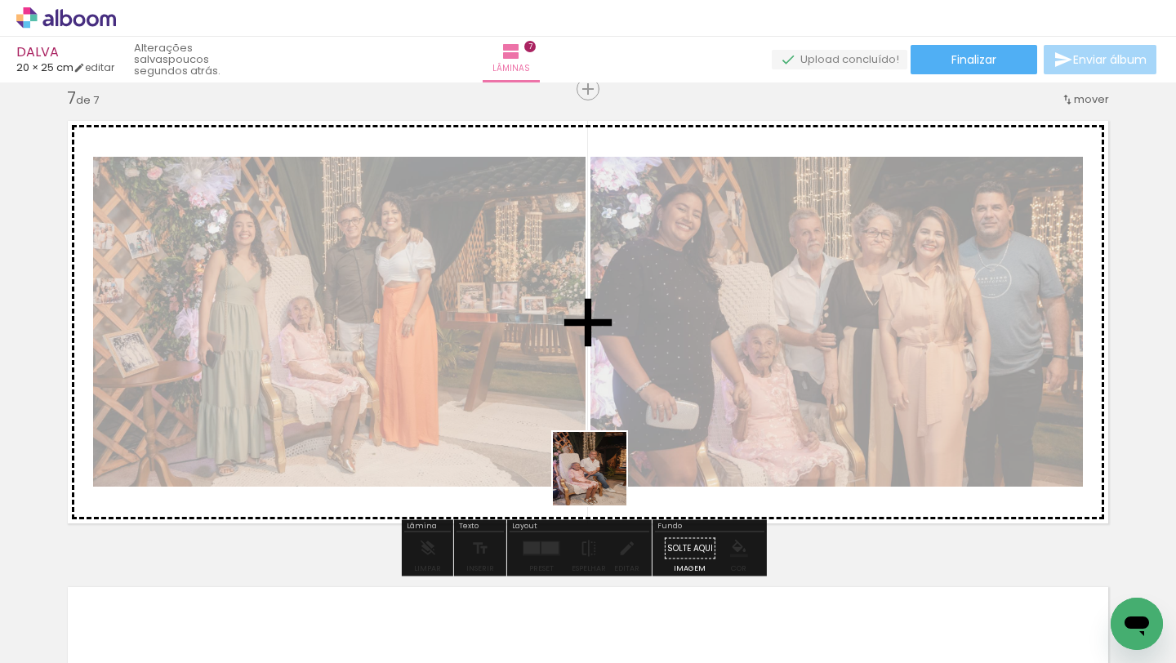
drag, startPoint x: 555, startPoint y: 635, endPoint x: 614, endPoint y: 439, distance: 205.4
click at [614, 439] on quentale-workspace at bounding box center [588, 331] width 1176 height 663
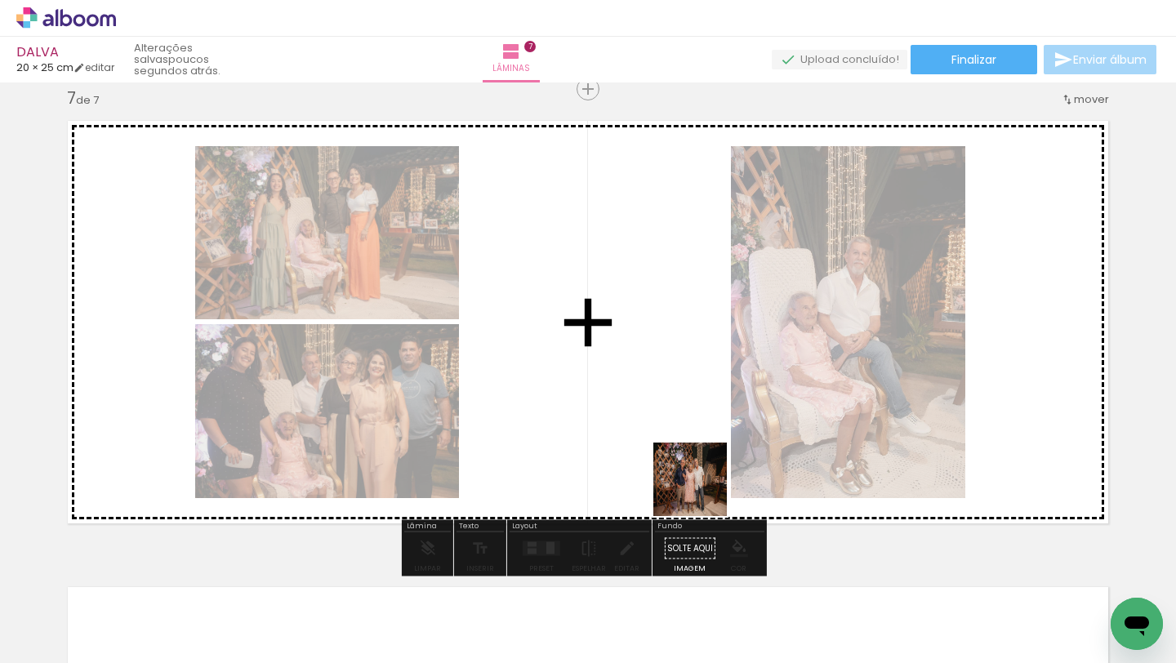
drag, startPoint x: 670, startPoint y: 608, endPoint x: 748, endPoint y: 382, distance: 239.1
click at [748, 382] on quentale-workspace at bounding box center [588, 331] width 1176 height 663
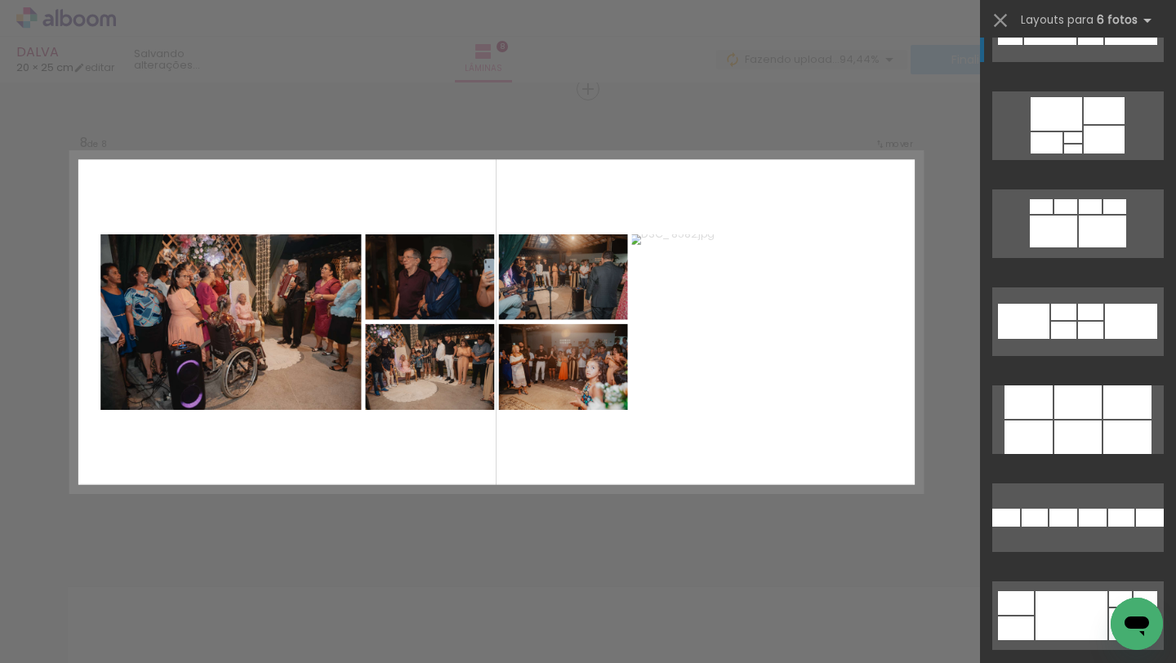
scroll to position [6718, 0]
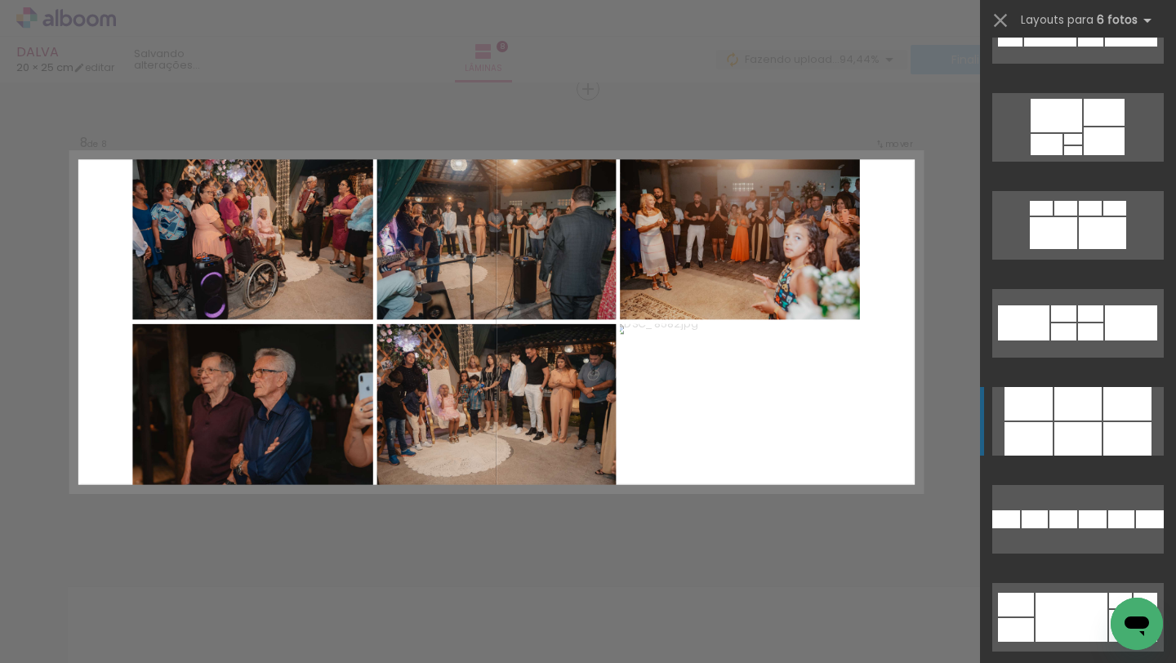
click at [1077, 403] on div at bounding box center [1077, 403] width 47 height 33
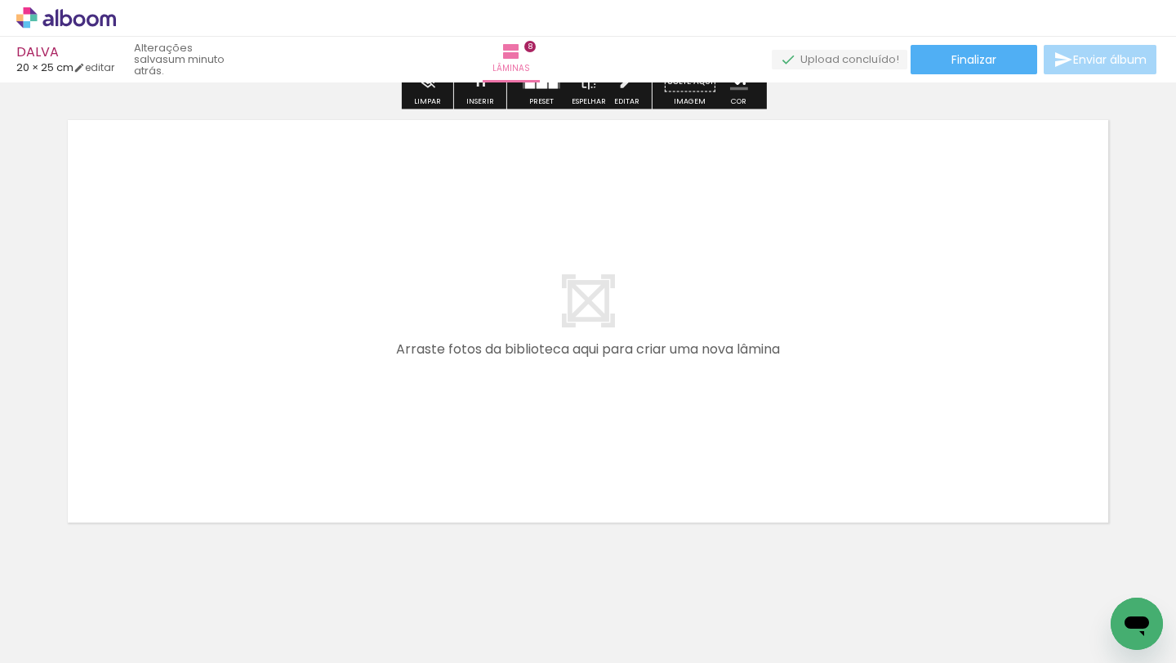
scroll to position [3748, 0]
click at [79, 634] on span "Adicionar Fotos" at bounding box center [57, 641] width 49 height 18
click at [0, 0] on input "file" at bounding box center [0, 0] width 0 height 0
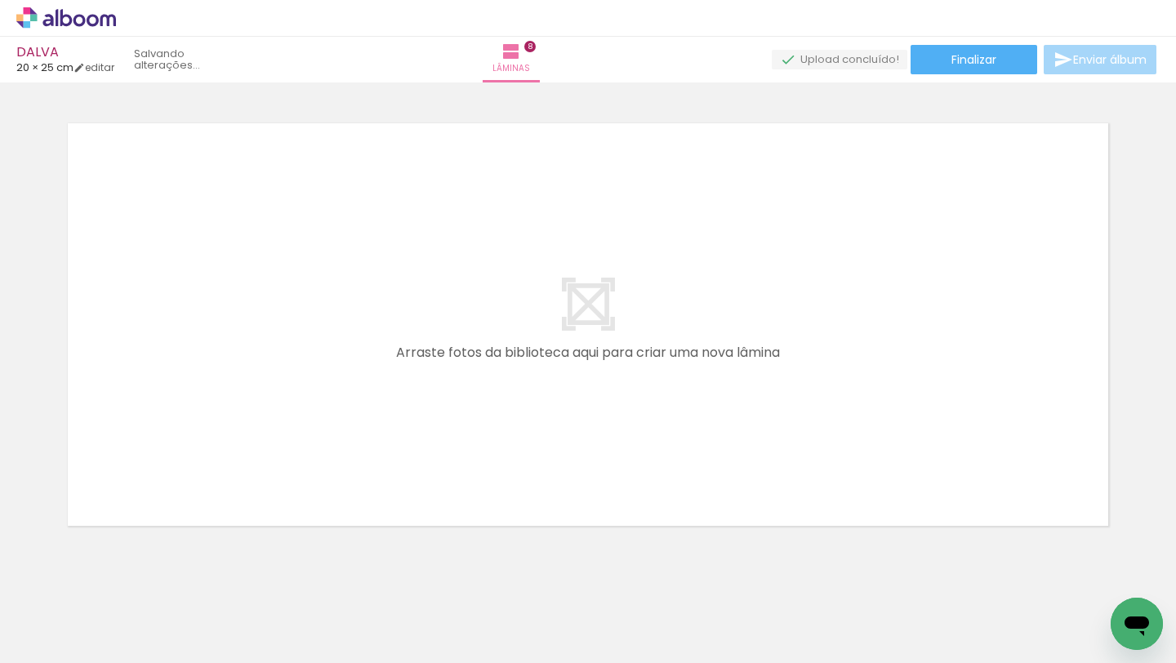
scroll to position [0, 2530]
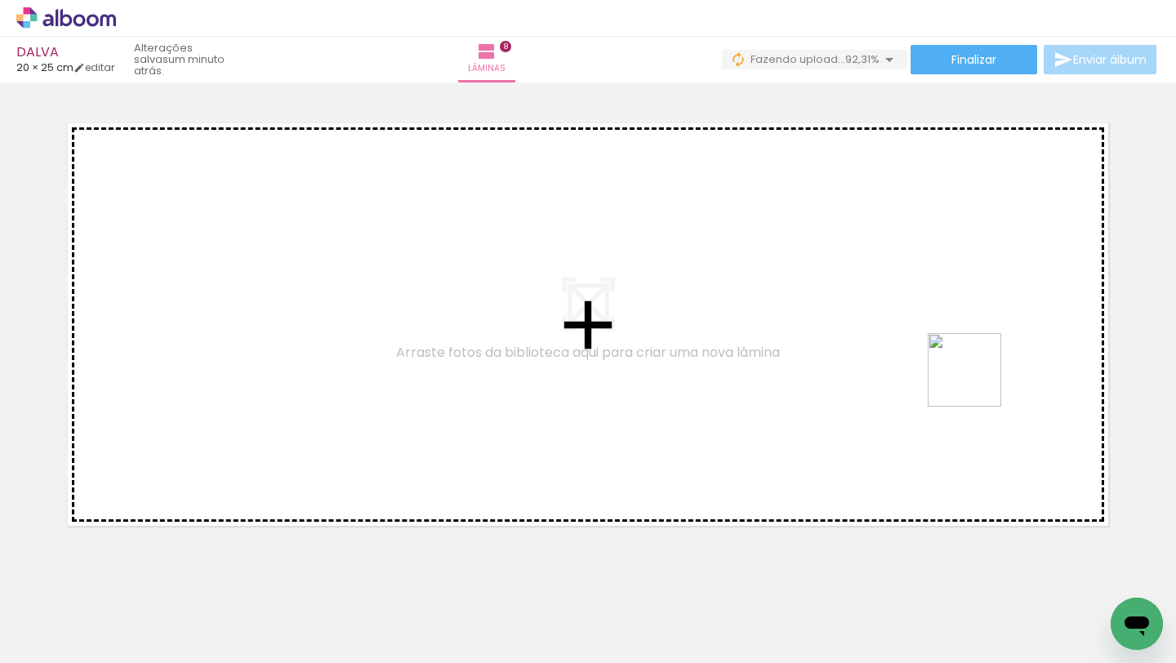
drag, startPoint x: 1007, startPoint y: 608, endPoint x: 976, endPoint y: 374, distance: 235.6
click at [976, 374] on quentale-workspace at bounding box center [588, 331] width 1176 height 663
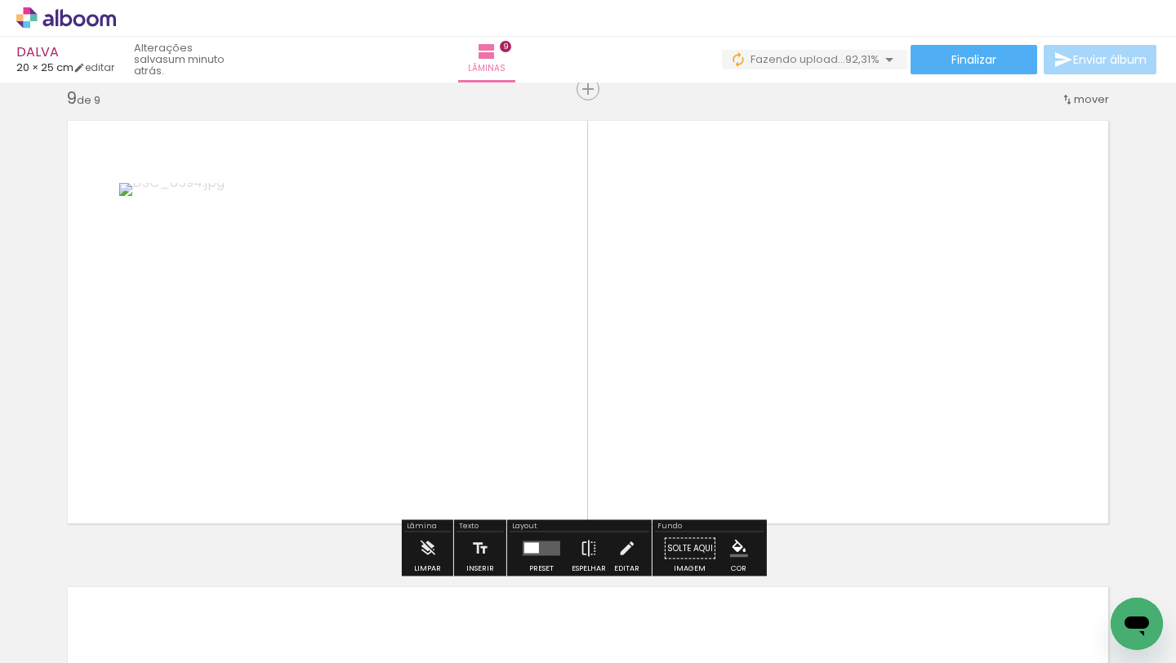
scroll to position [3751, 0]
click at [980, 346] on quentale-workspace at bounding box center [588, 331] width 1176 height 663
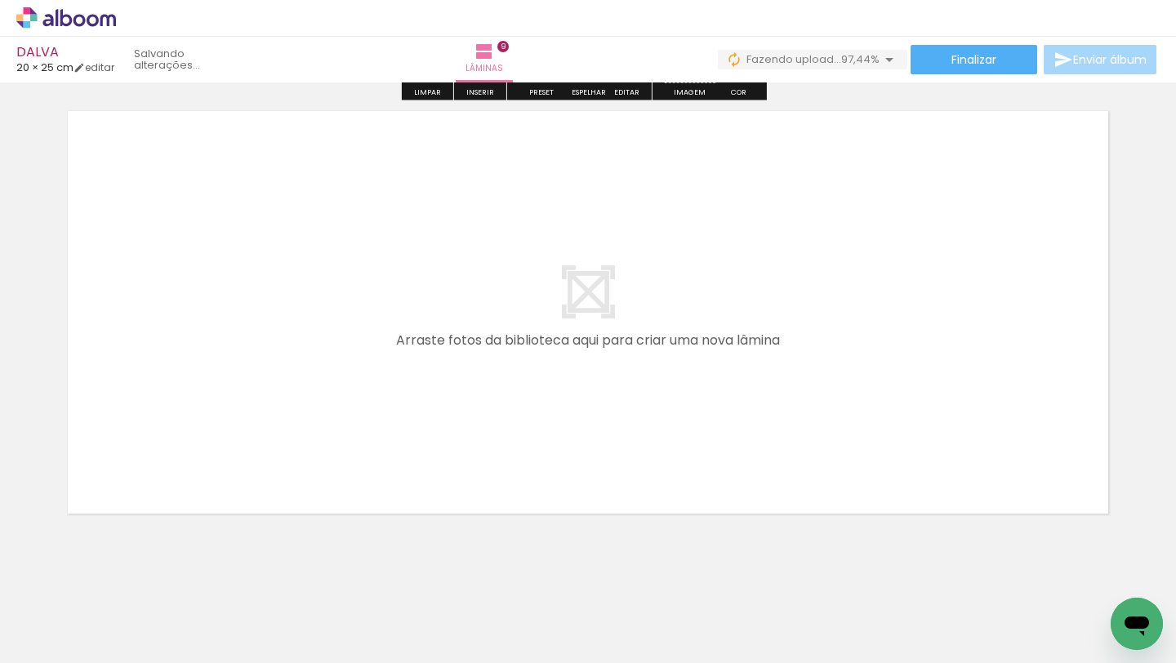
scroll to position [4236, 0]
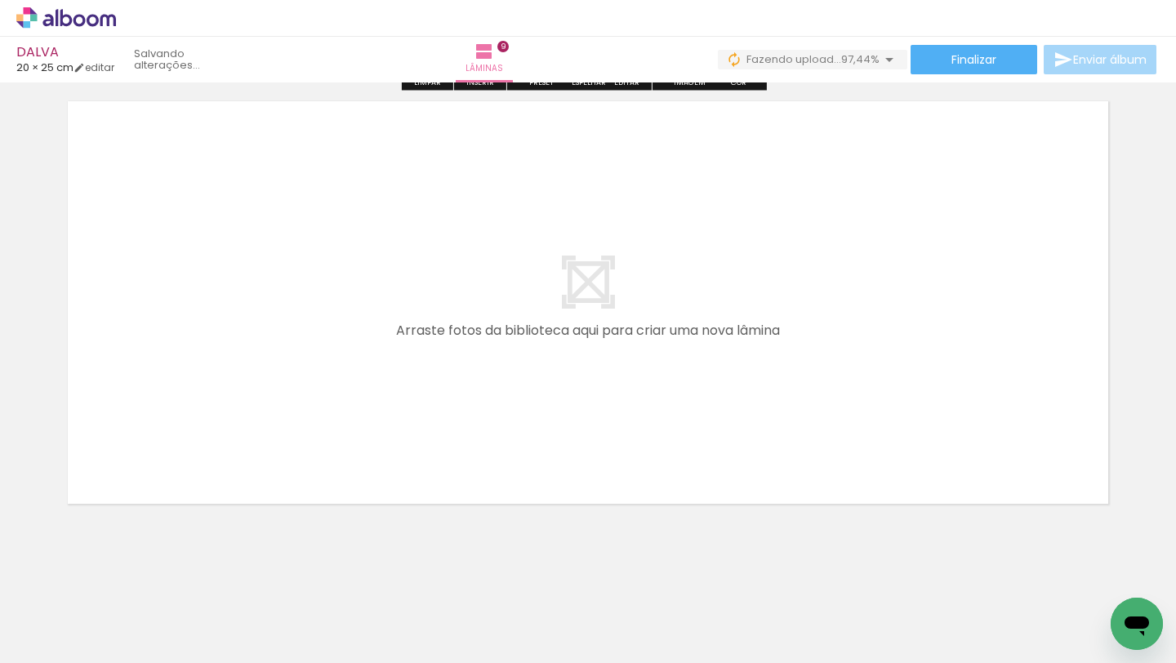
click at [47, 643] on span "Adicionar Fotos" at bounding box center [57, 641] width 49 height 18
click at [0, 0] on input "file" at bounding box center [0, 0] width 0 height 0
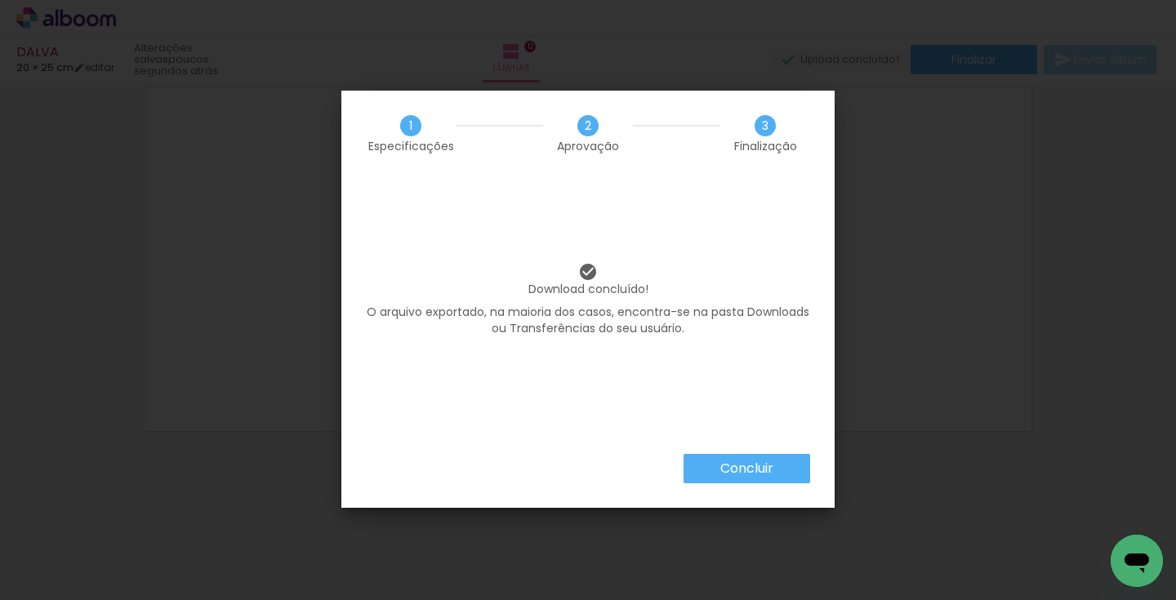
scroll to position [0, 3078]
click at [765, 484] on div "Concluir" at bounding box center [587, 481] width 493 height 54
click at [0, 0] on slot "Concluir" at bounding box center [0, 0] width 0 height 0
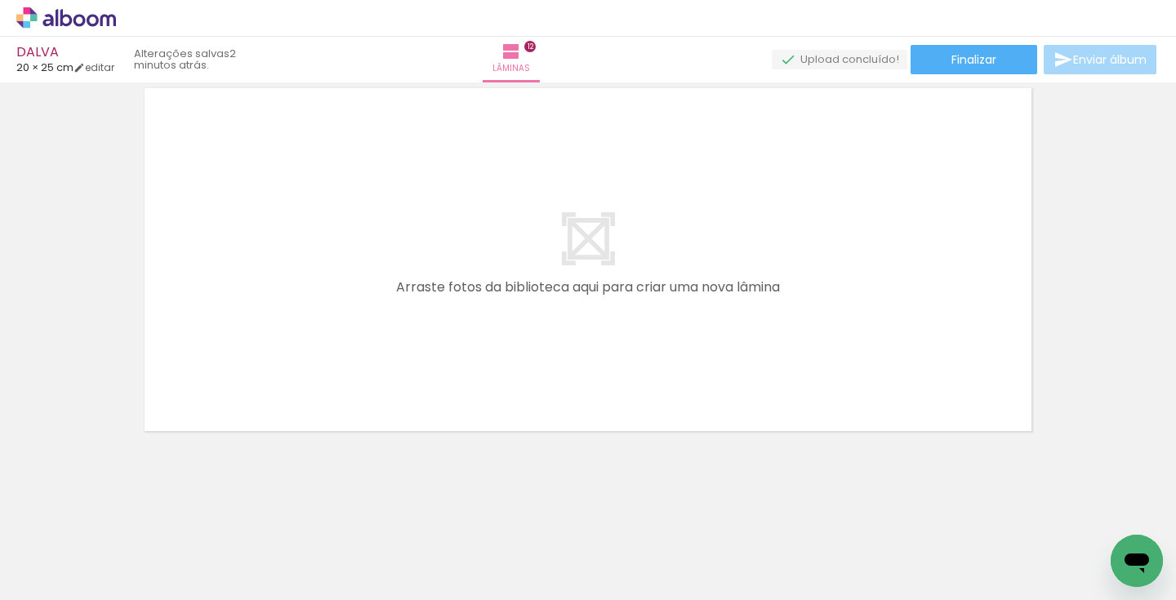
scroll to position [0, 3078]
